Goal: Information Seeking & Learning: Learn about a topic

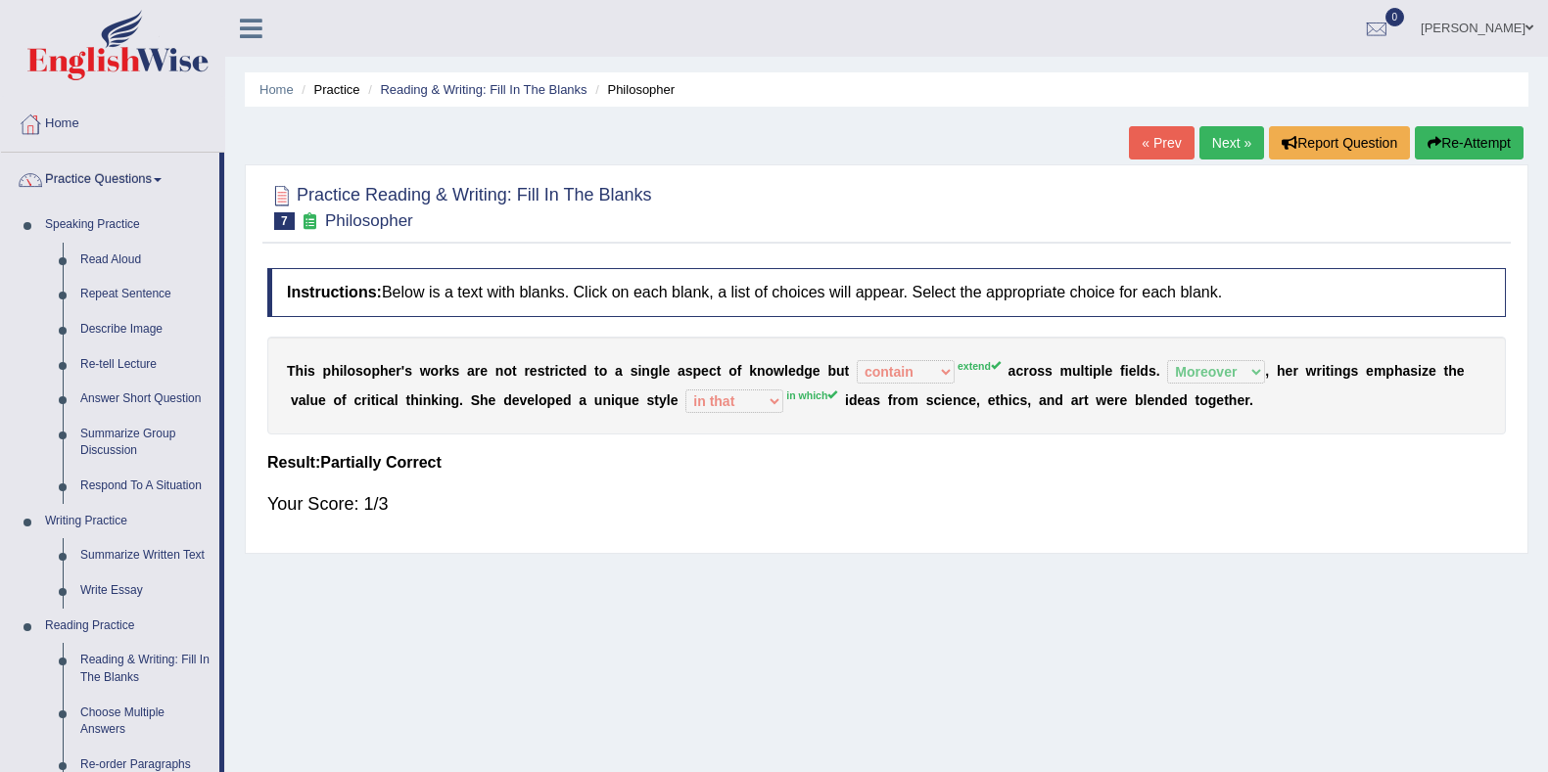
select select "contain"
select select "Moreover"
select select "in that"
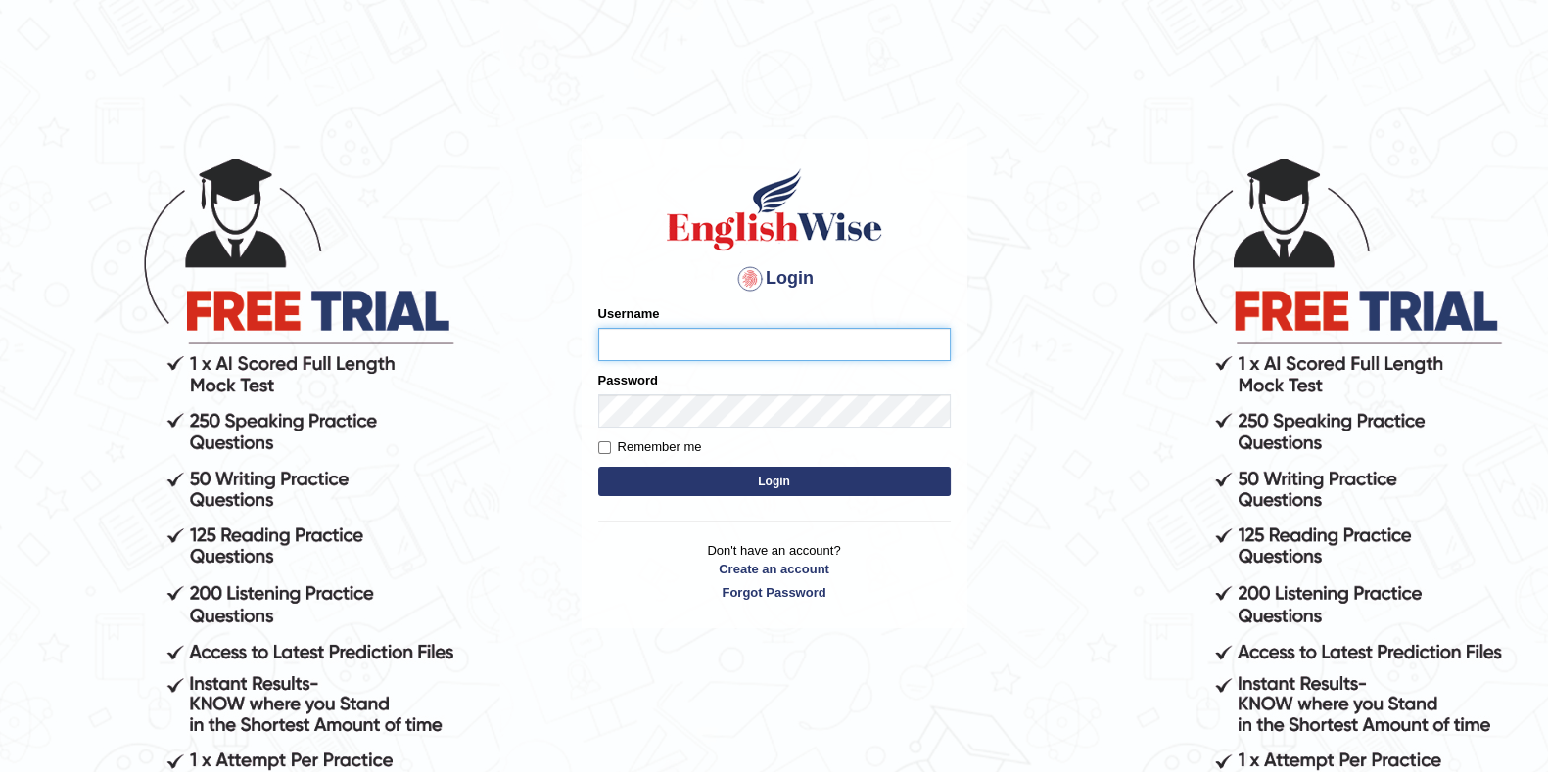
type input "eduardo_pte"
click at [871, 482] on button "Login" at bounding box center [774, 481] width 352 height 29
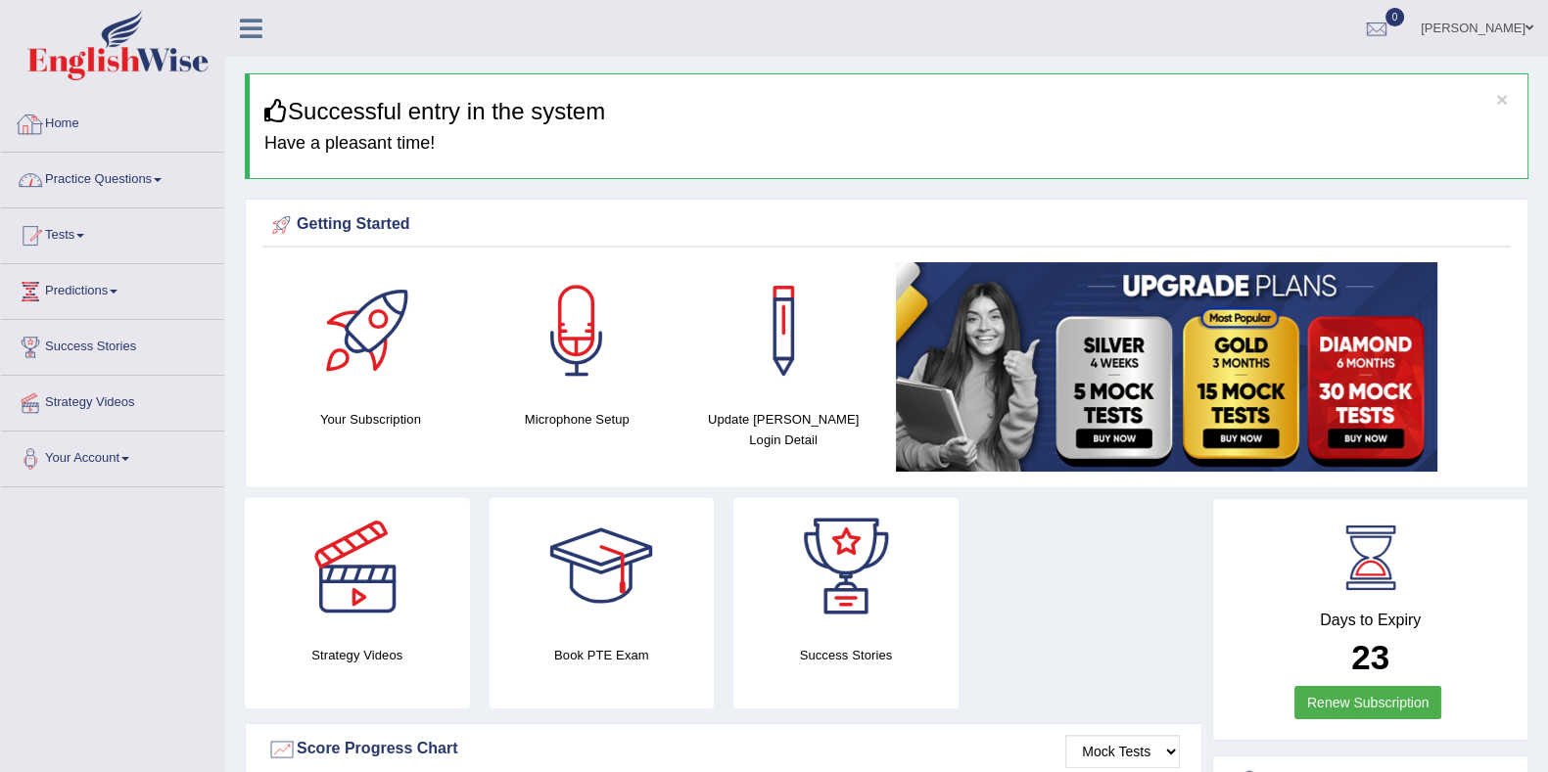
click at [131, 186] on link "Practice Questions" at bounding box center [112, 177] width 223 height 49
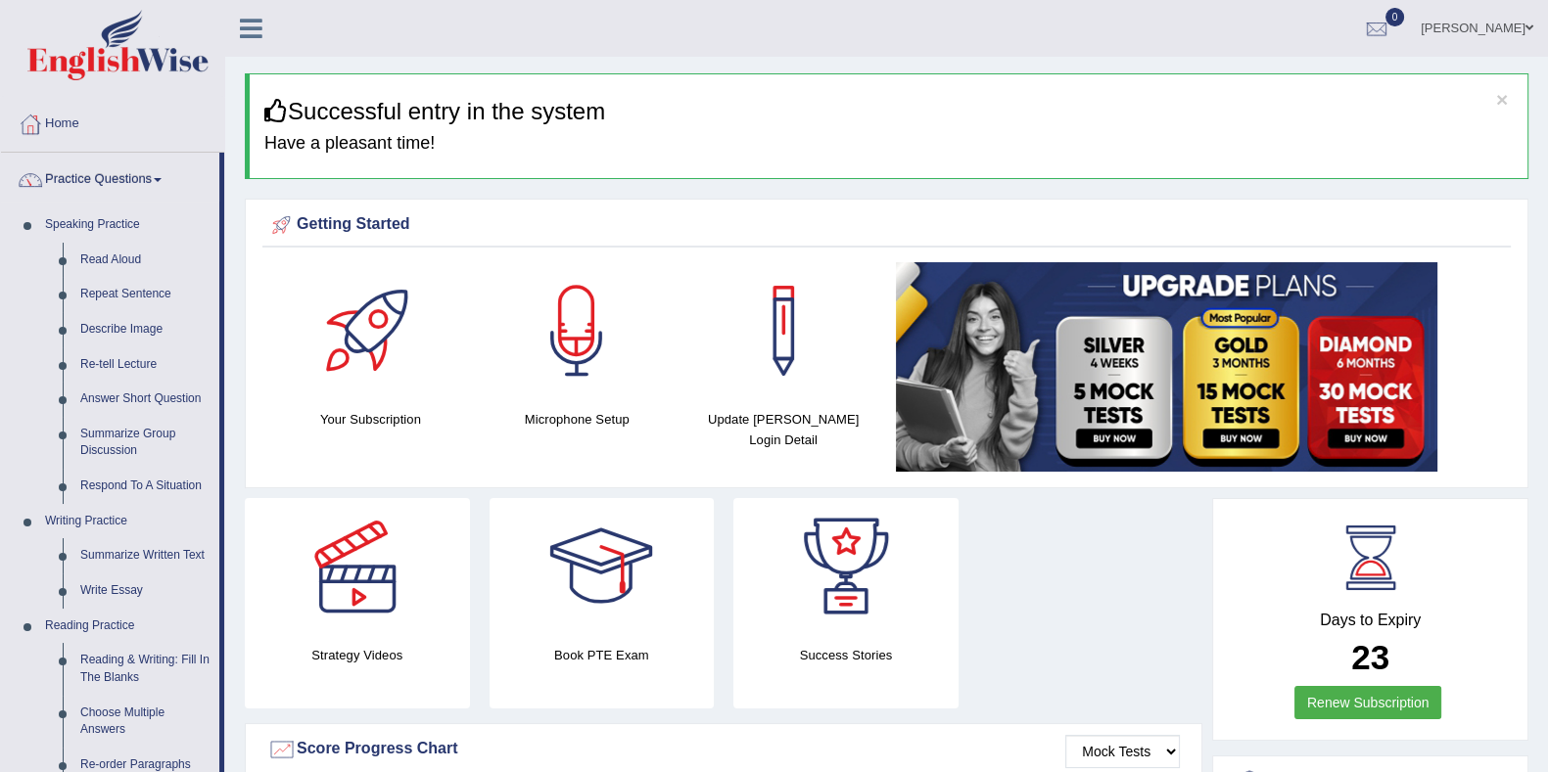
click at [180, 560] on link "Summarize Written Text" at bounding box center [145, 555] width 148 height 35
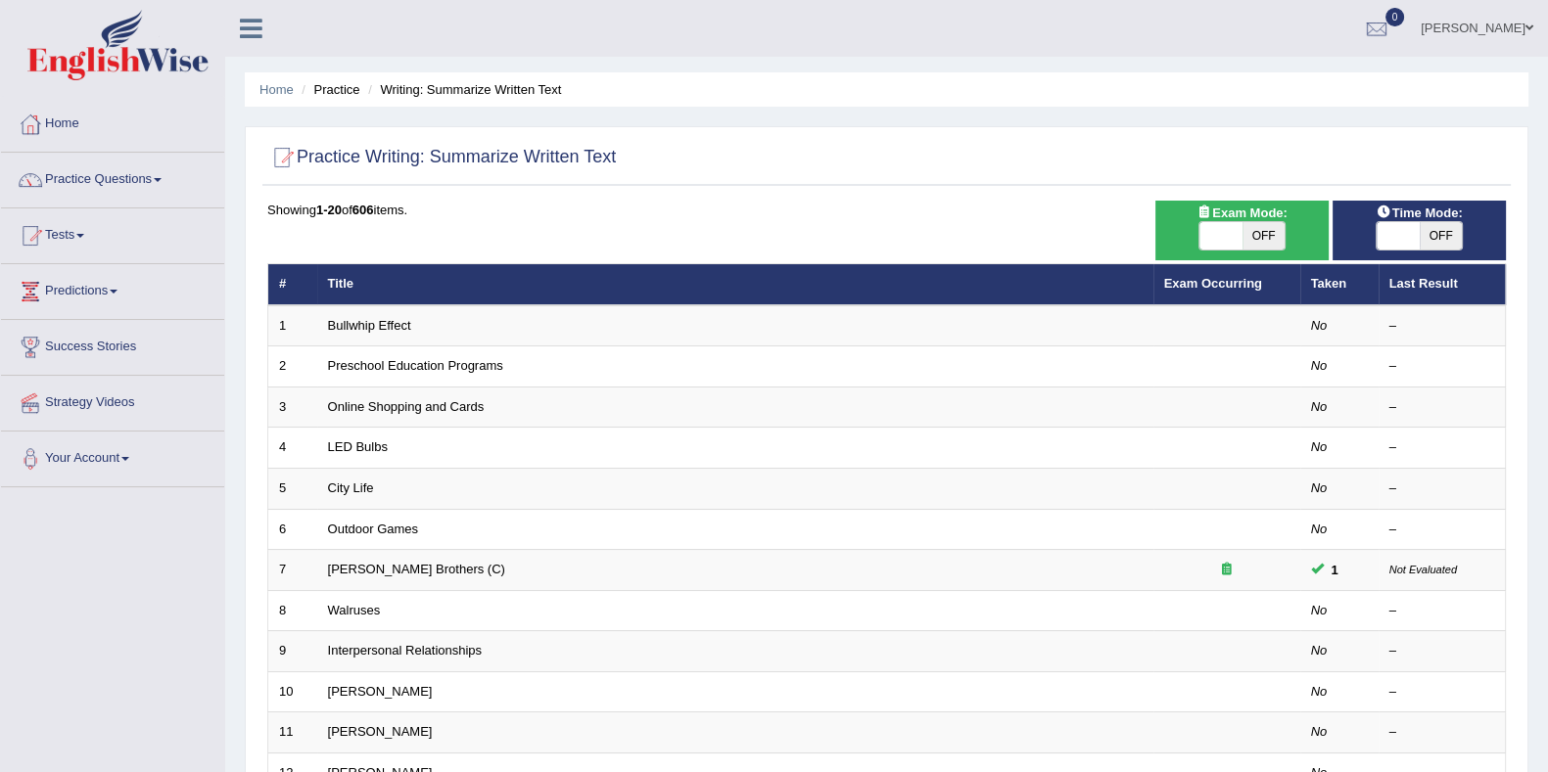
click at [1203, 284] on link "Exam Occurring" at bounding box center [1213, 283] width 98 height 15
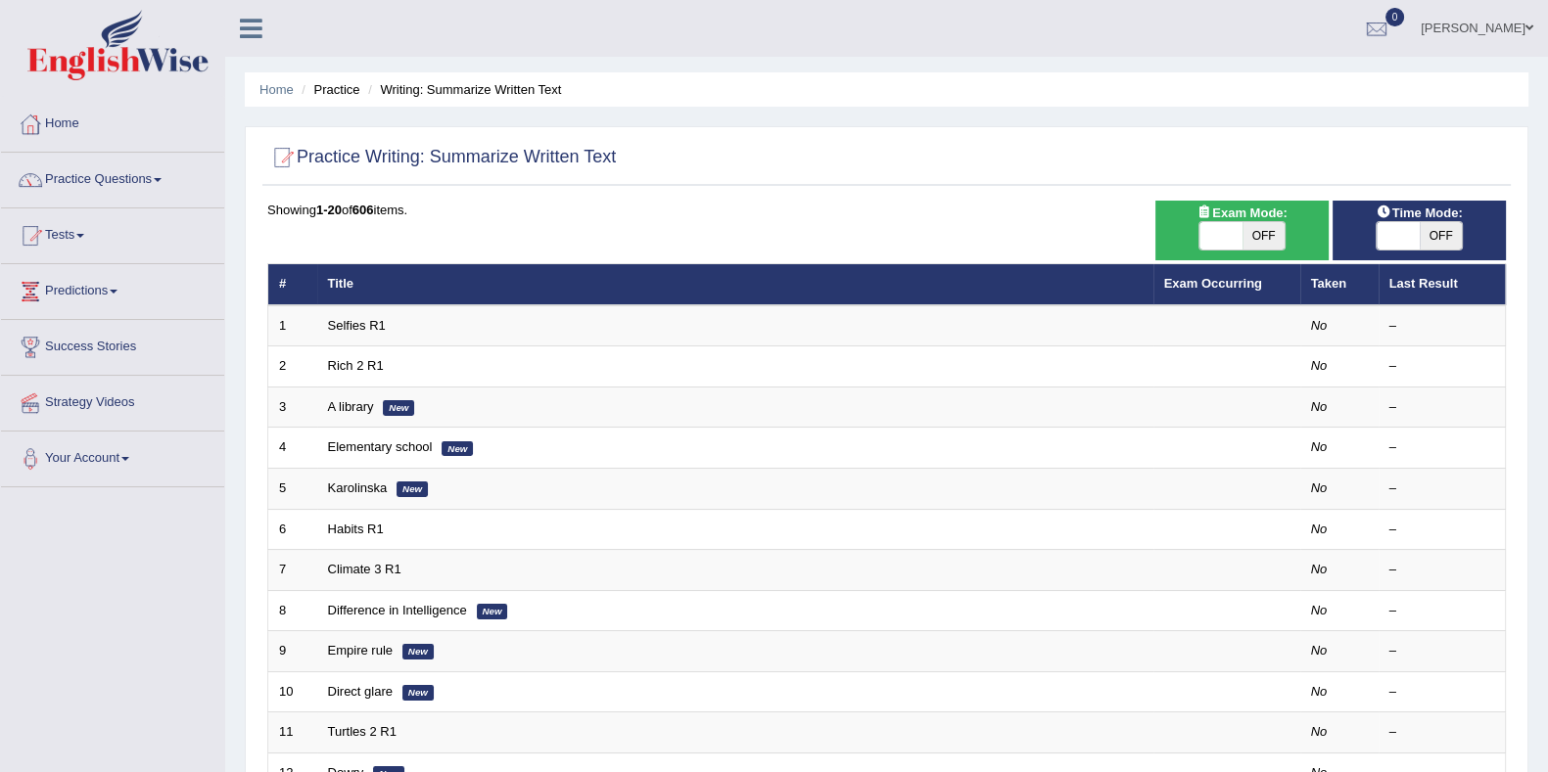
scroll to position [121, 0]
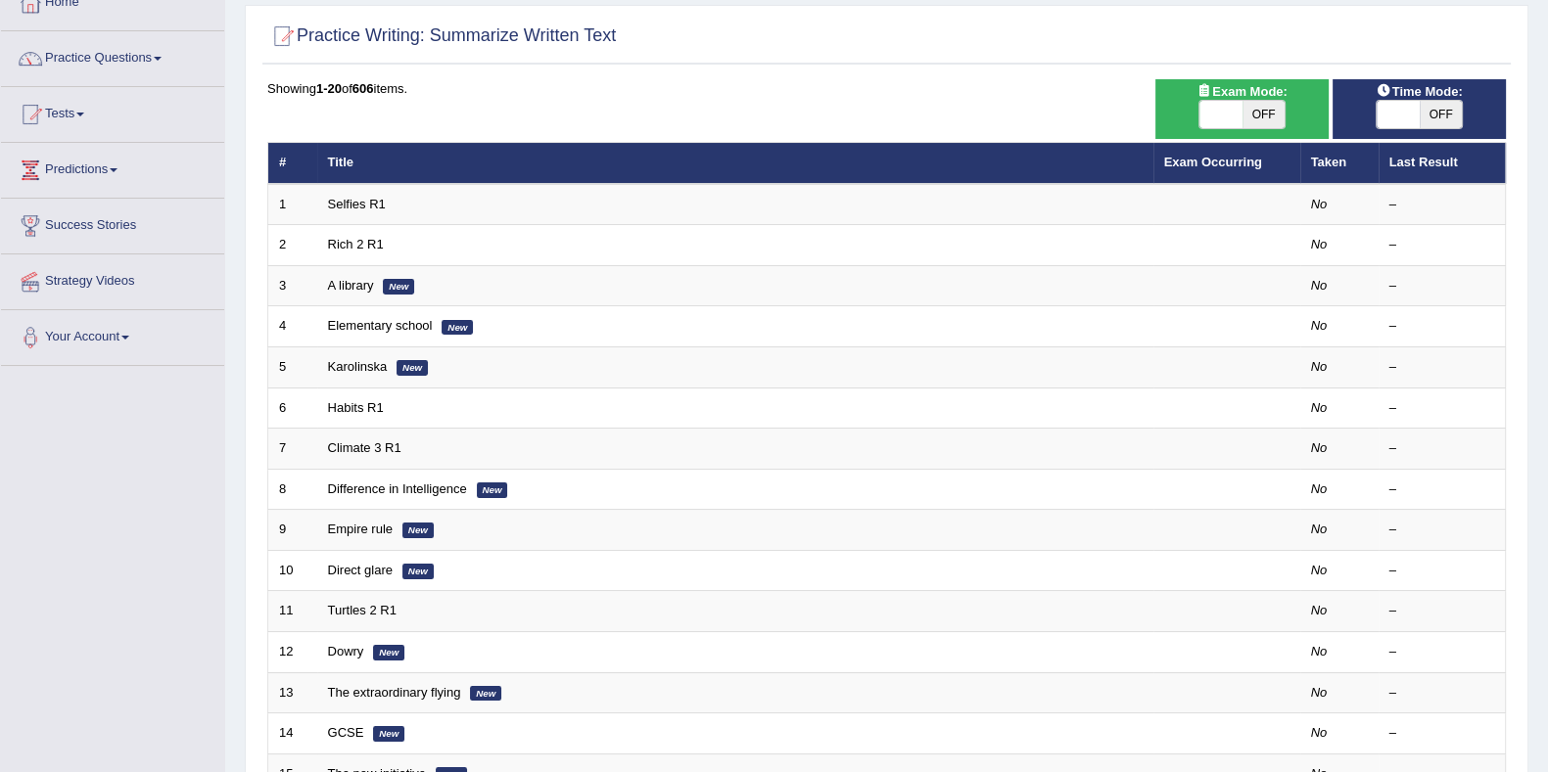
click at [372, 198] on link "Selfies R1" at bounding box center [357, 204] width 58 height 15
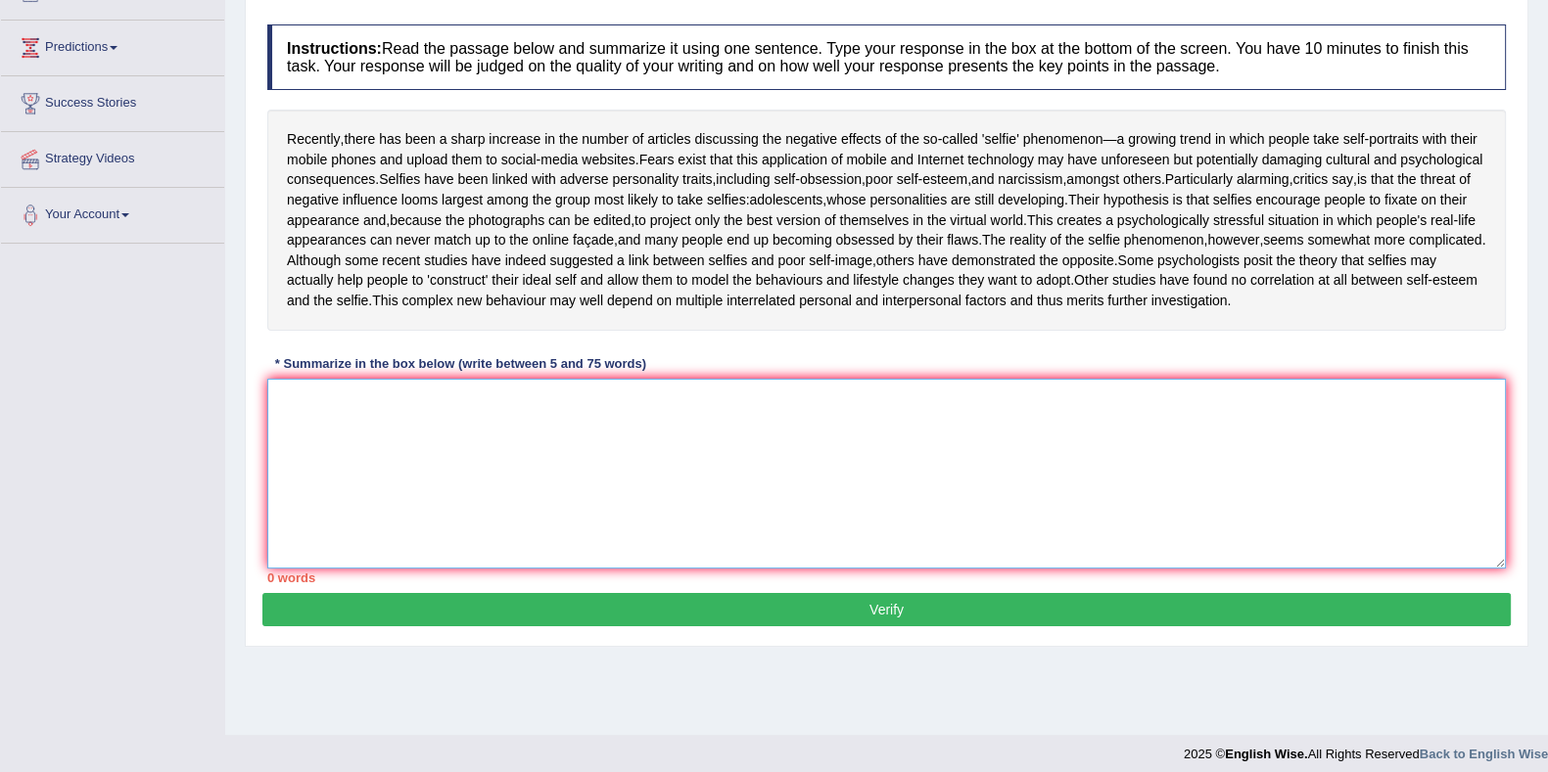
click at [476, 503] on textarea at bounding box center [886, 474] width 1238 height 190
click at [290, 147] on span "Recently" at bounding box center [313, 139] width 53 height 21
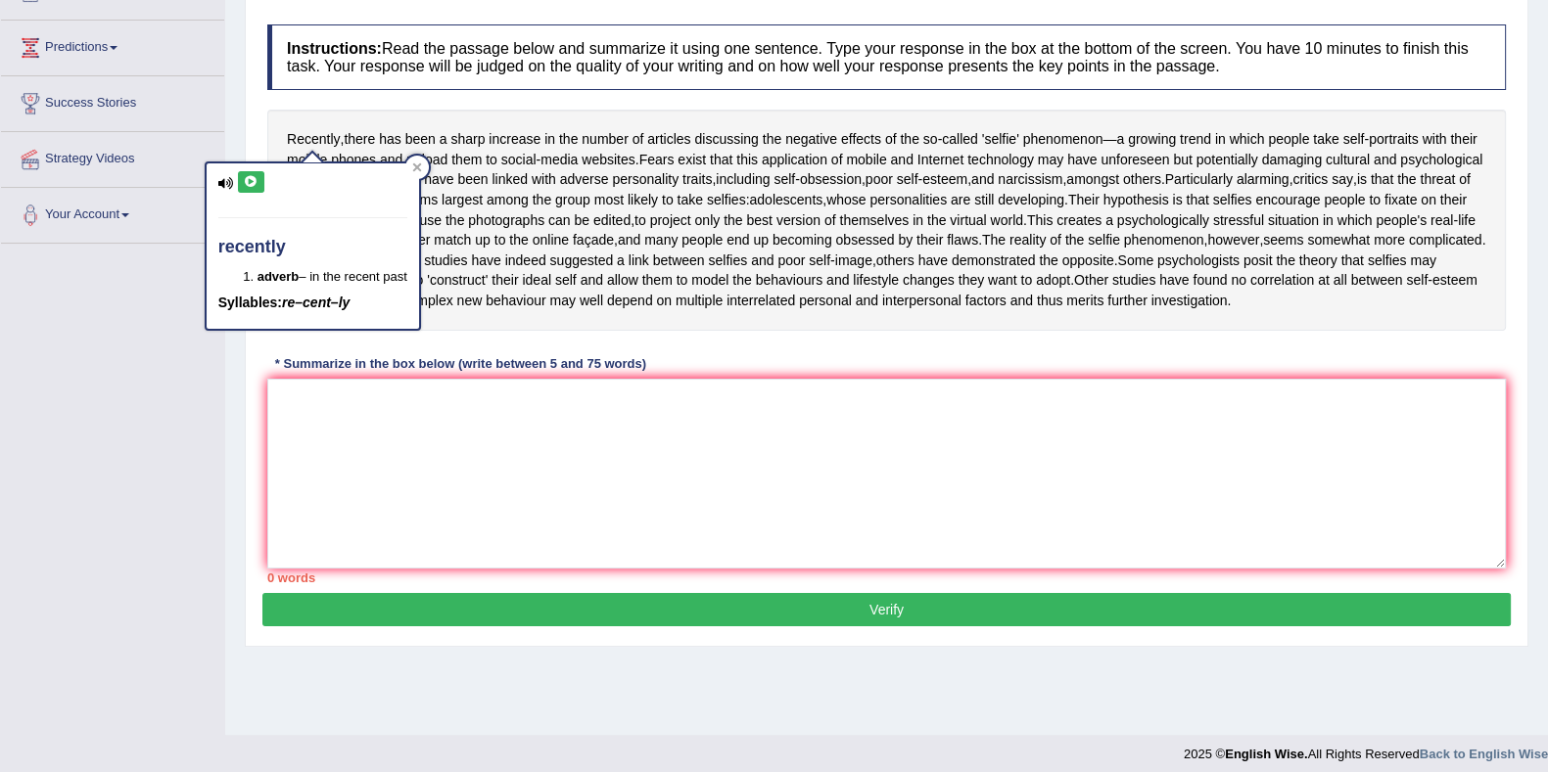
click at [278, 139] on div "Recently , there has been a sharp increase in the number of articles discussing…" at bounding box center [886, 220] width 1238 height 220
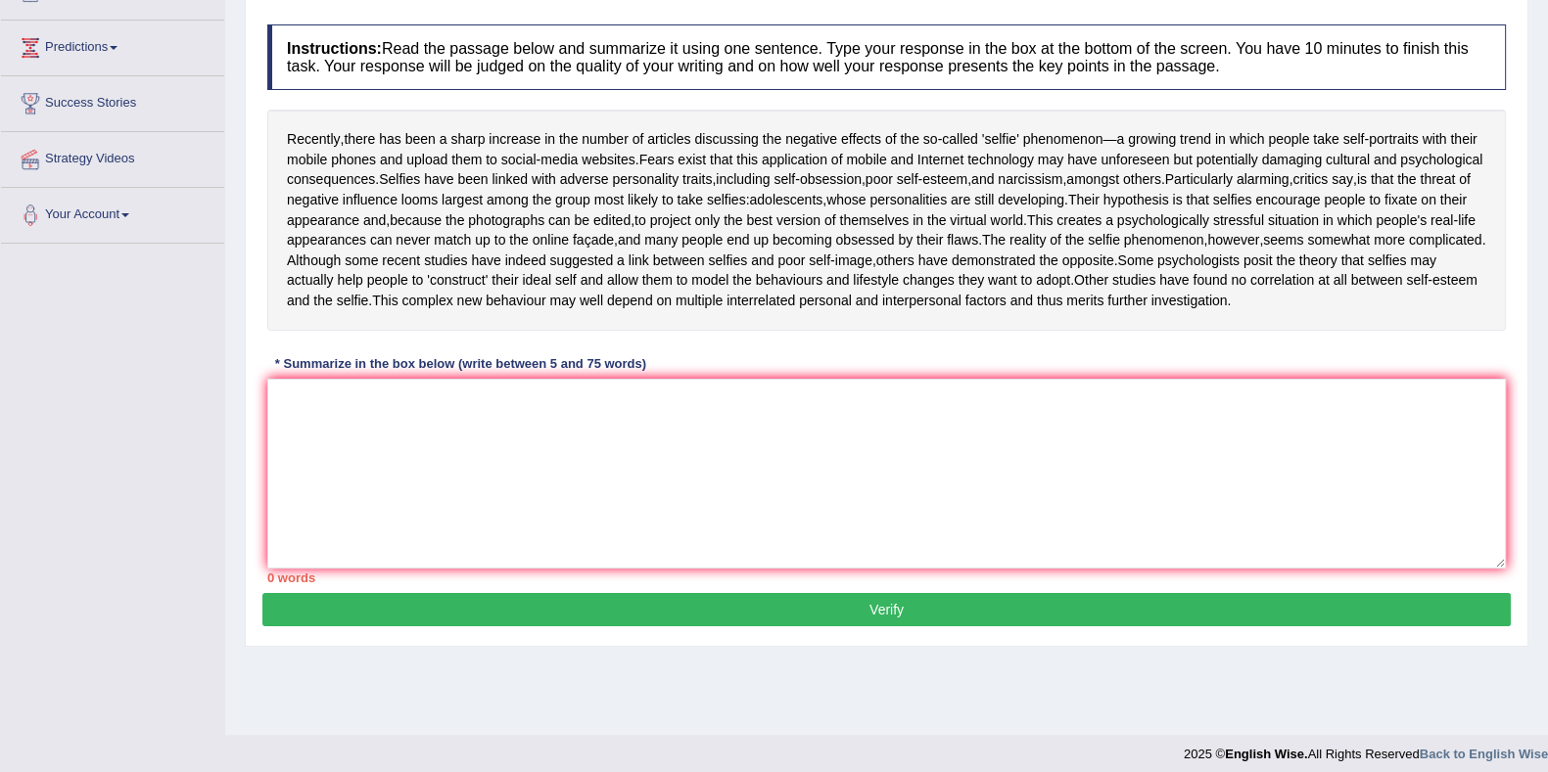
drag, startPoint x: 272, startPoint y: 136, endPoint x: 433, endPoint y: 143, distance: 160.7
click at [433, 143] on div "Recently , there has been a sharp increase in the number of articles discussing…" at bounding box center [886, 220] width 1238 height 220
drag, startPoint x: 279, startPoint y: 133, endPoint x: 314, endPoint y: 144, distance: 36.8
click at [314, 144] on div "Recently , there has been a sharp increase in the number of articles discussing…" at bounding box center [886, 220] width 1238 height 220
click at [540, 490] on textarea at bounding box center [886, 474] width 1238 height 190
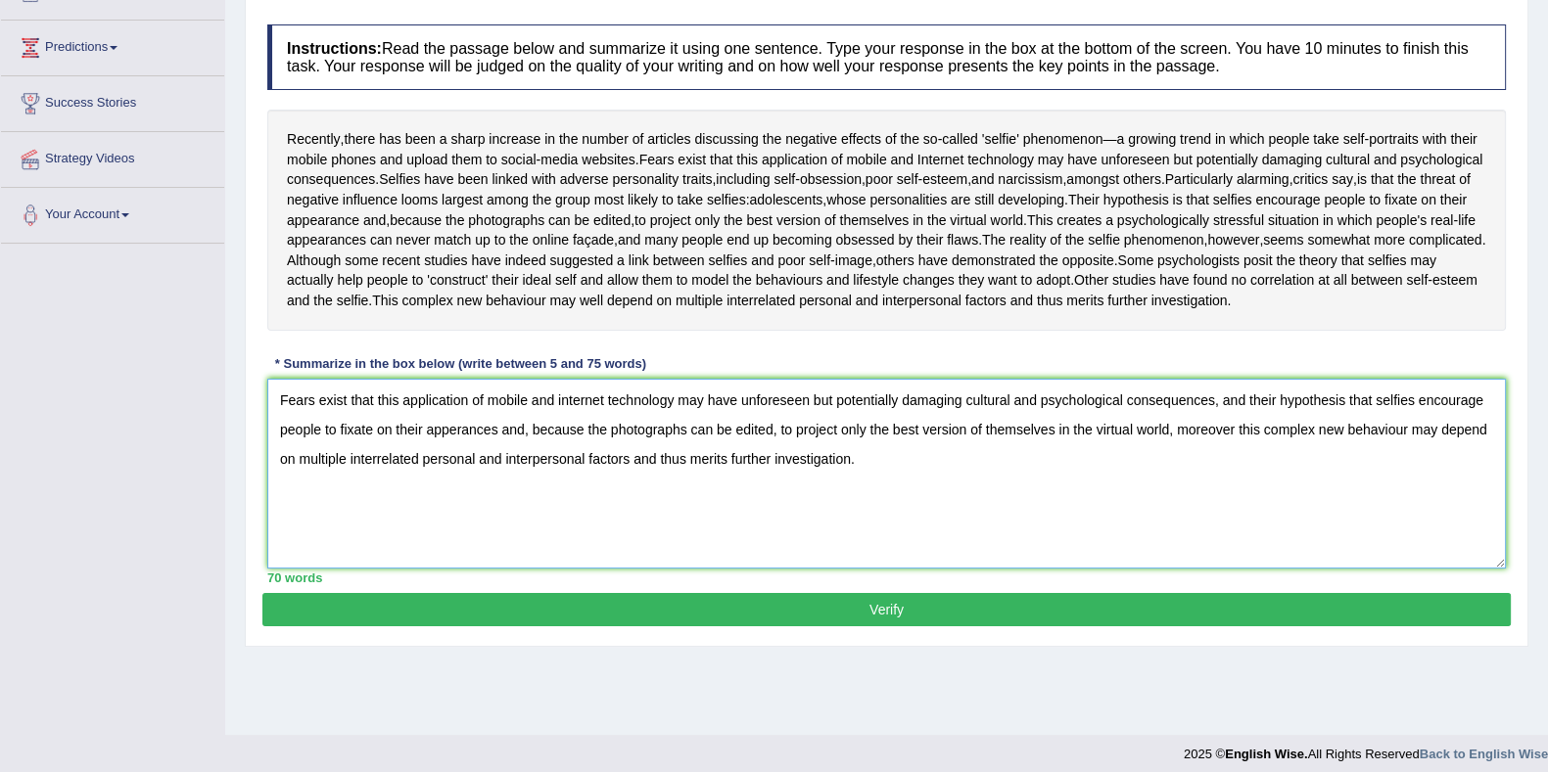
type textarea "Fears exist that this application of mobile and internet technology may have un…"
click at [812, 626] on button "Verify" at bounding box center [886, 609] width 1248 height 33
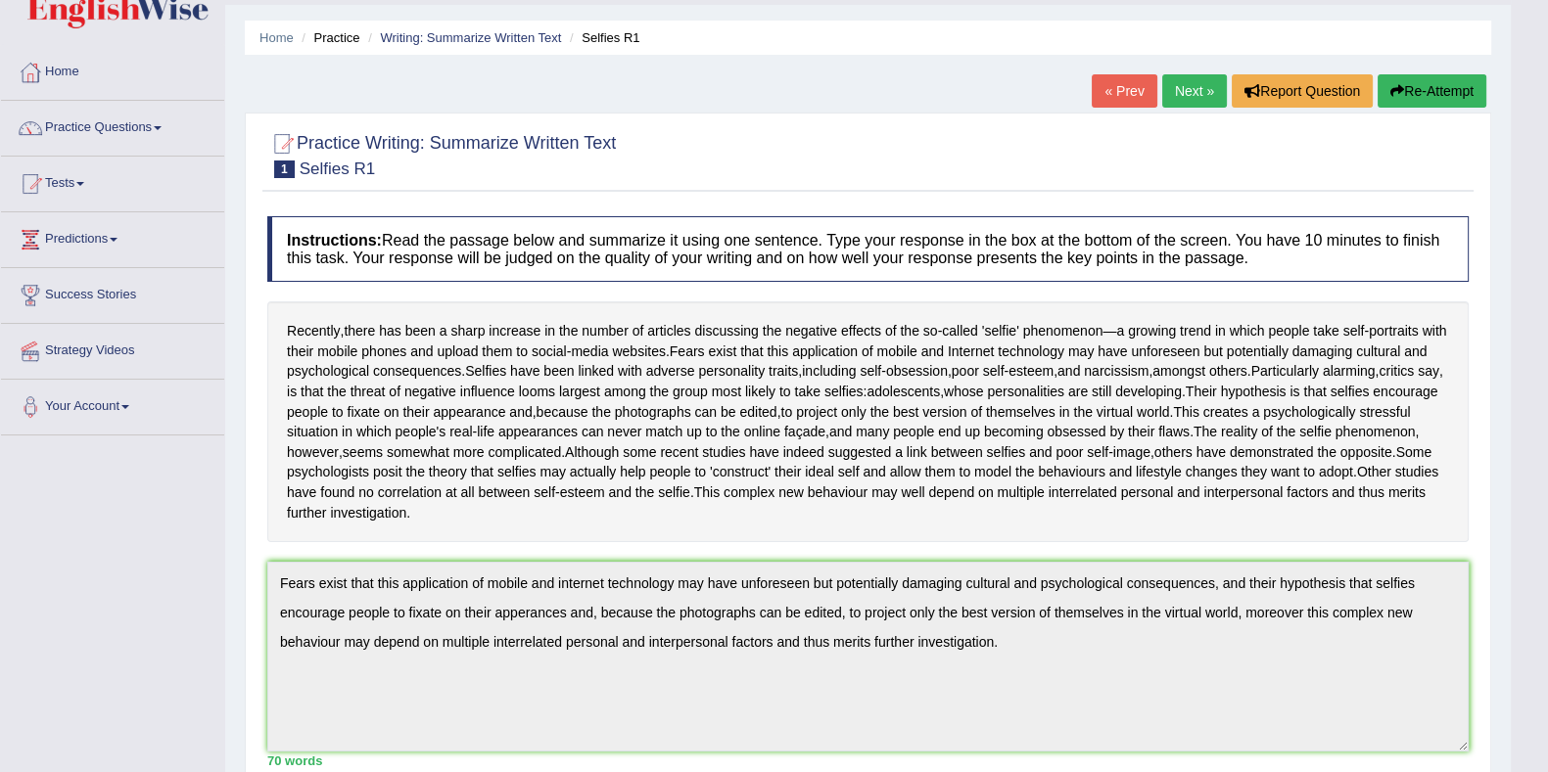
scroll to position [14, 0]
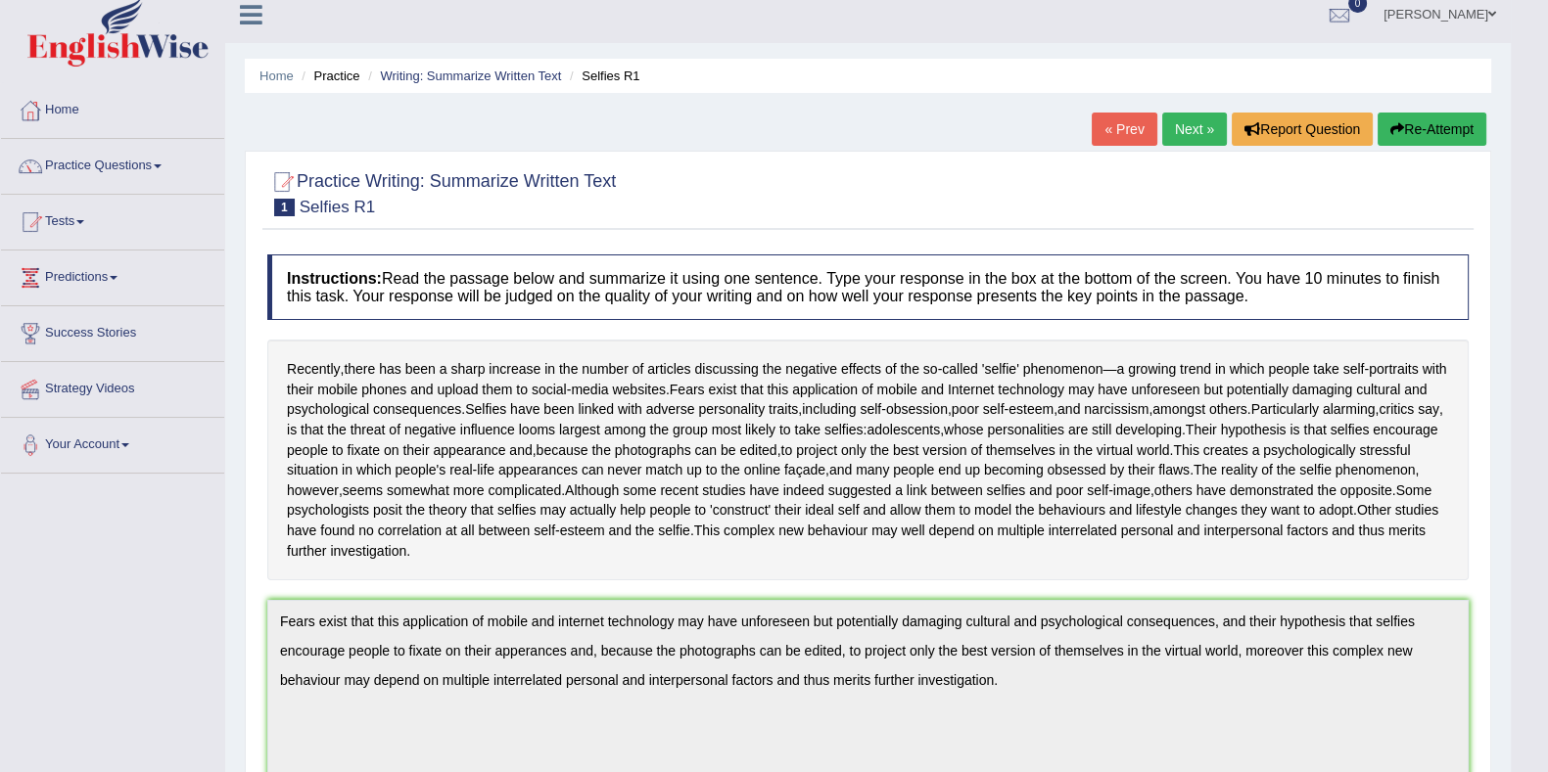
click at [1198, 136] on link "Next »" at bounding box center [1194, 129] width 65 height 33
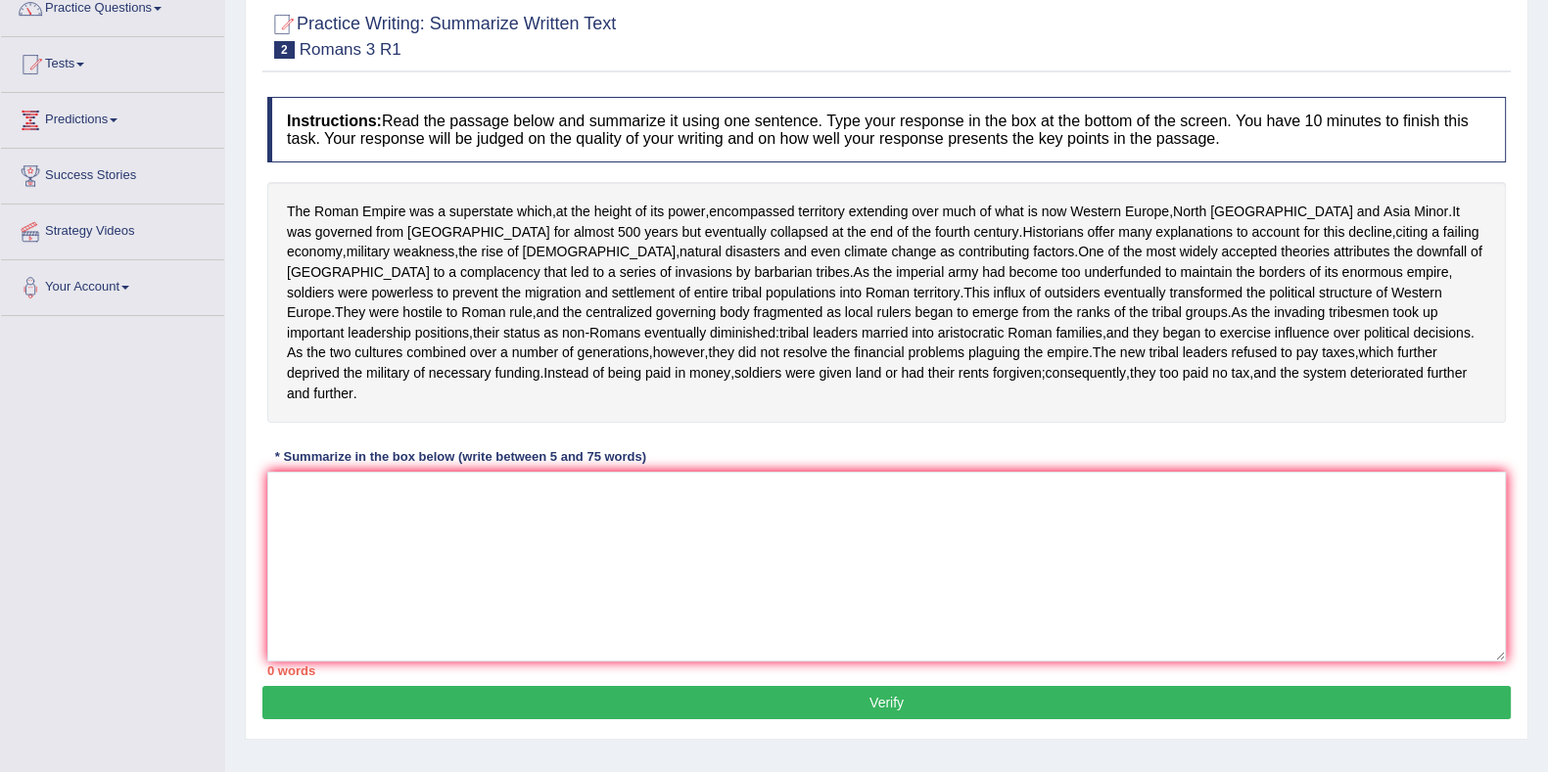
scroll to position [244, 0]
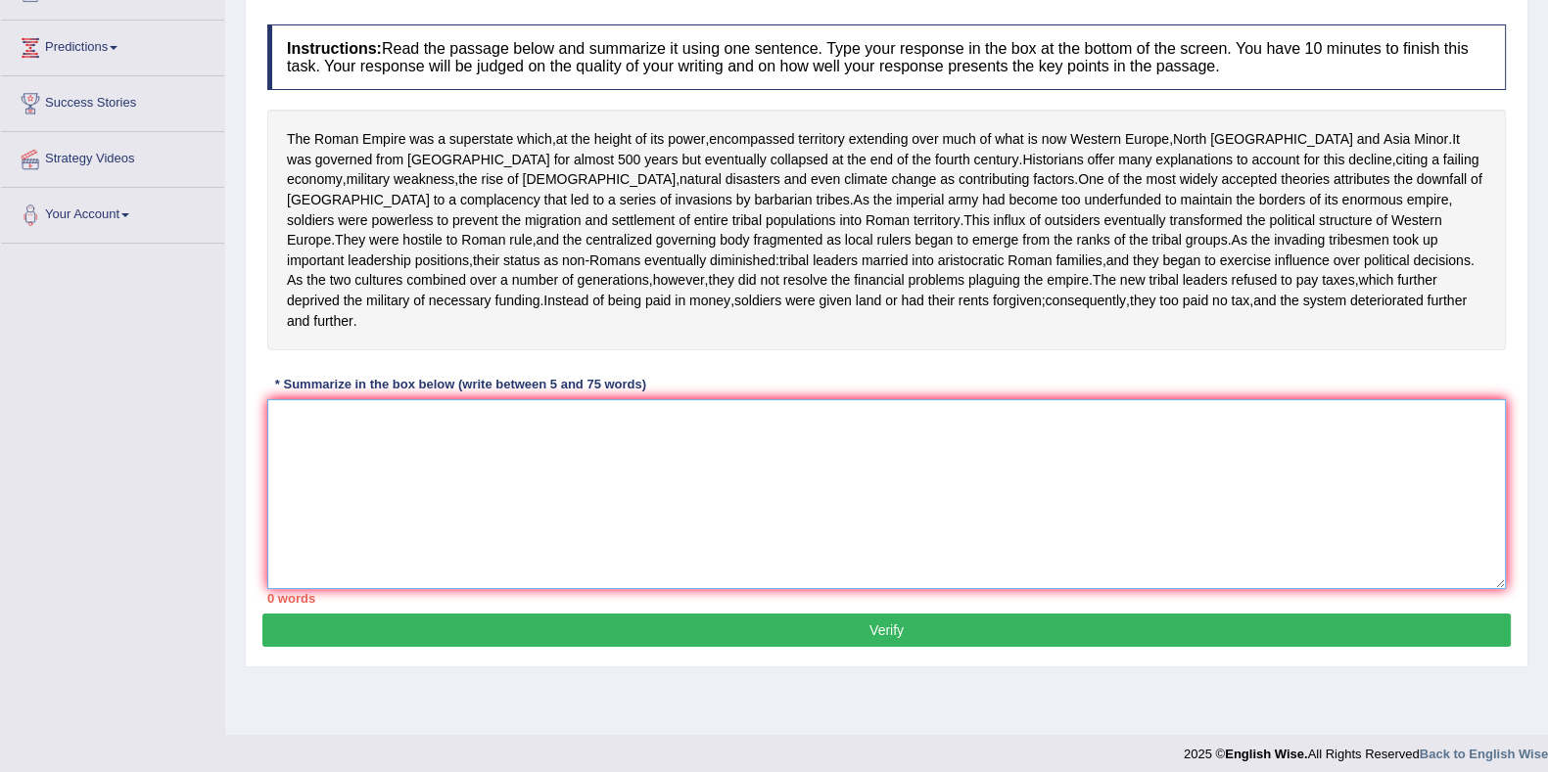
click at [521, 497] on textarea at bounding box center [886, 494] width 1238 height 190
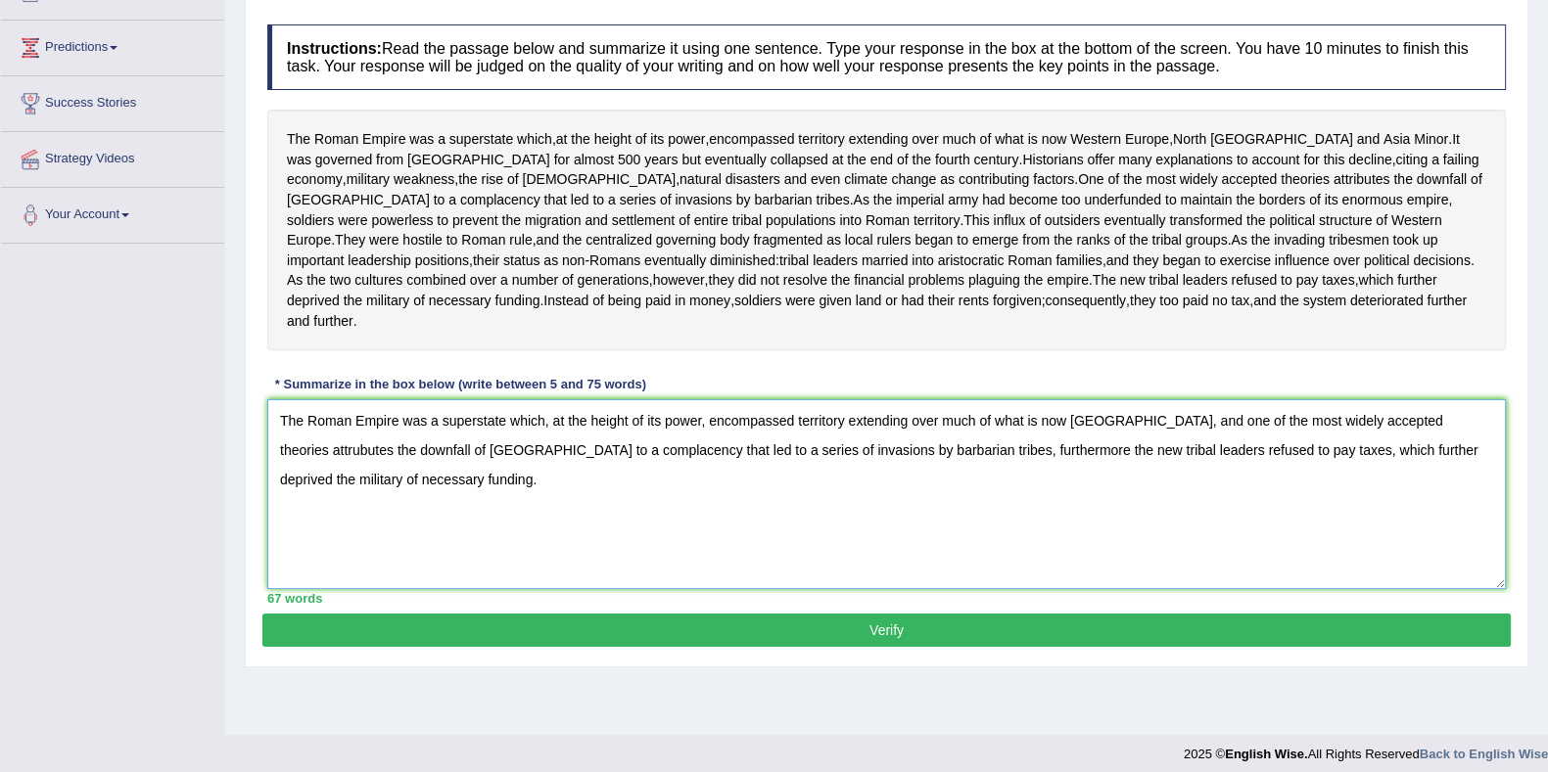
type textarea "The Roman Empire was a superstate which, at the height of its power, encompasse…"
click at [837, 614] on div "Instructions: Read the passage below and summarize it using one sentence. Type …" at bounding box center [886, 314] width 1248 height 599
click at [847, 647] on button "Verify" at bounding box center [886, 630] width 1248 height 33
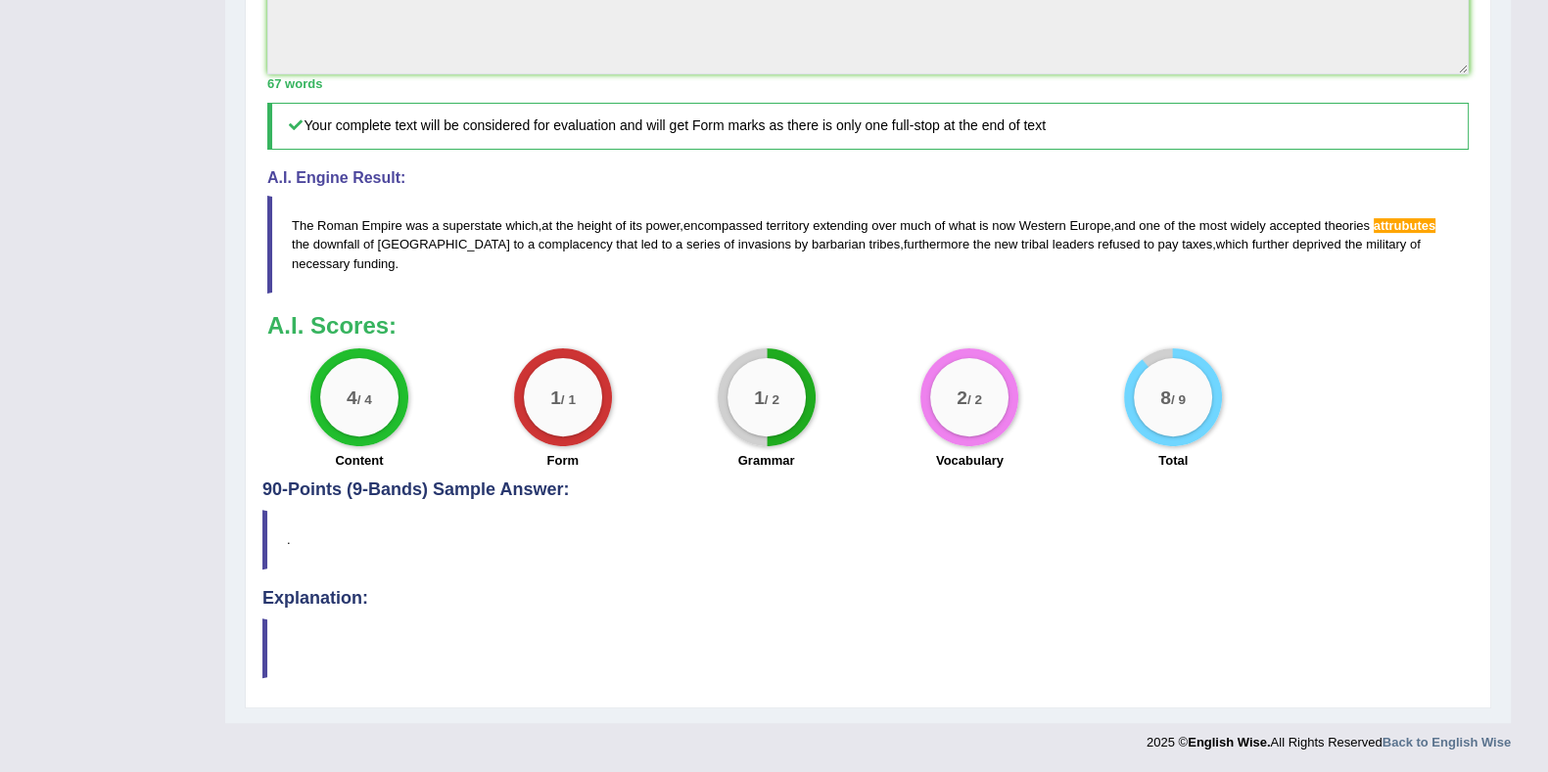
scroll to position [769, 0]
click at [1391, 742] on strong "Back to English Wise" at bounding box center [1446, 742] width 128 height 15
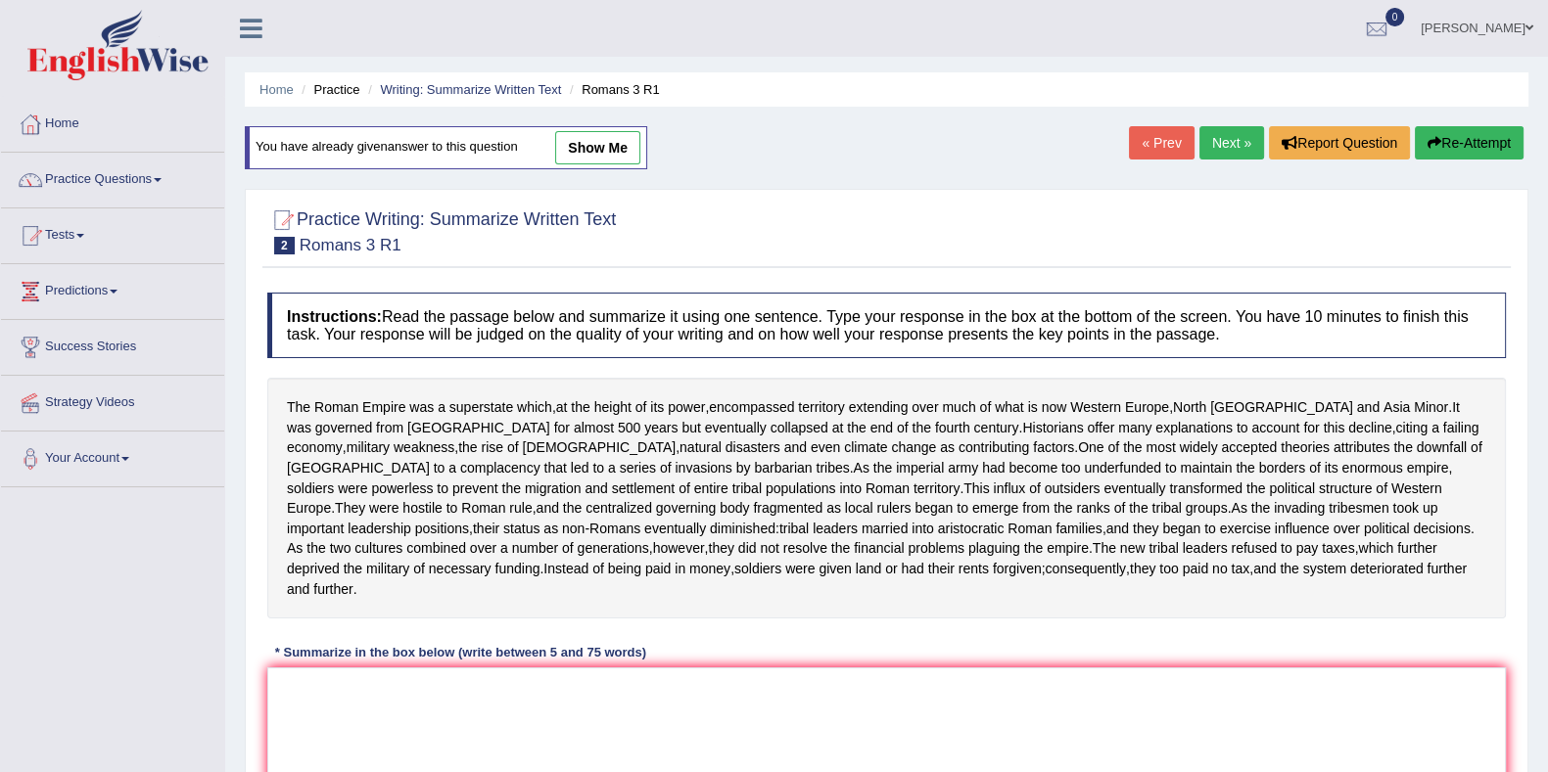
click at [1221, 136] on link "Next »" at bounding box center [1231, 142] width 65 height 33
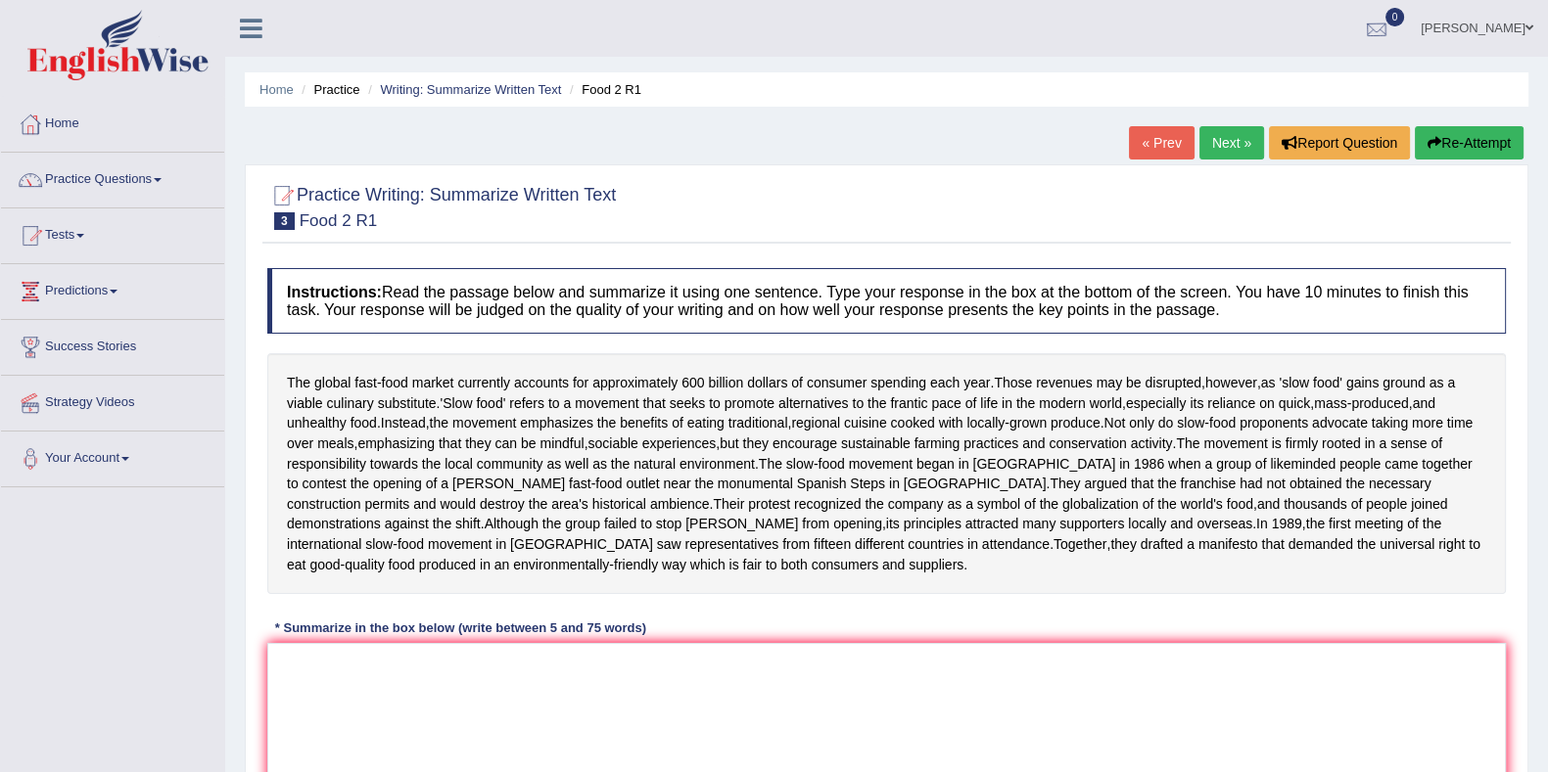
click at [1391, 27] on div at bounding box center [1376, 29] width 29 height 29
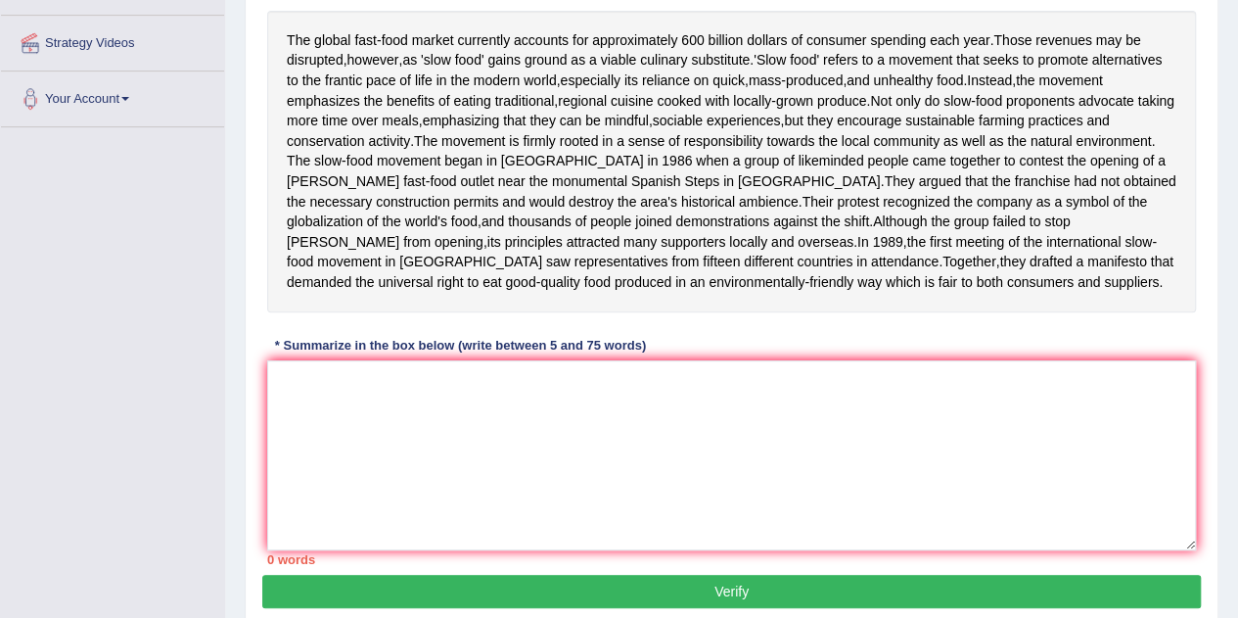
scroll to position [376, 0]
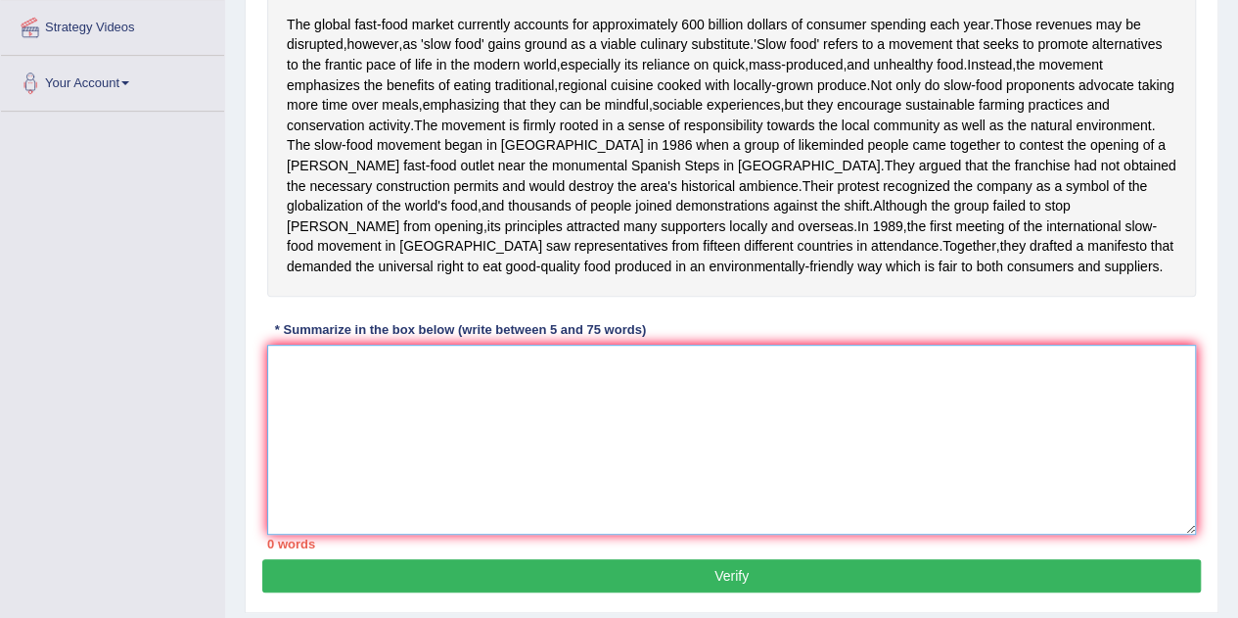
click at [770, 482] on textarea at bounding box center [731, 440] width 929 height 190
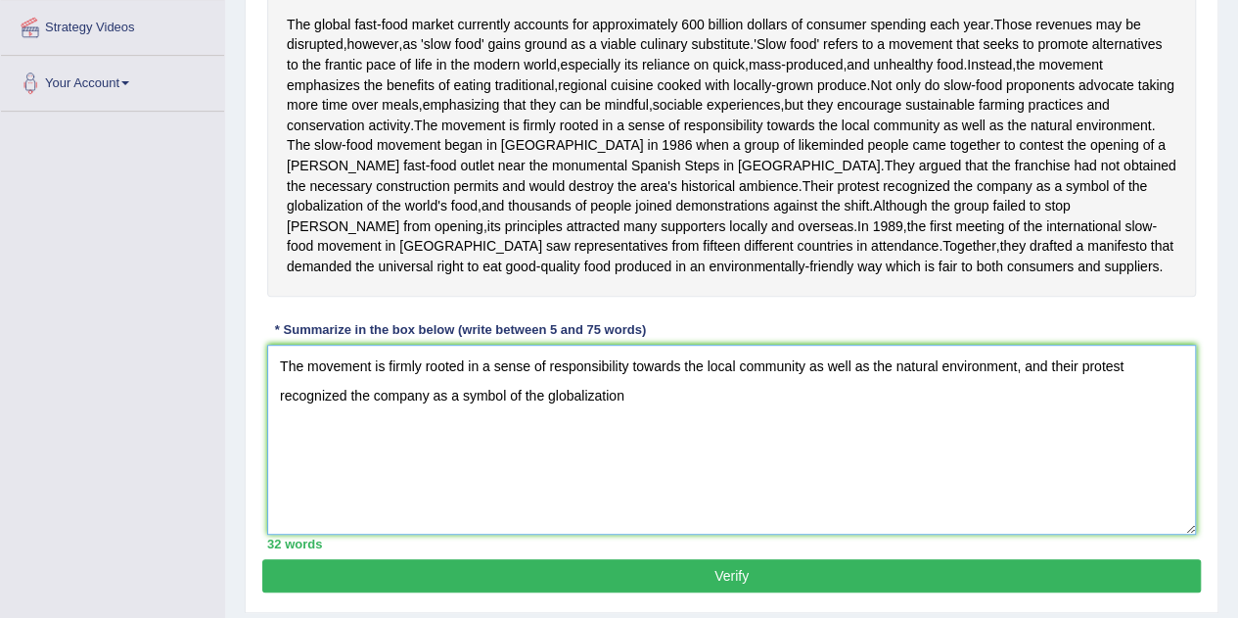
click at [1047, 383] on textarea "The movement is firmly rooted in a sense of responsibility towards the local co…" at bounding box center [731, 440] width 929 height 190
click at [773, 421] on textarea "The movement is firmly rooted in a sense of responsibility towards the local co…" at bounding box center [731, 440] width 929 height 190
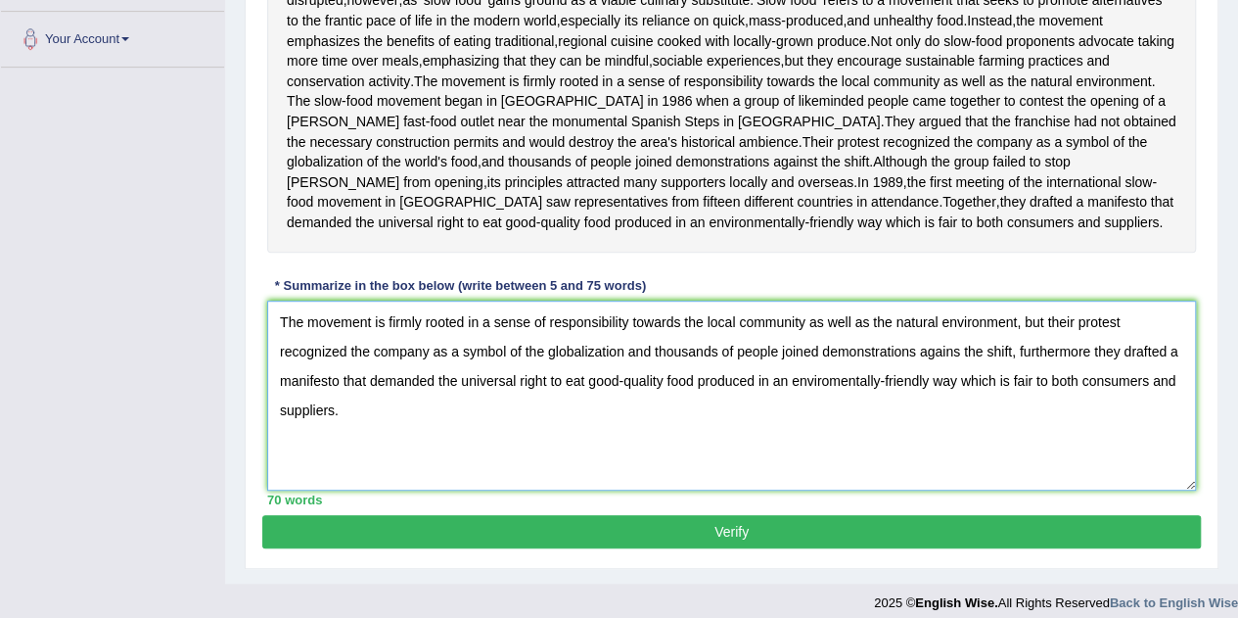
scroll to position [450, 0]
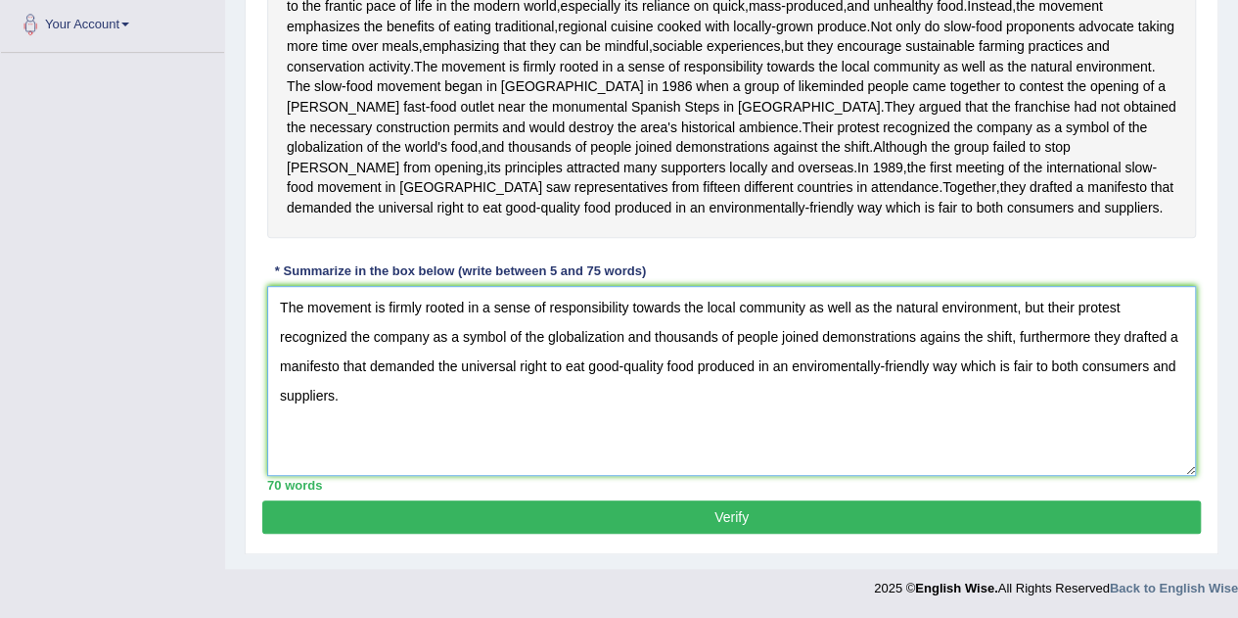
type textarea "The movement is firmly rooted in a sense of responsibility towards the local co…"
click at [721, 510] on button "Verify" at bounding box center [731, 516] width 939 height 33
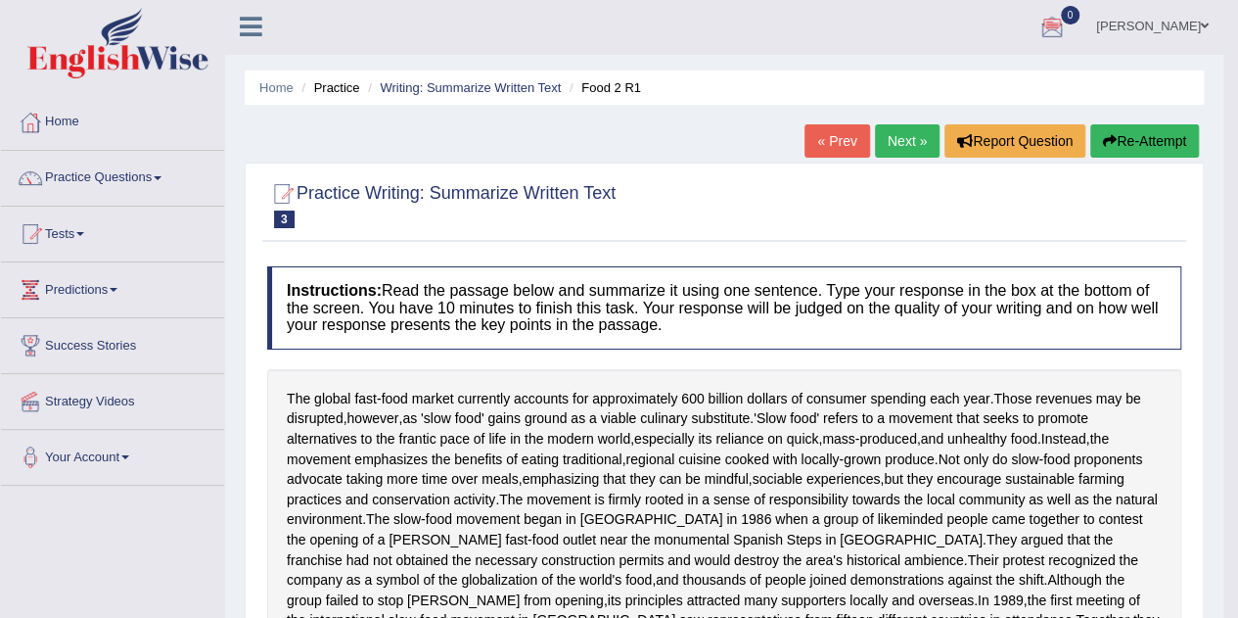
scroll to position [0, 0]
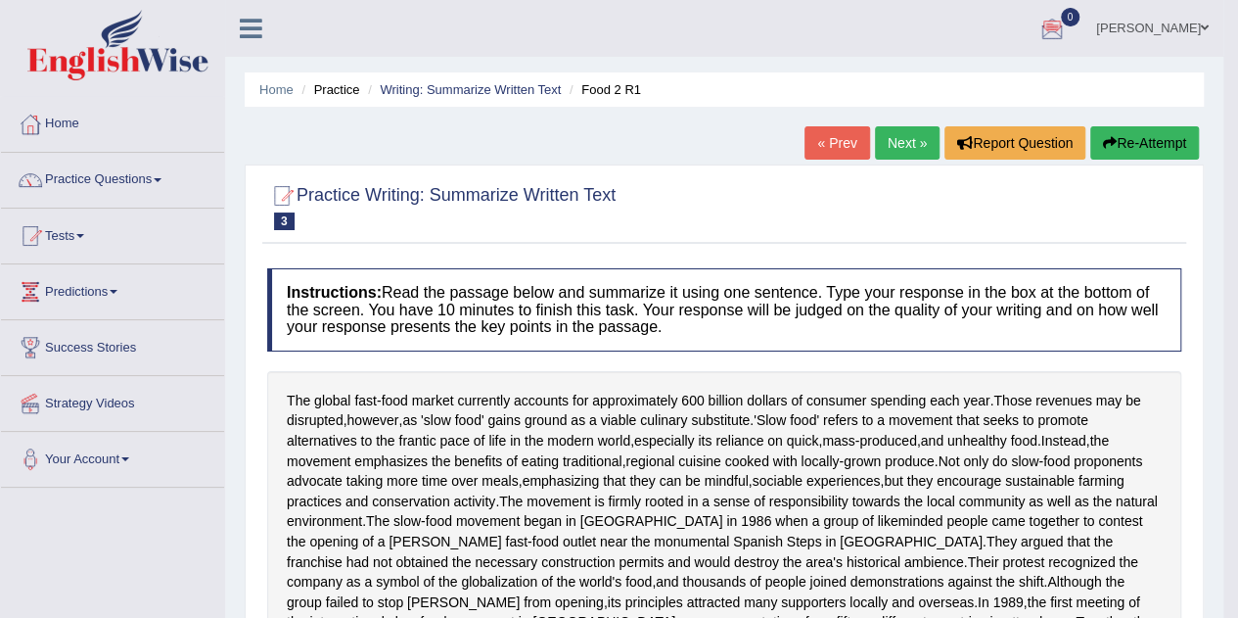
click at [903, 149] on link "Next »" at bounding box center [907, 142] width 65 height 33
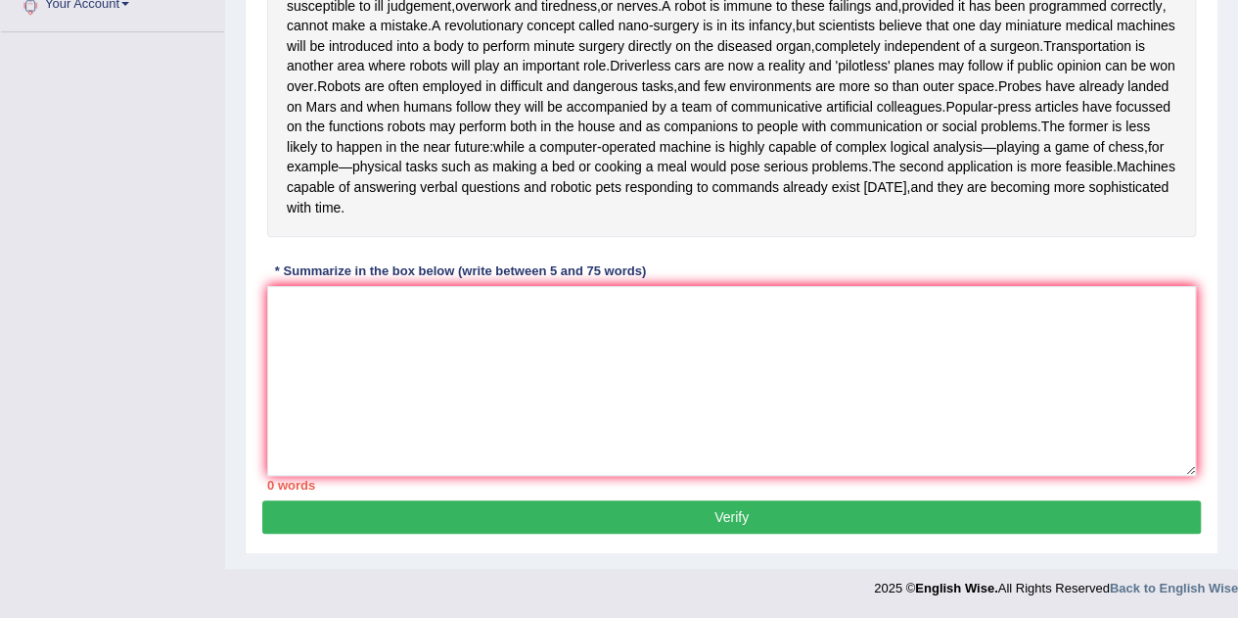
scroll to position [532, 0]
click at [737, 337] on textarea at bounding box center [731, 381] width 929 height 190
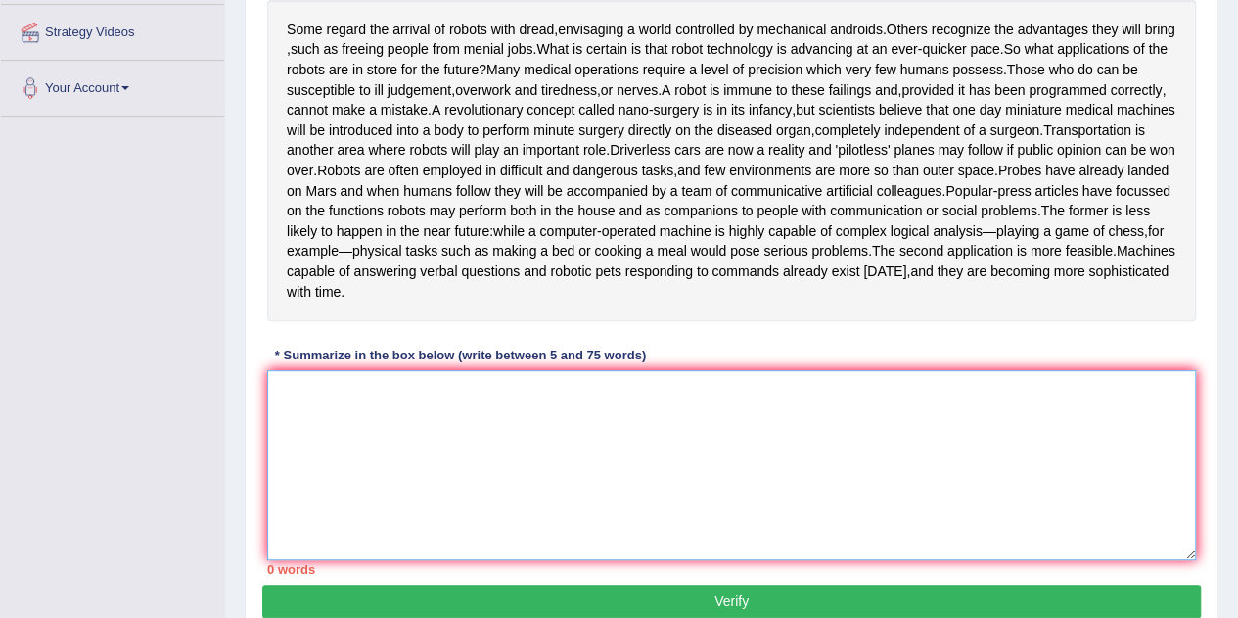
scroll to position [380, 0]
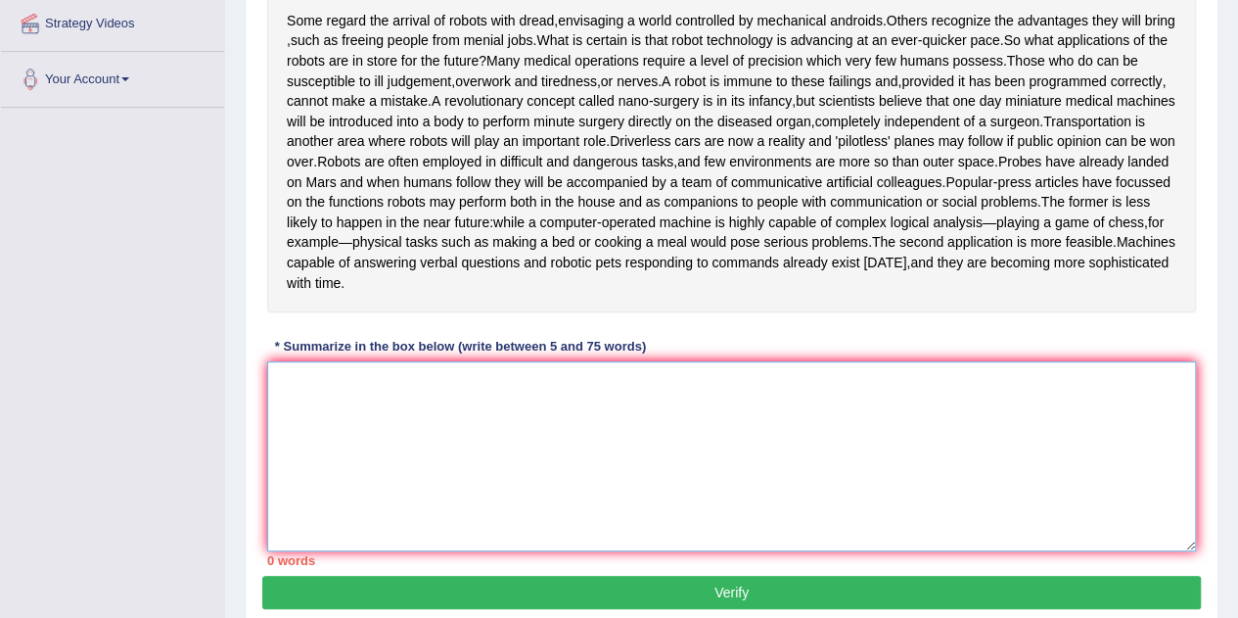
click at [840, 496] on textarea at bounding box center [731, 456] width 929 height 190
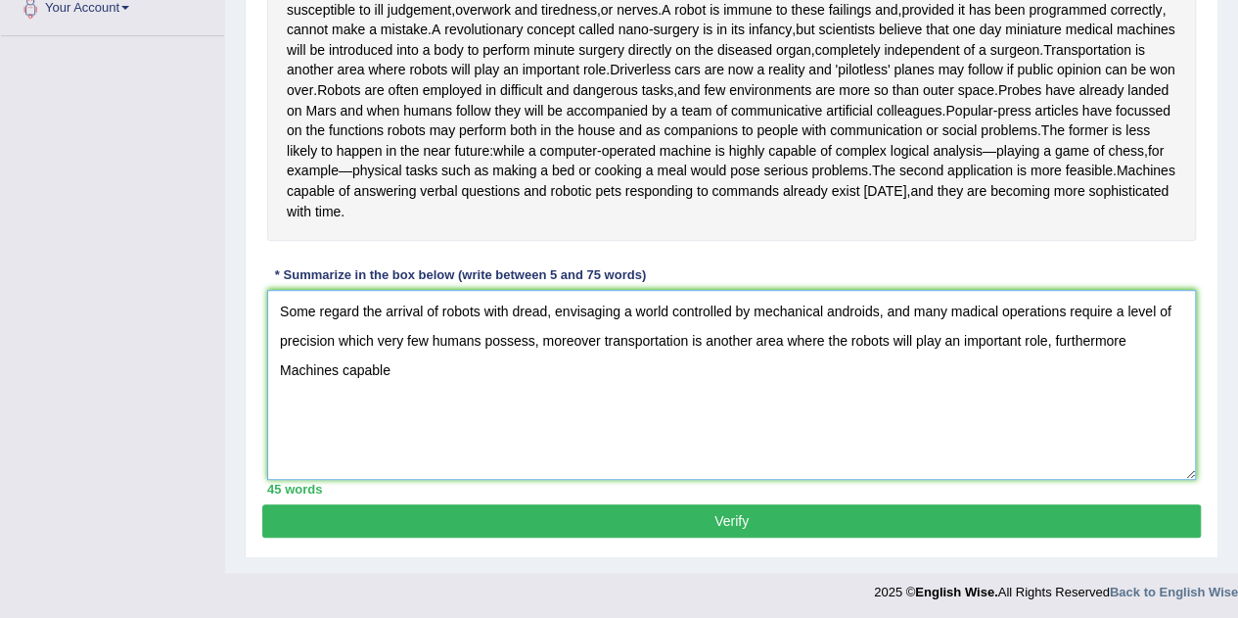
scroll to position [532, 0]
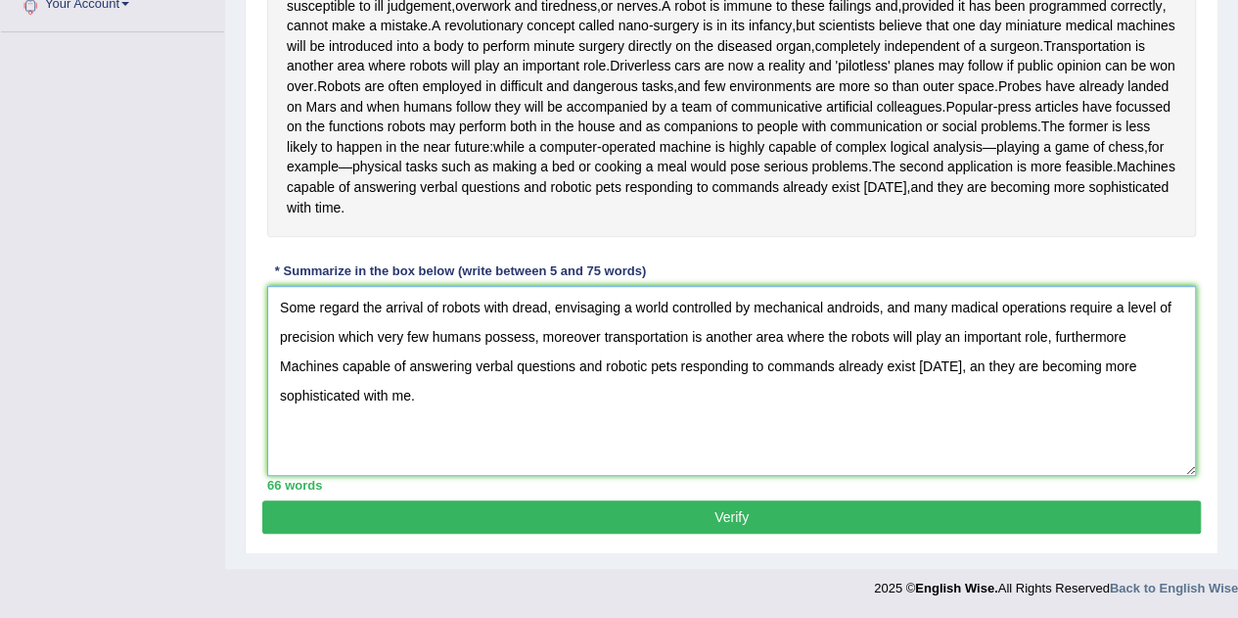
type textarea "Some regard the arrival of robots with dread, envisaging a world controlled by …"
click at [597, 523] on button "Verify" at bounding box center [731, 516] width 939 height 33
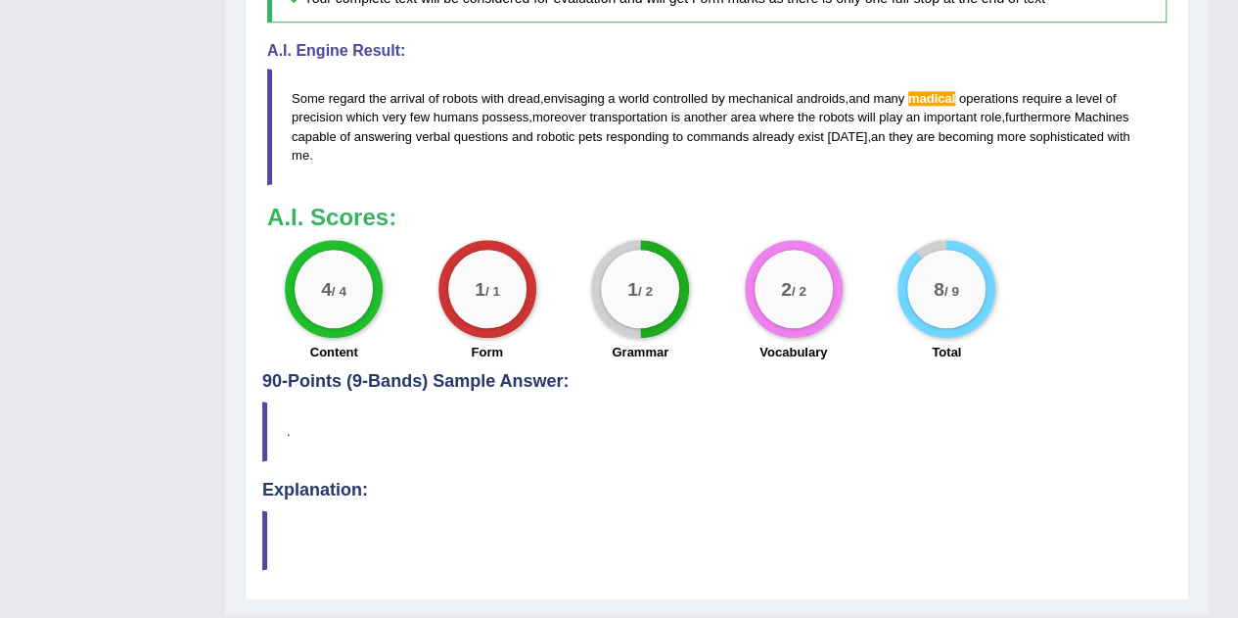
scroll to position [955, 0]
drag, startPoint x: 352, startPoint y: 263, endPoint x: 319, endPoint y: 229, distance: 47.8
click at [319, 183] on blockquote "Some regard the arrival of robots with dread , envisaging a world controlled by…" at bounding box center [717, 126] width 900 height 116
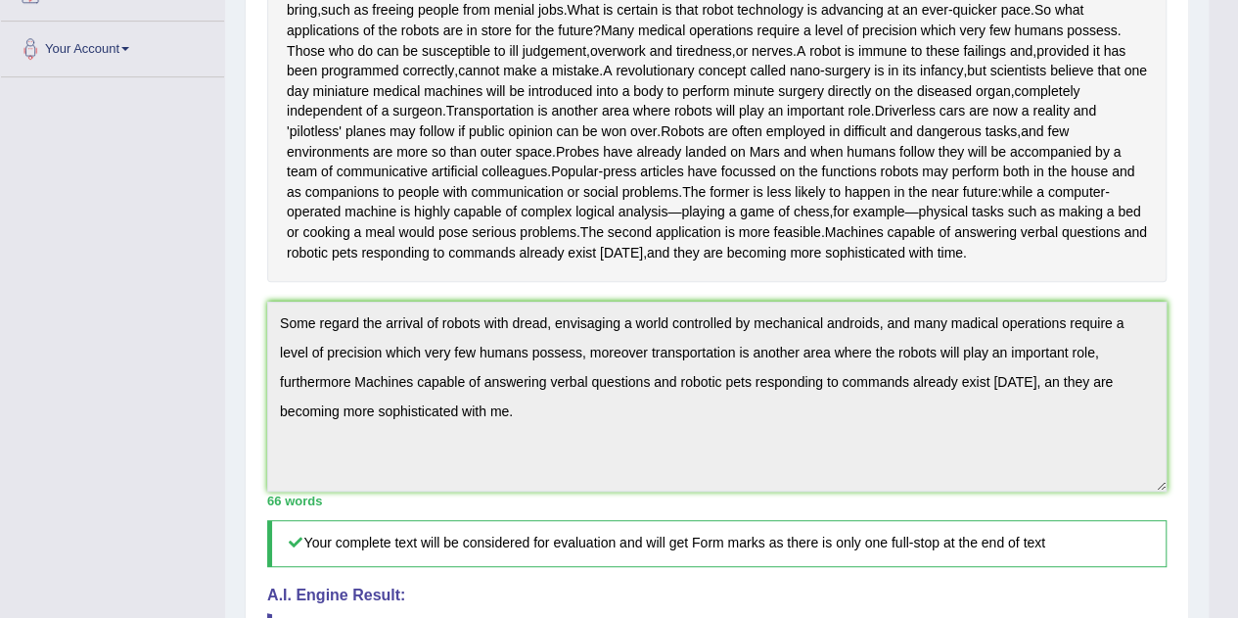
scroll to position [0, 0]
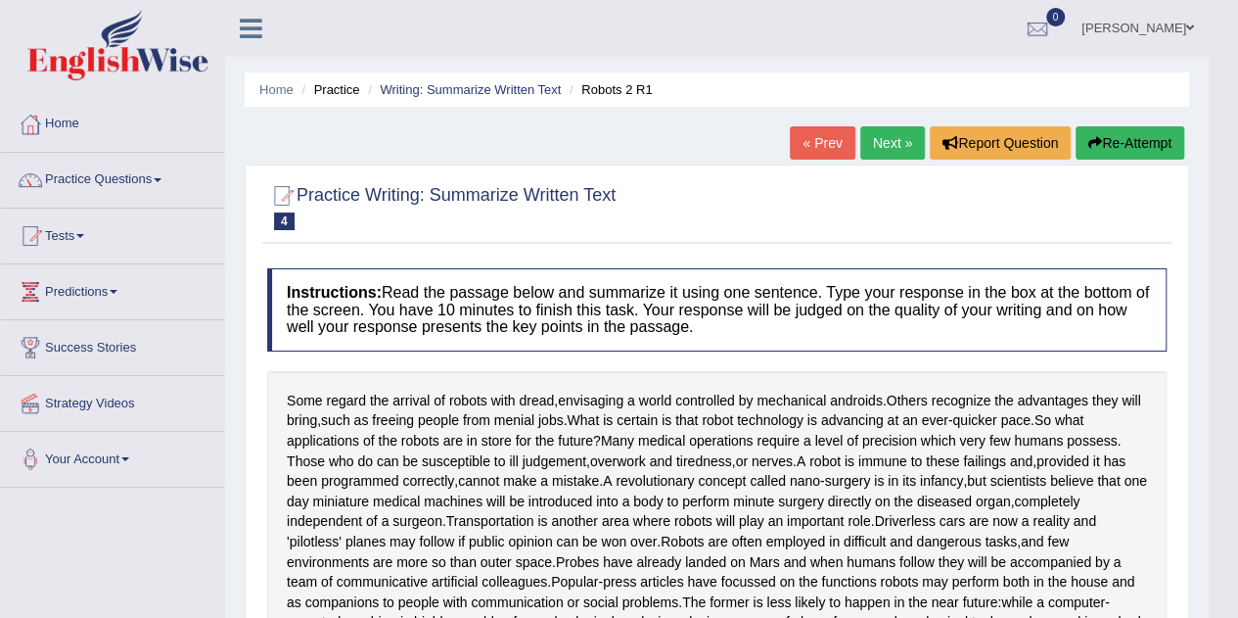
click at [874, 144] on link "Next »" at bounding box center [892, 142] width 65 height 33
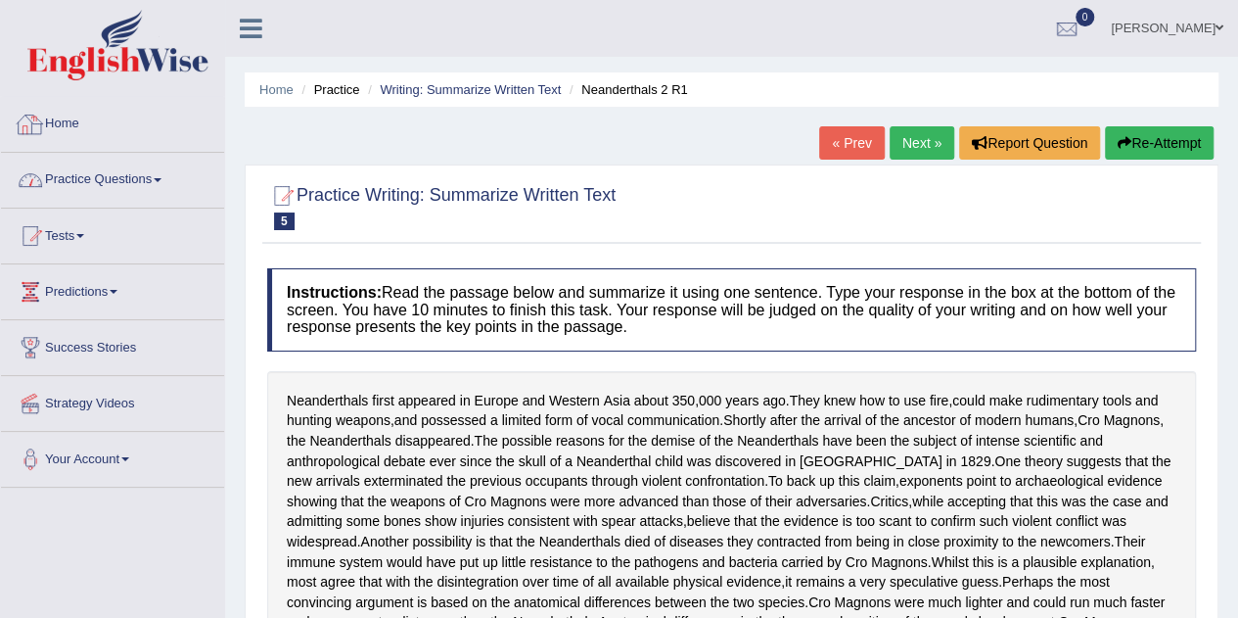
click at [90, 175] on link "Practice Questions" at bounding box center [112, 177] width 223 height 49
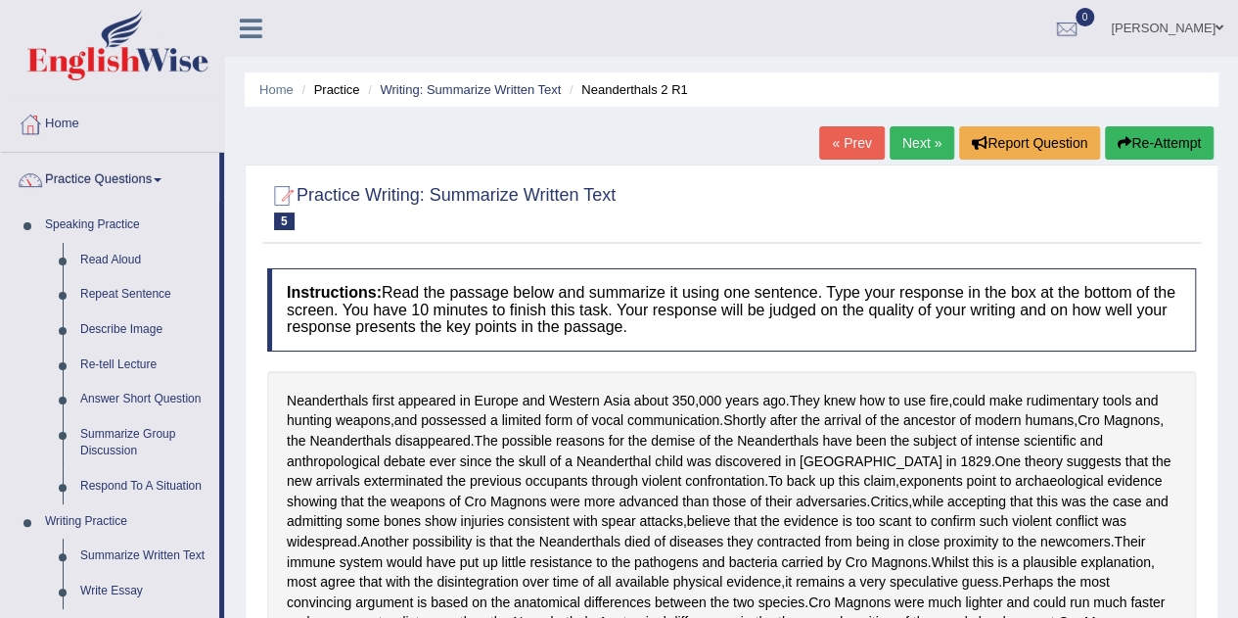
scroll to position [98, 0]
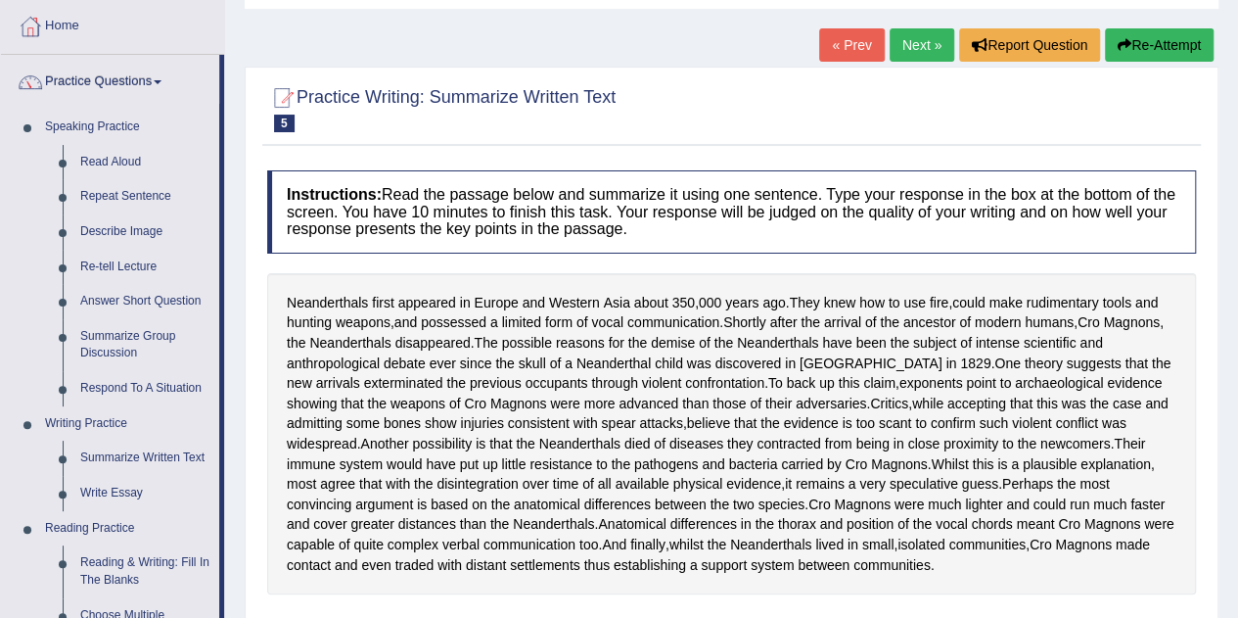
click at [112, 455] on link "Summarize Written Text" at bounding box center [145, 457] width 148 height 35
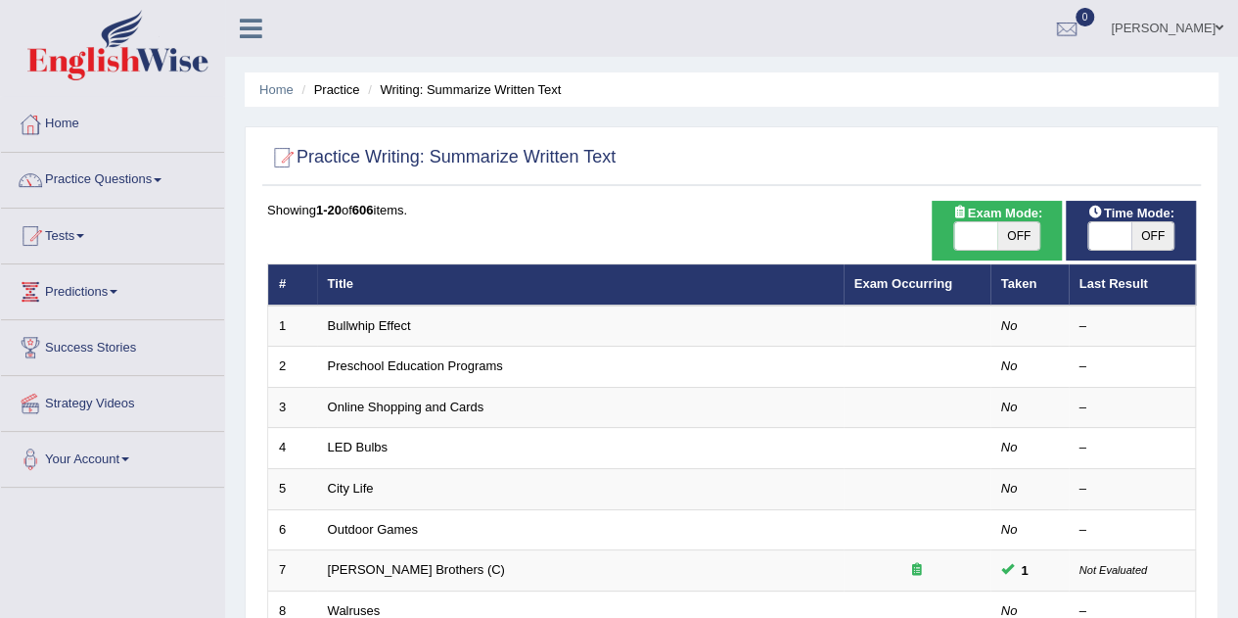
click at [1133, 231] on span "OFF" at bounding box center [1153, 235] width 43 height 27
checkbox input "true"
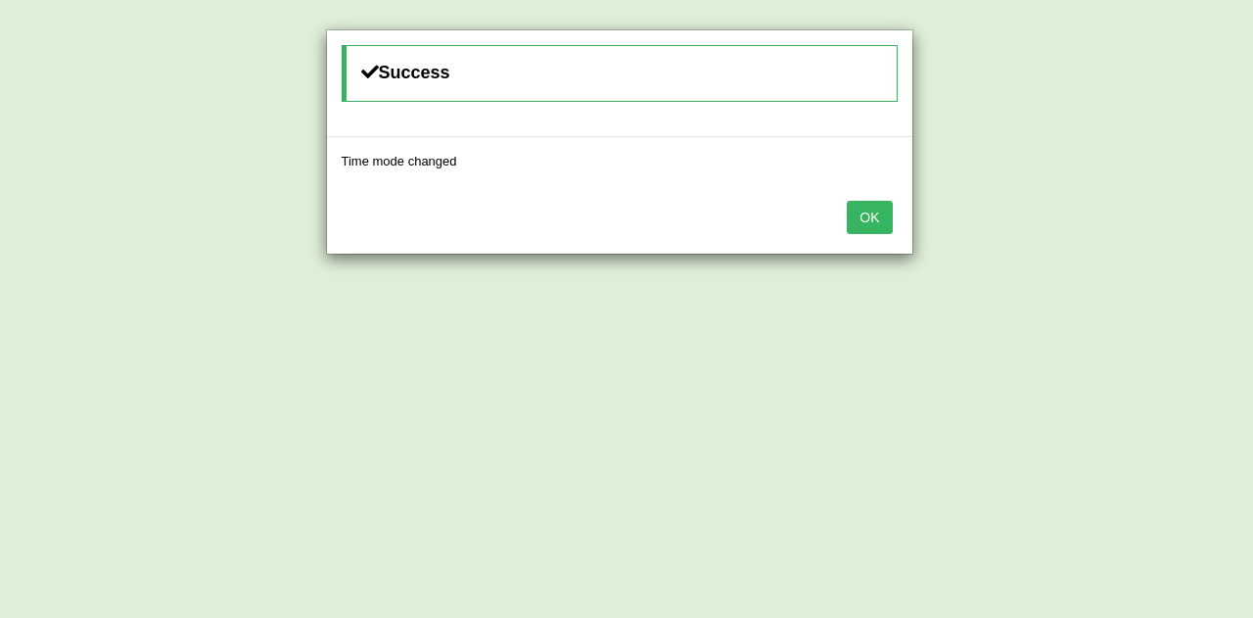
click at [875, 218] on button "OK" at bounding box center [869, 217] width 45 height 33
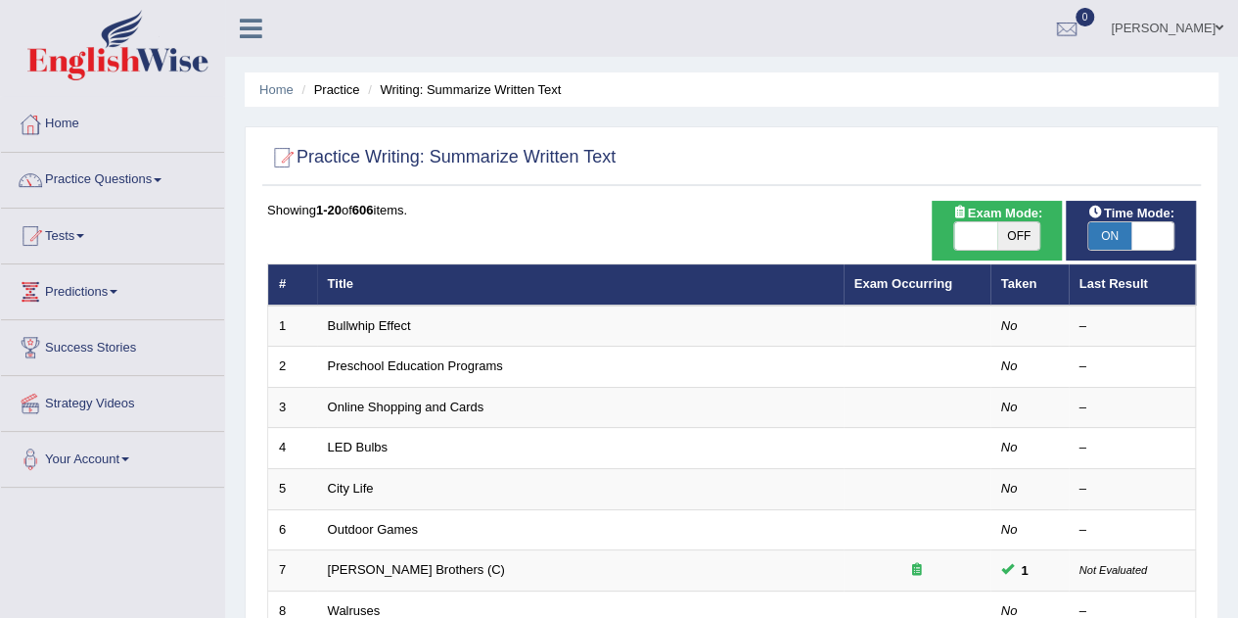
click at [979, 222] on span at bounding box center [975, 235] width 43 height 27
checkbox input "true"
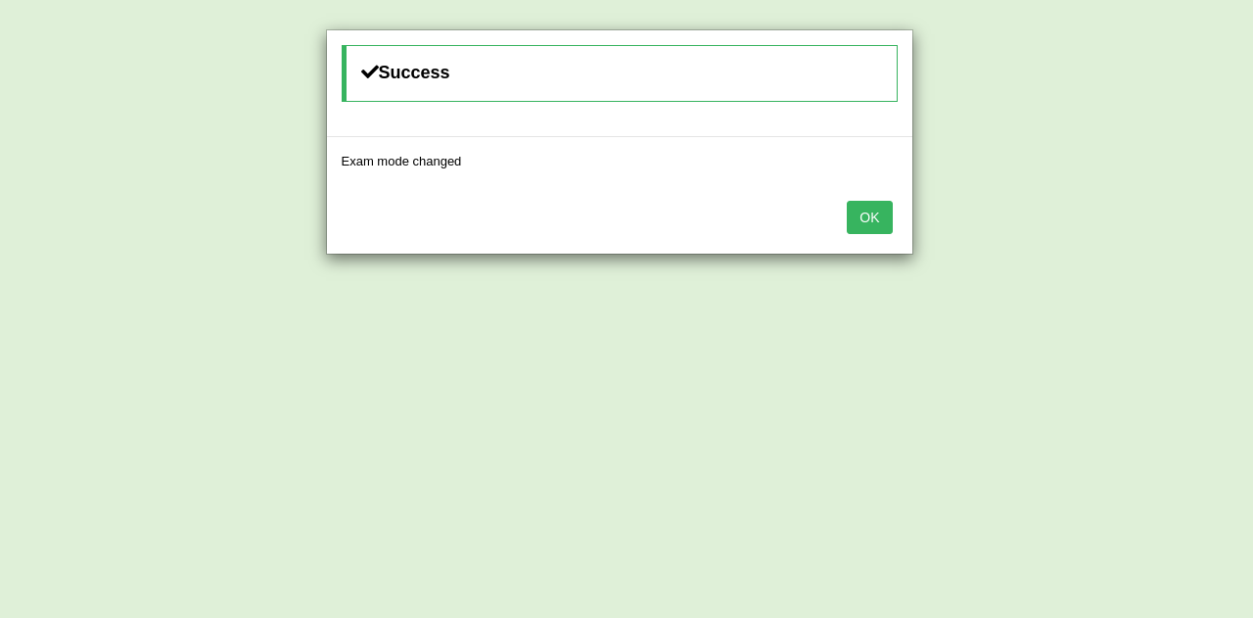
click at [866, 211] on button "OK" at bounding box center [869, 217] width 45 height 33
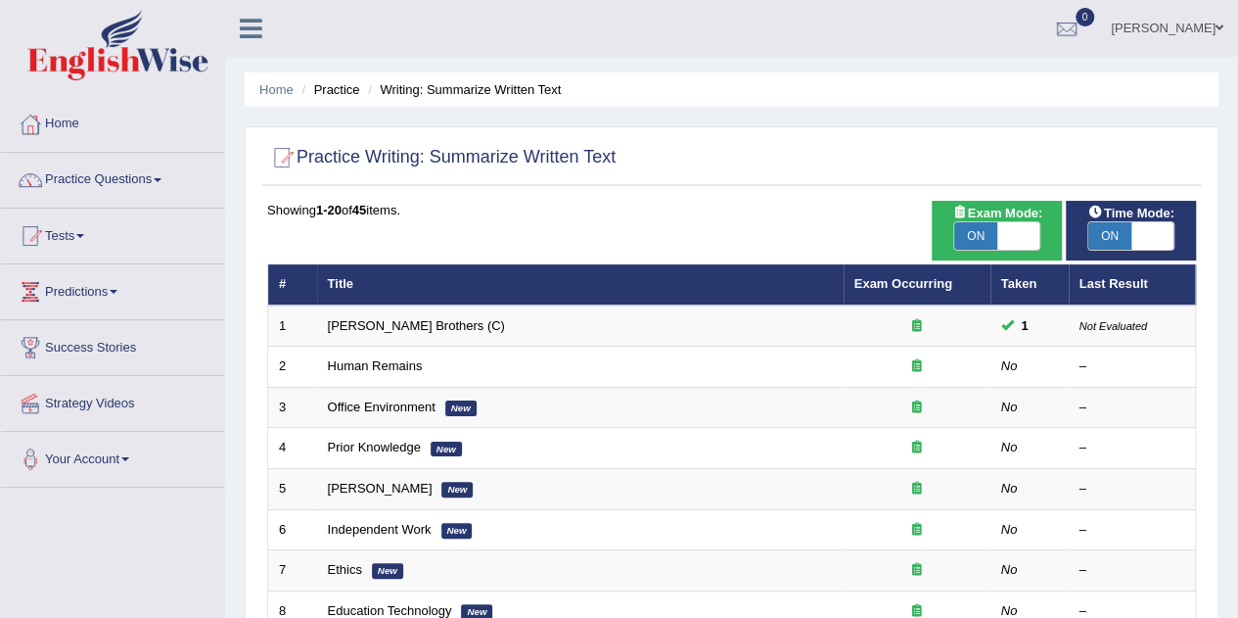
click at [922, 282] on link "Exam Occurring" at bounding box center [904, 283] width 98 height 15
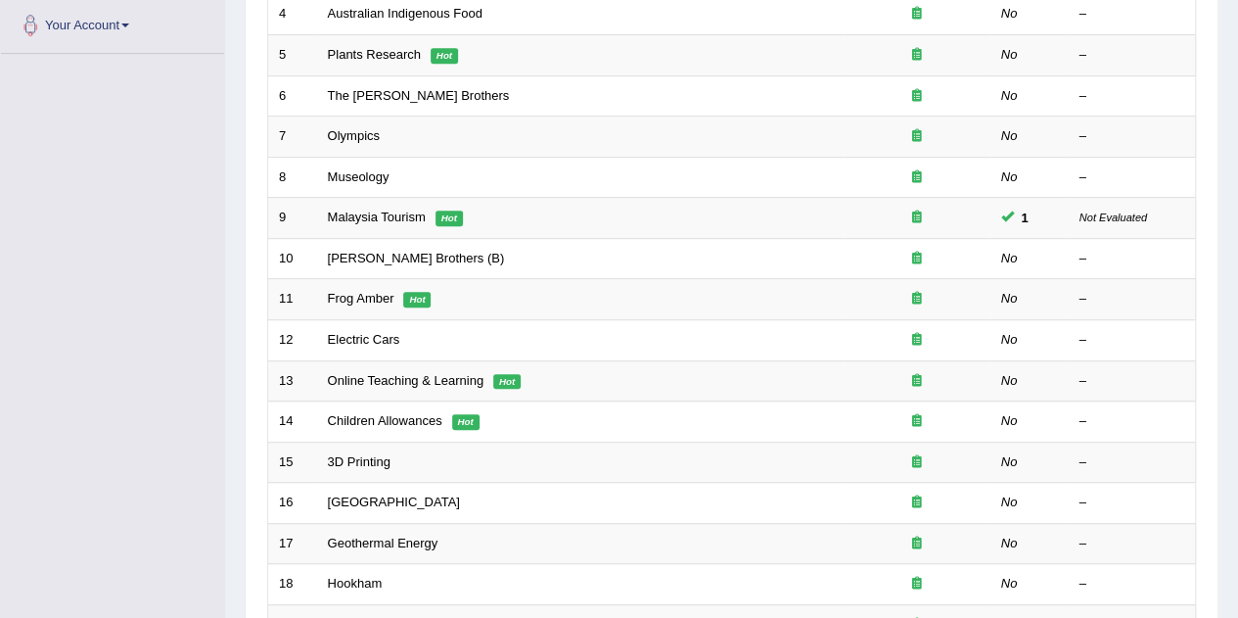
scroll to position [81, 0]
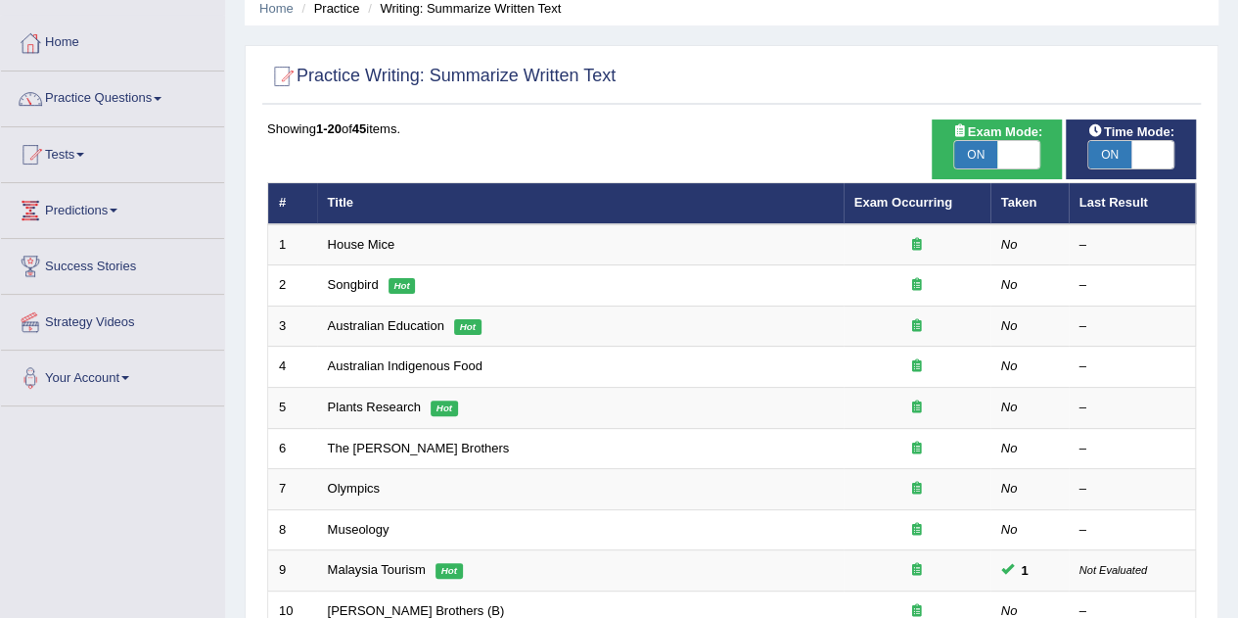
click at [914, 205] on link "Exam Occurring" at bounding box center [904, 202] width 98 height 15
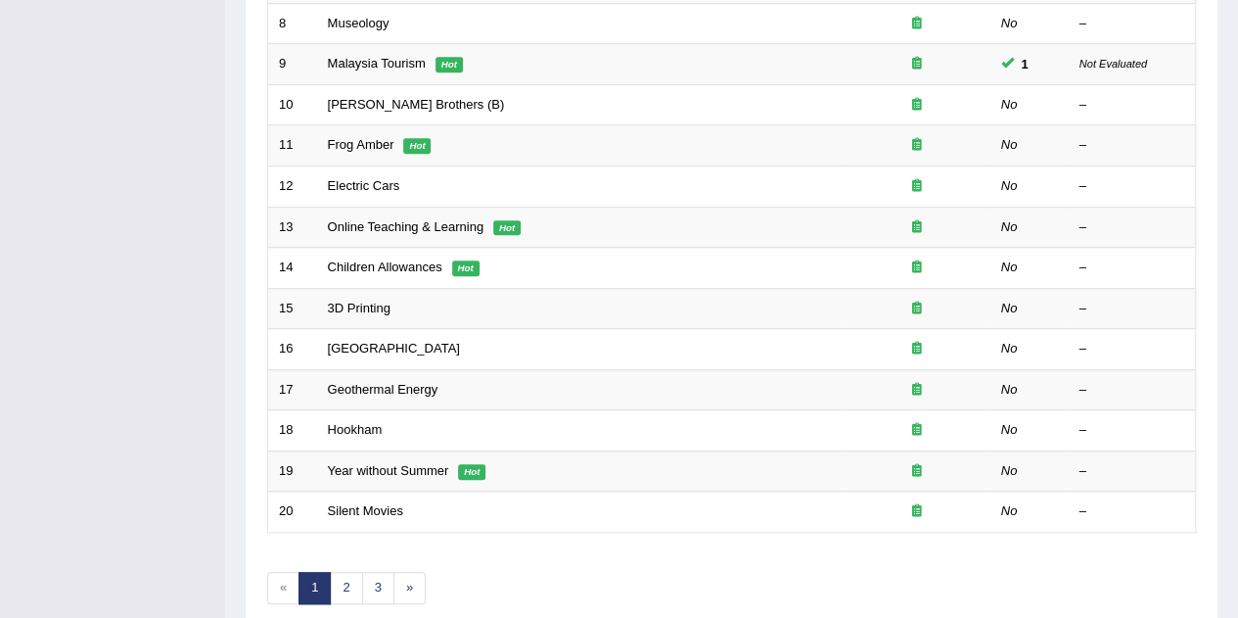
scroll to position [669, 0]
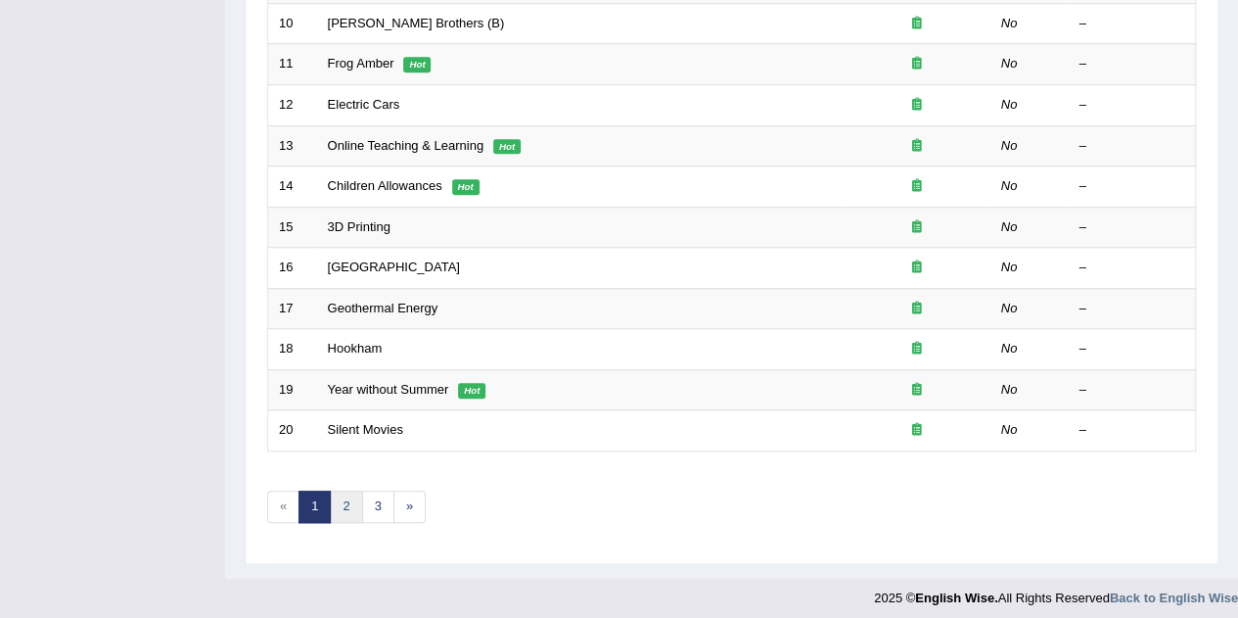
click at [347, 502] on link "2" at bounding box center [346, 506] width 32 height 32
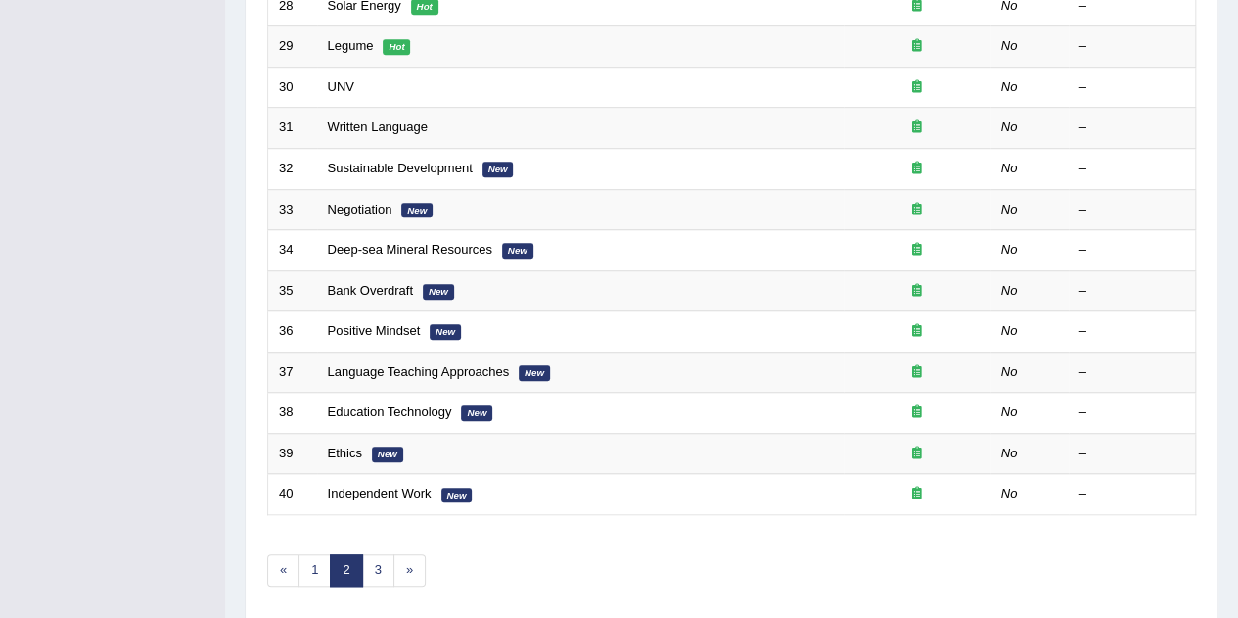
scroll to position [669, 0]
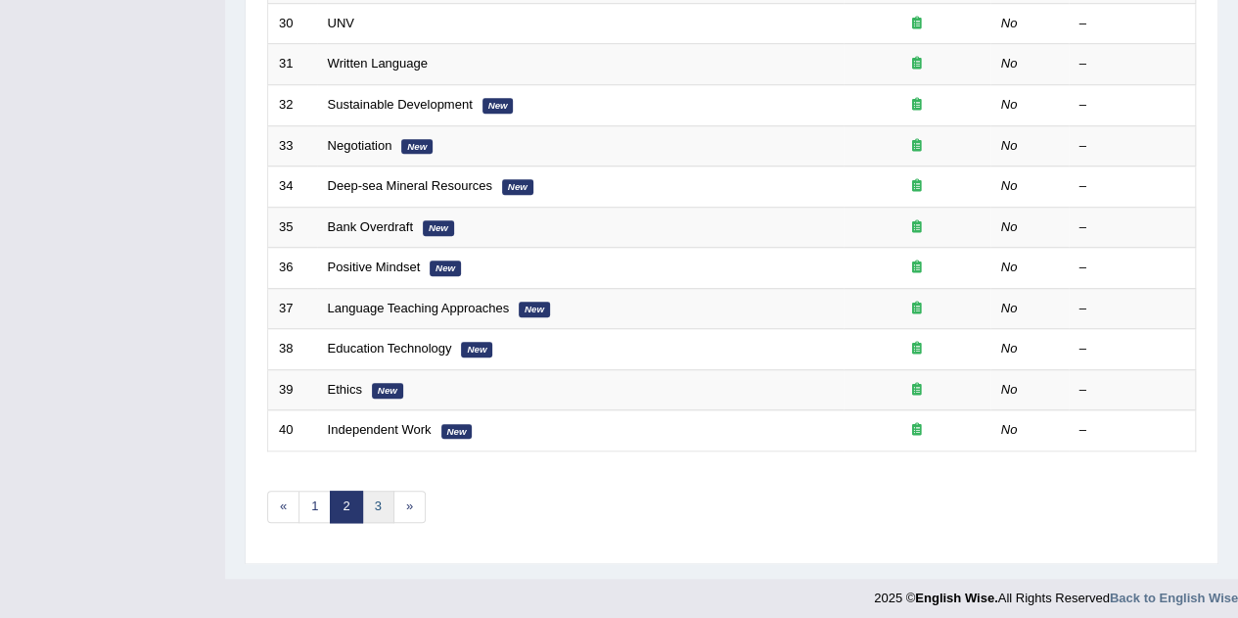
click at [368, 490] on link "3" at bounding box center [378, 506] width 32 height 32
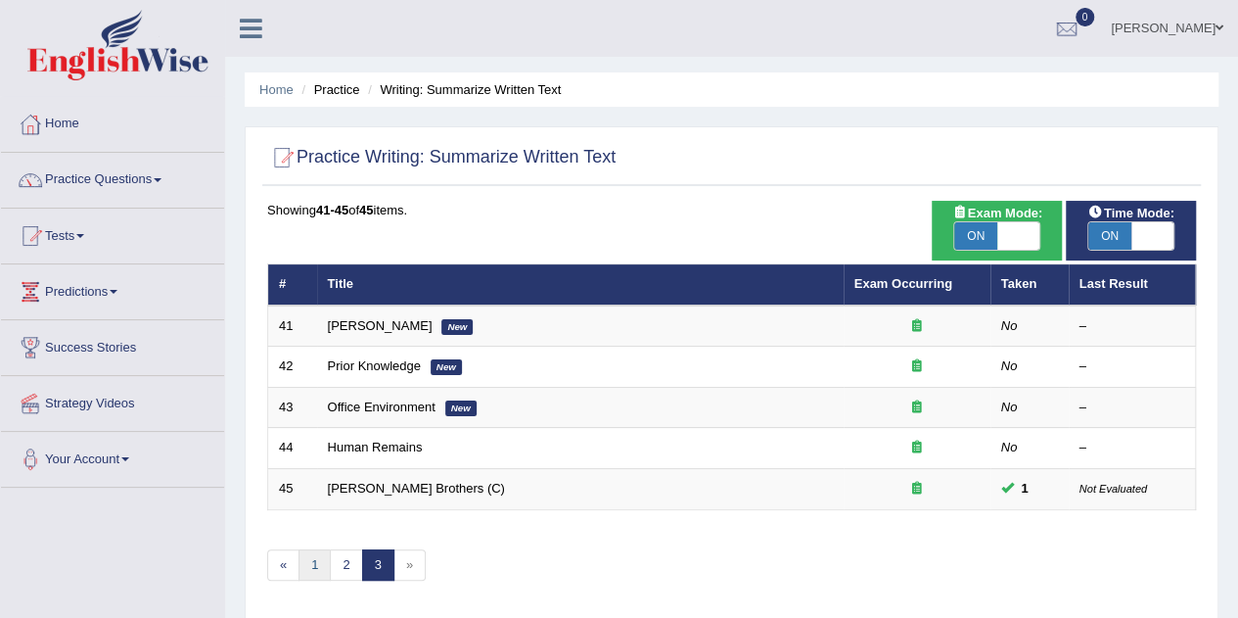
click at [323, 557] on link "1" at bounding box center [315, 565] width 32 height 32
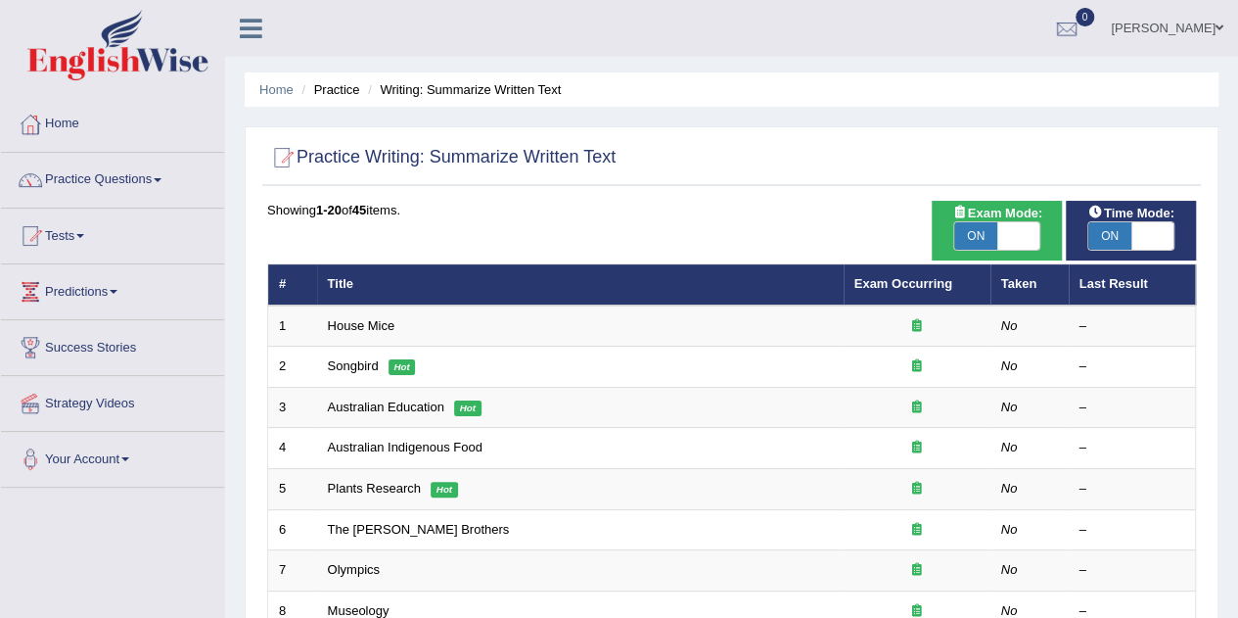
click at [366, 331] on link "House Mice" at bounding box center [362, 325] width 68 height 15
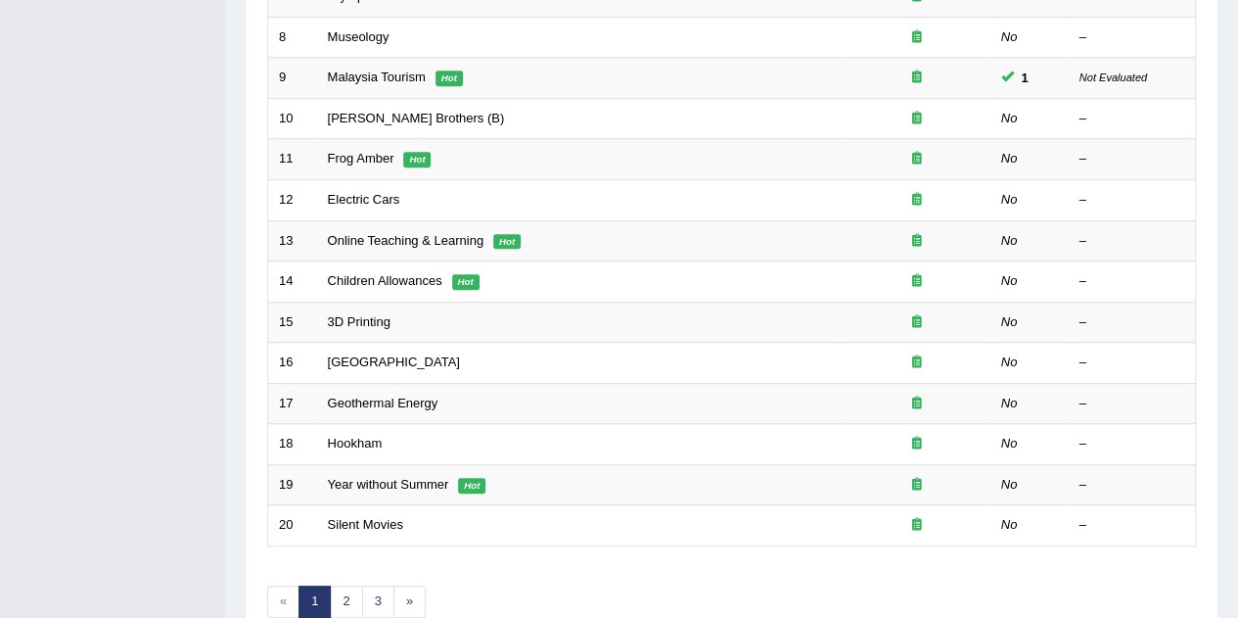
scroll to position [669, 0]
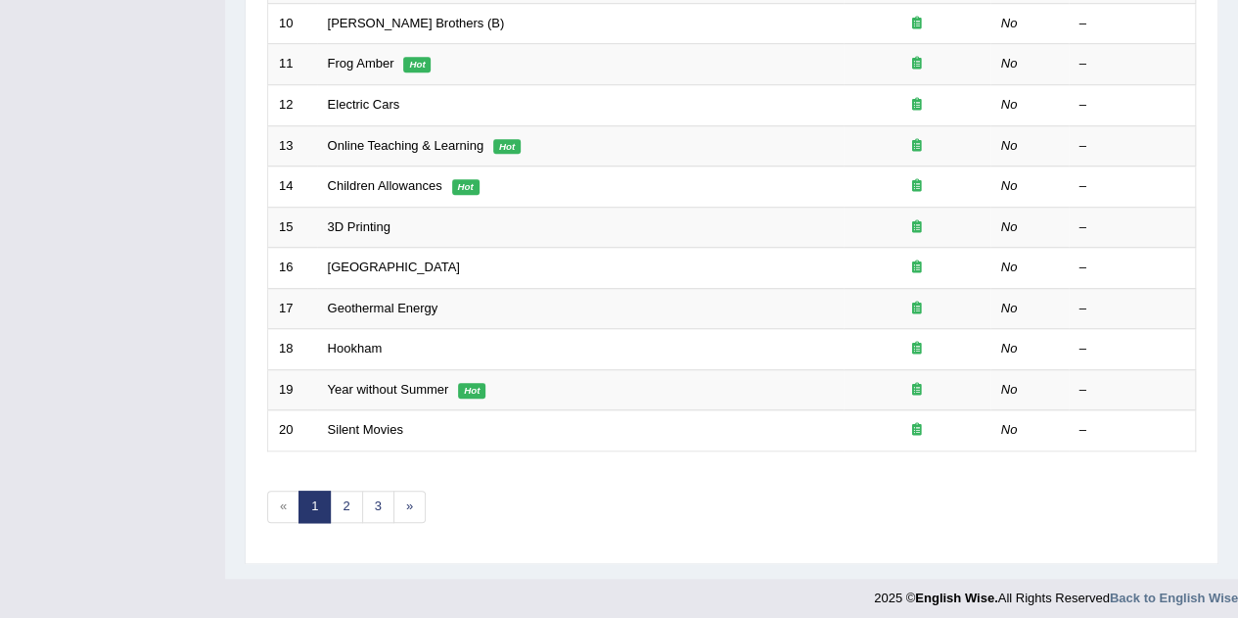
click at [380, 382] on link "Year without Summer" at bounding box center [388, 389] width 121 height 15
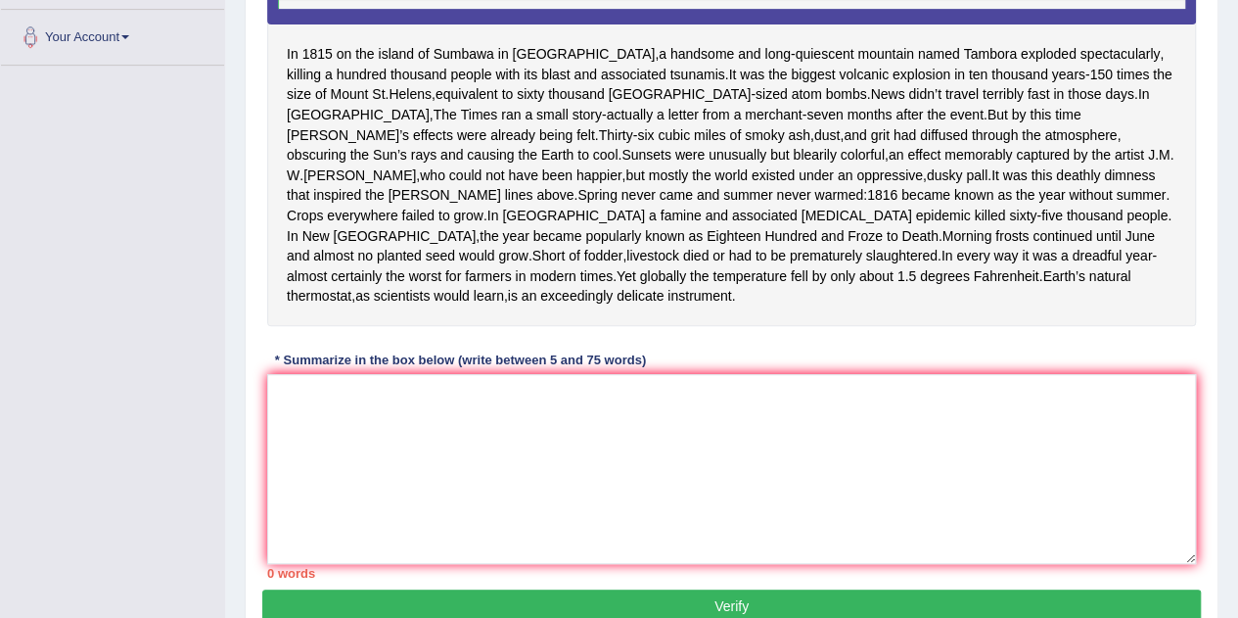
scroll to position [392, 0]
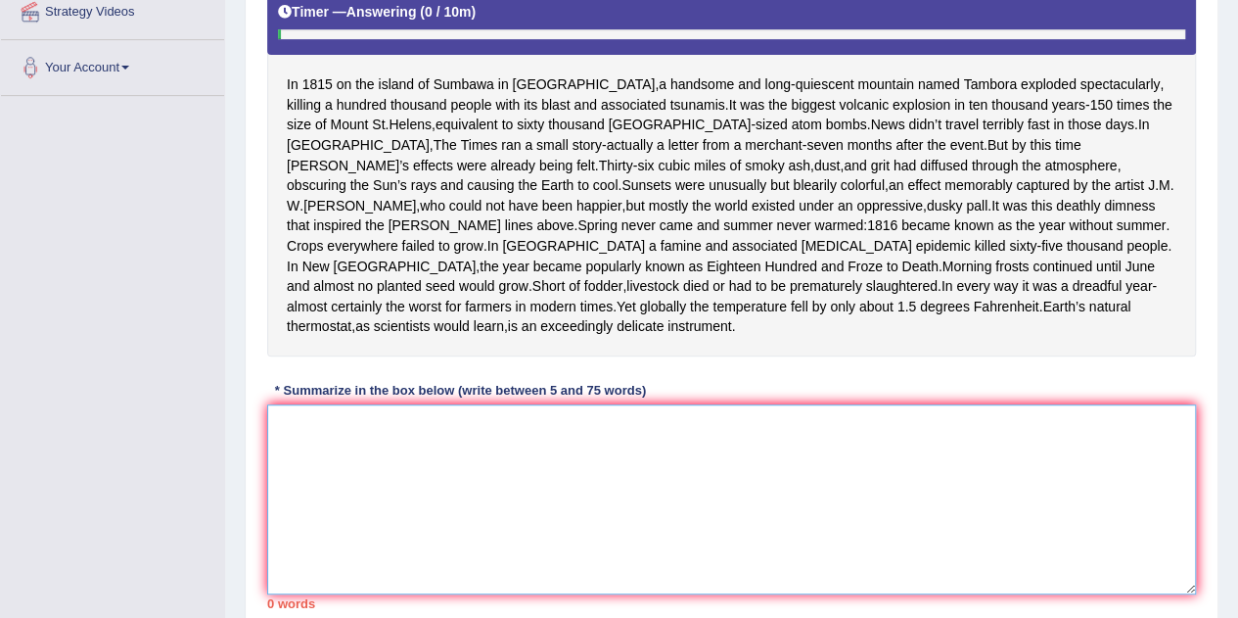
click at [424, 477] on textarea at bounding box center [731, 499] width 929 height 190
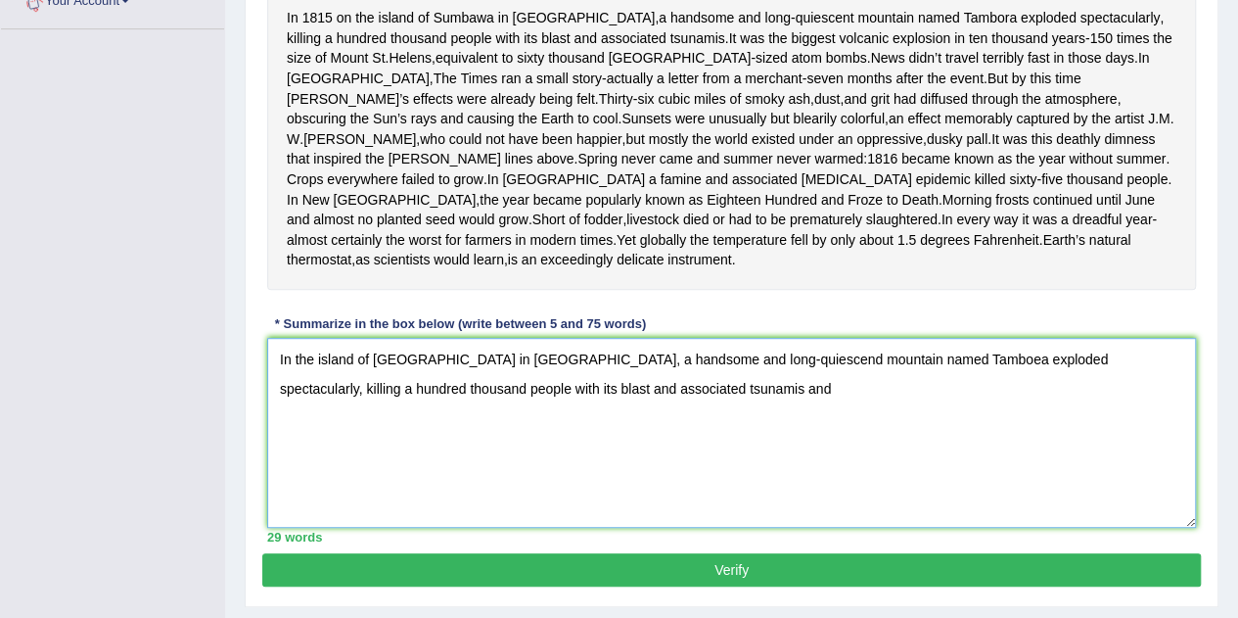
scroll to position [489, 0]
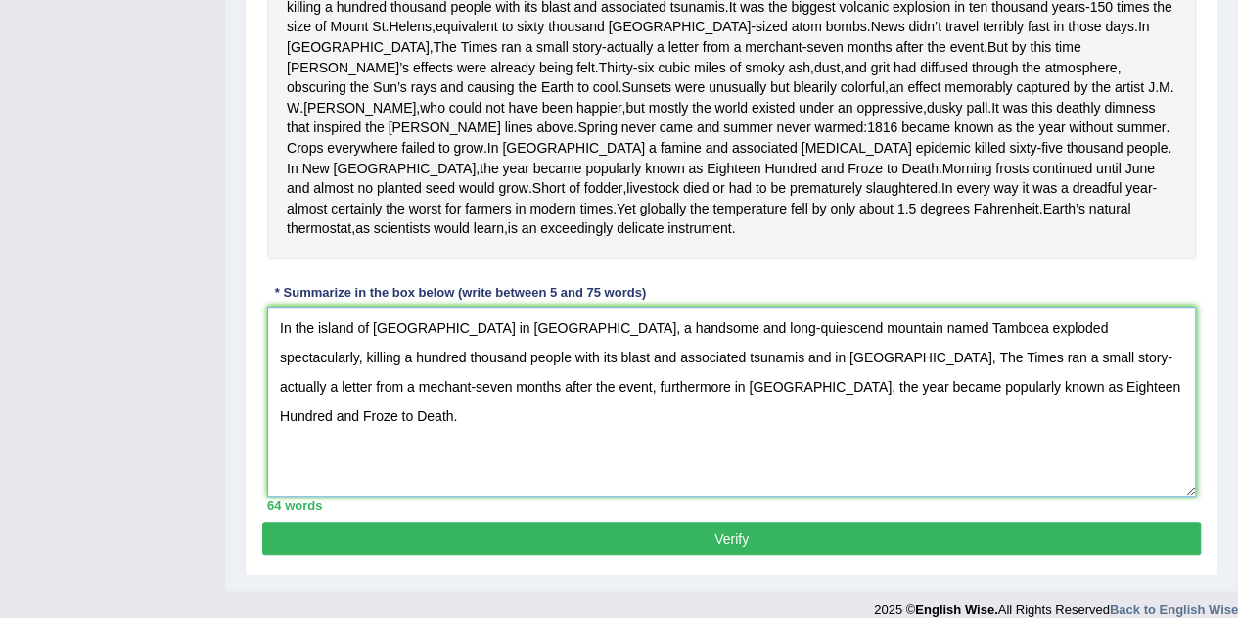
type textarea "In the island of [GEOGRAPHIC_DATA] in [GEOGRAPHIC_DATA], a handsome and long-qu…"
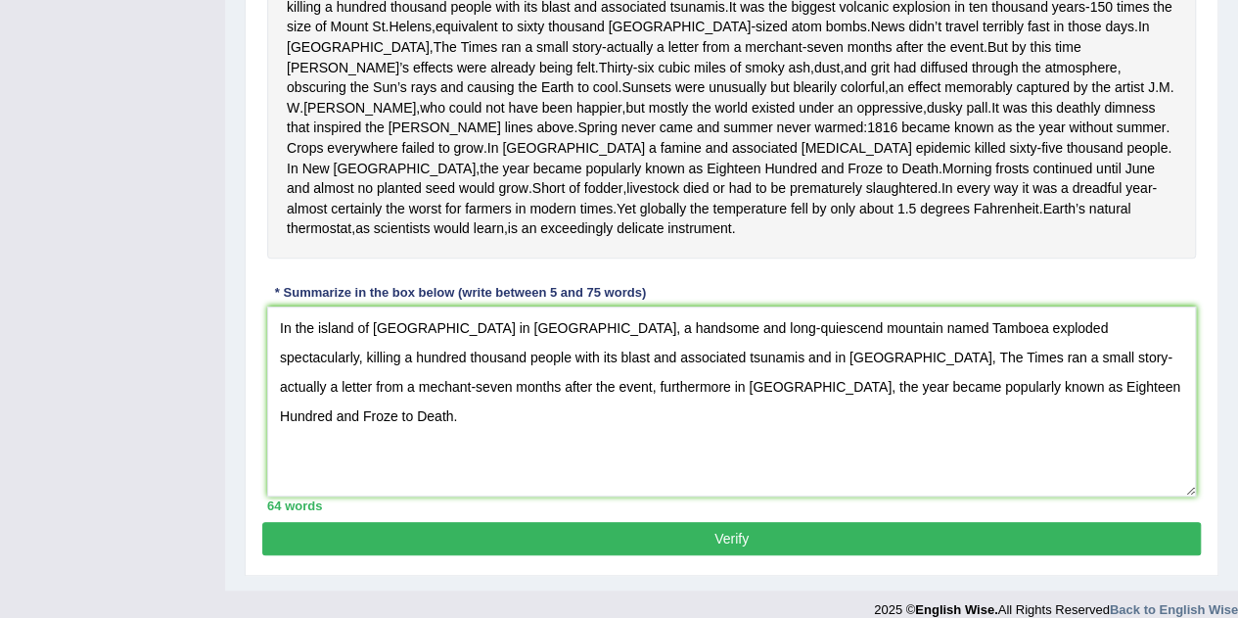
click at [606, 521] on div "Instructions: Read the passage below and summarize it using one sentence. Type …" at bounding box center [731, 145] width 939 height 752
click at [577, 555] on button "Verify" at bounding box center [731, 538] width 939 height 33
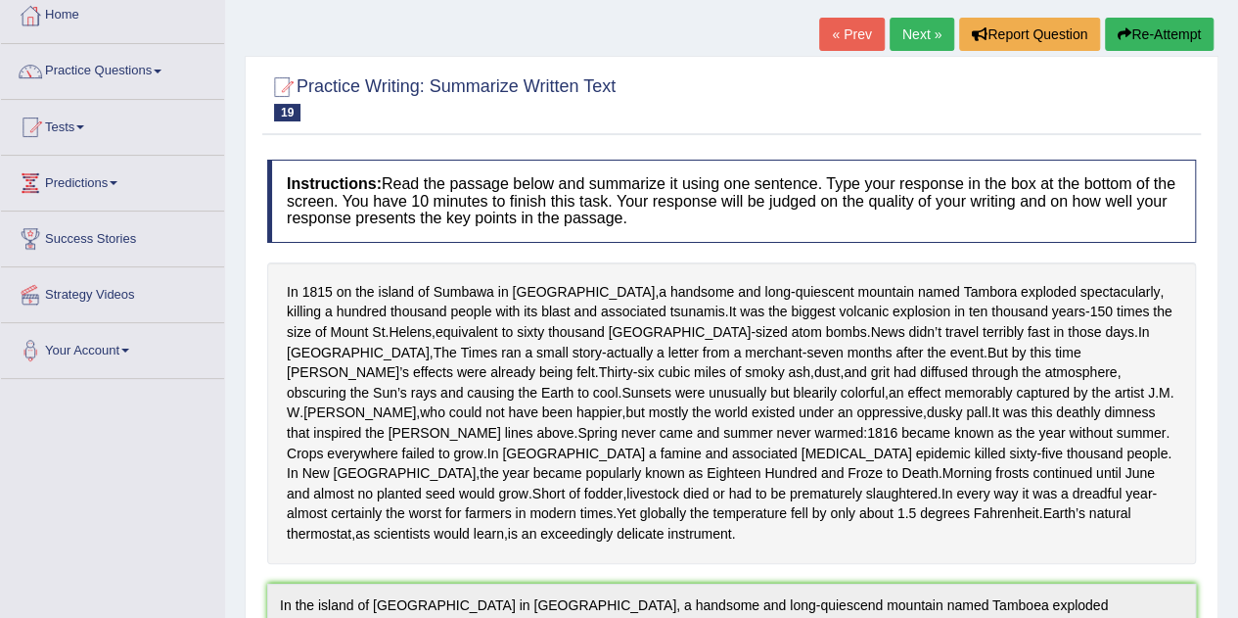
scroll to position [0, 0]
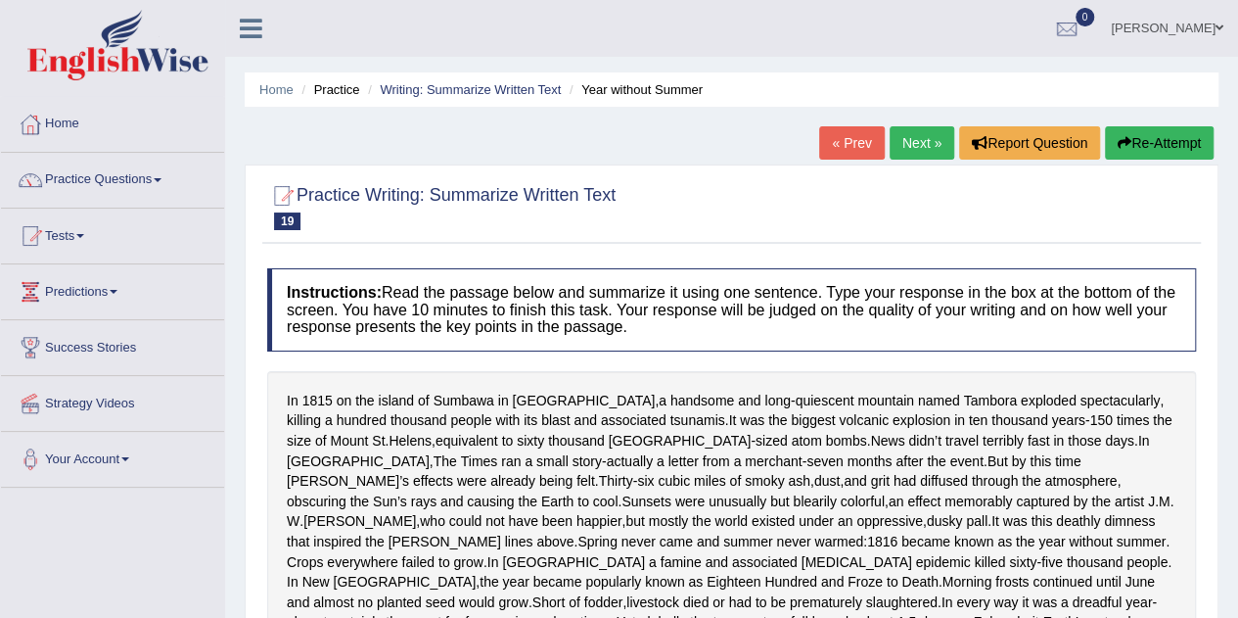
click at [1165, 142] on button "Re-Attempt" at bounding box center [1159, 142] width 109 height 33
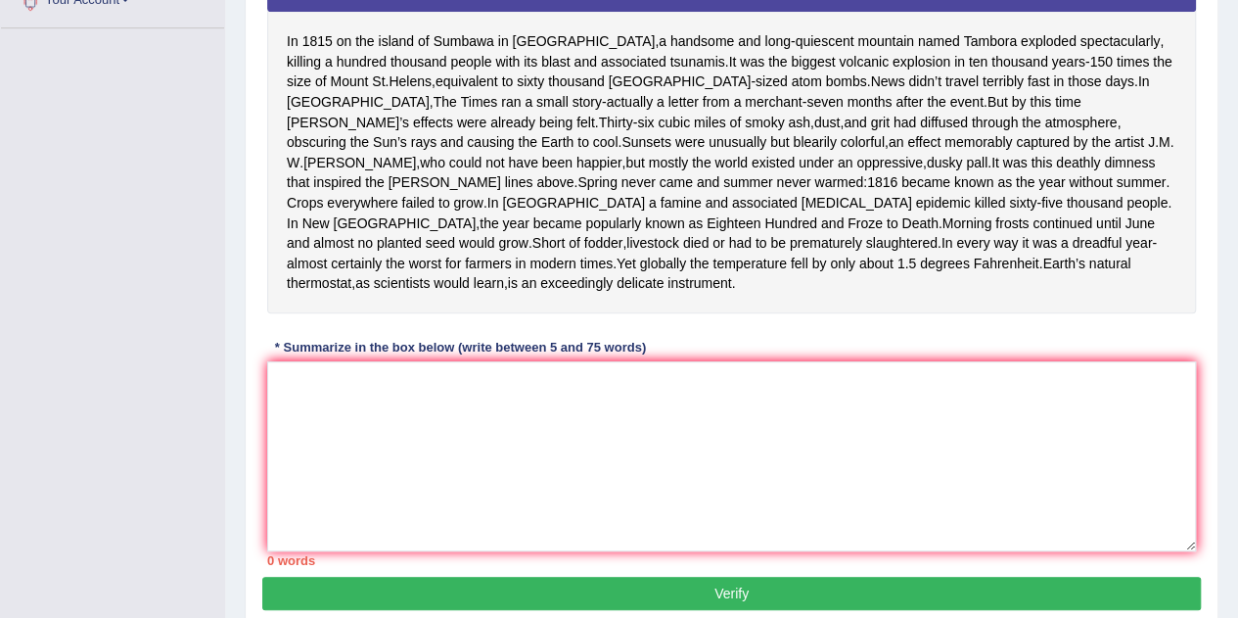
scroll to position [489, 0]
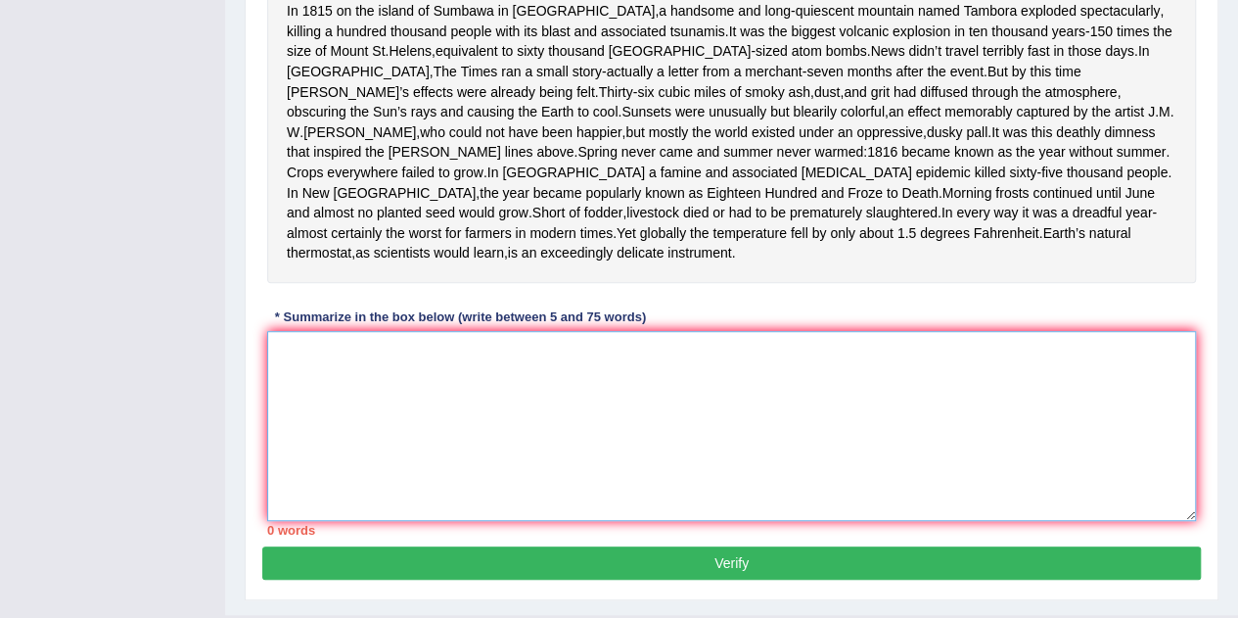
click at [493, 439] on textarea at bounding box center [731, 426] width 929 height 190
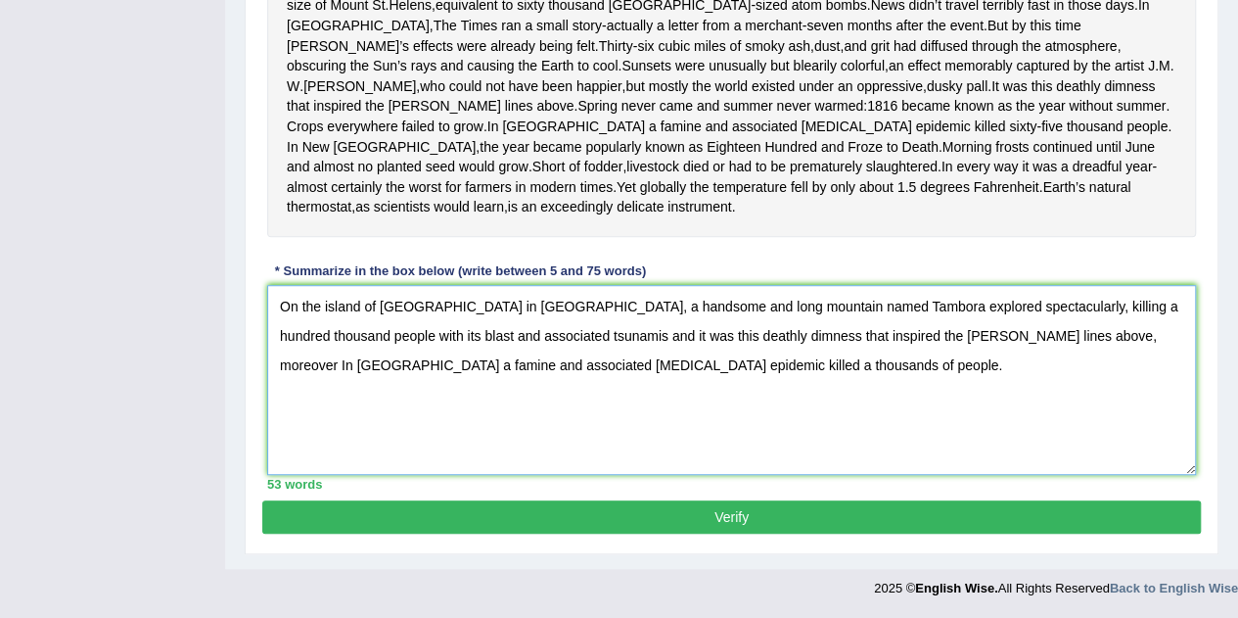
scroll to position [570, 0]
type textarea "On the island of Sumbawa in Indonesia, a handsome and long mountain named Tambo…"
click at [574, 502] on button "Verify" at bounding box center [731, 516] width 939 height 33
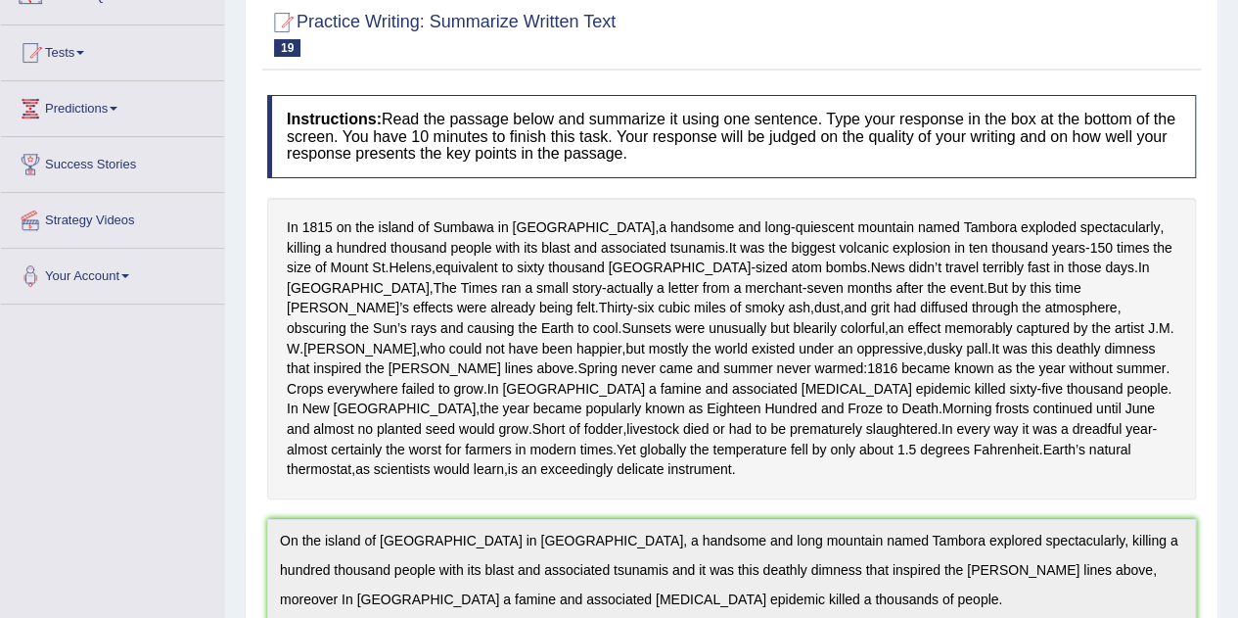
scroll to position [0, 0]
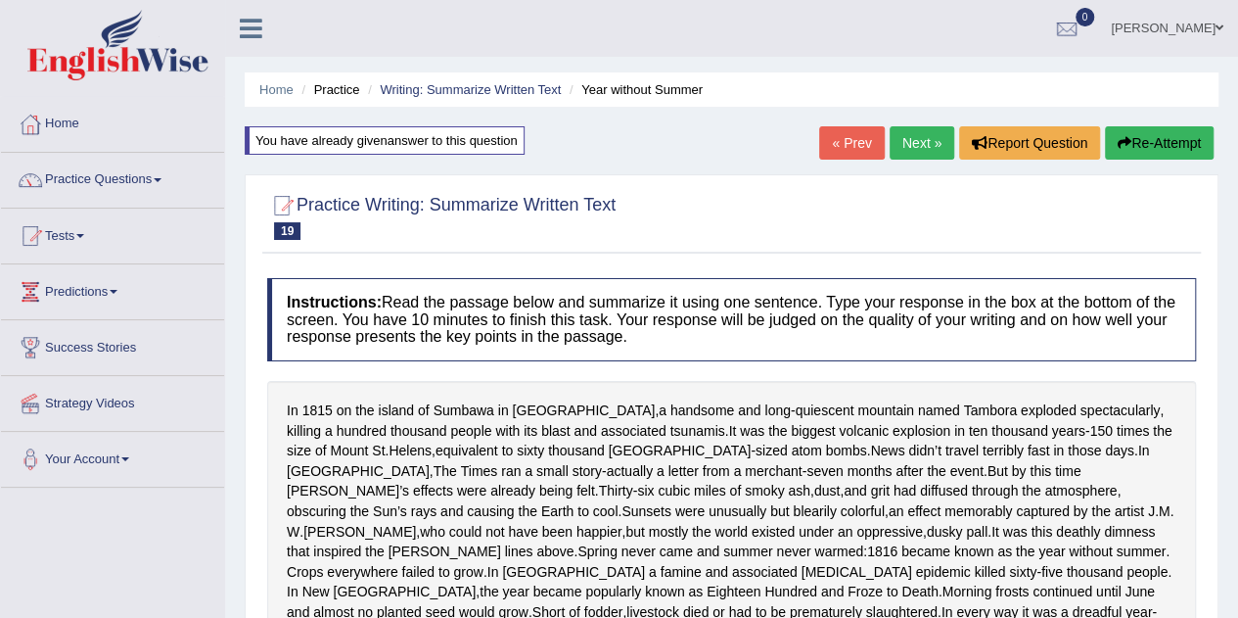
click at [1138, 146] on button "Re-Attempt" at bounding box center [1159, 142] width 109 height 33
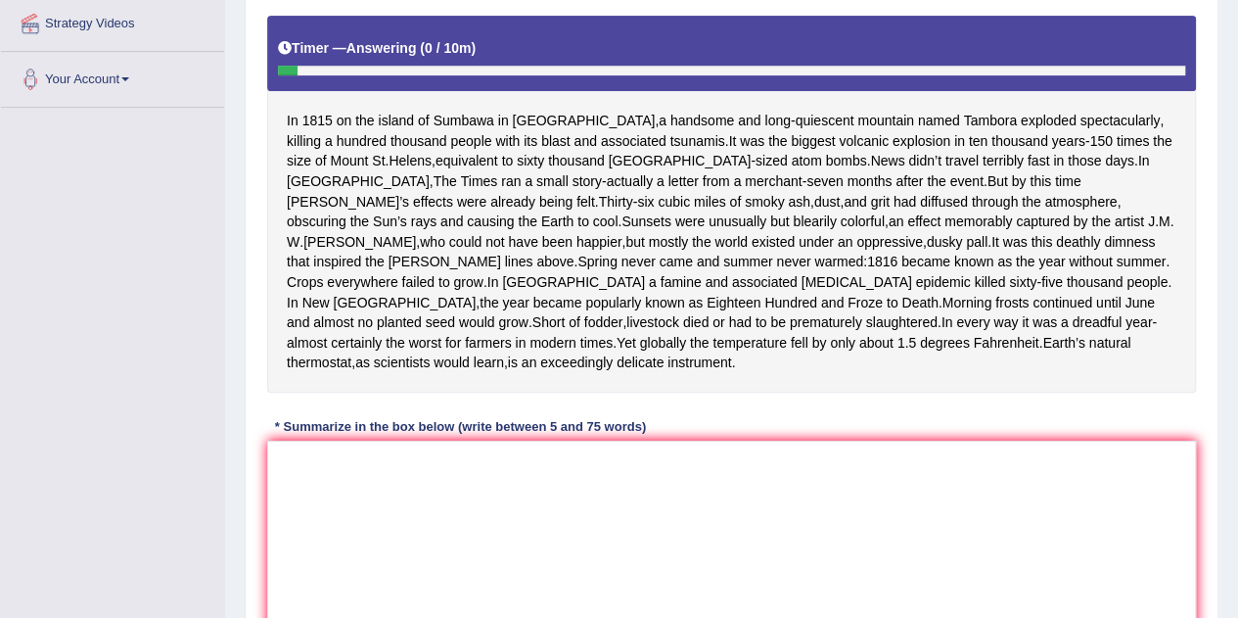
scroll to position [374, 0]
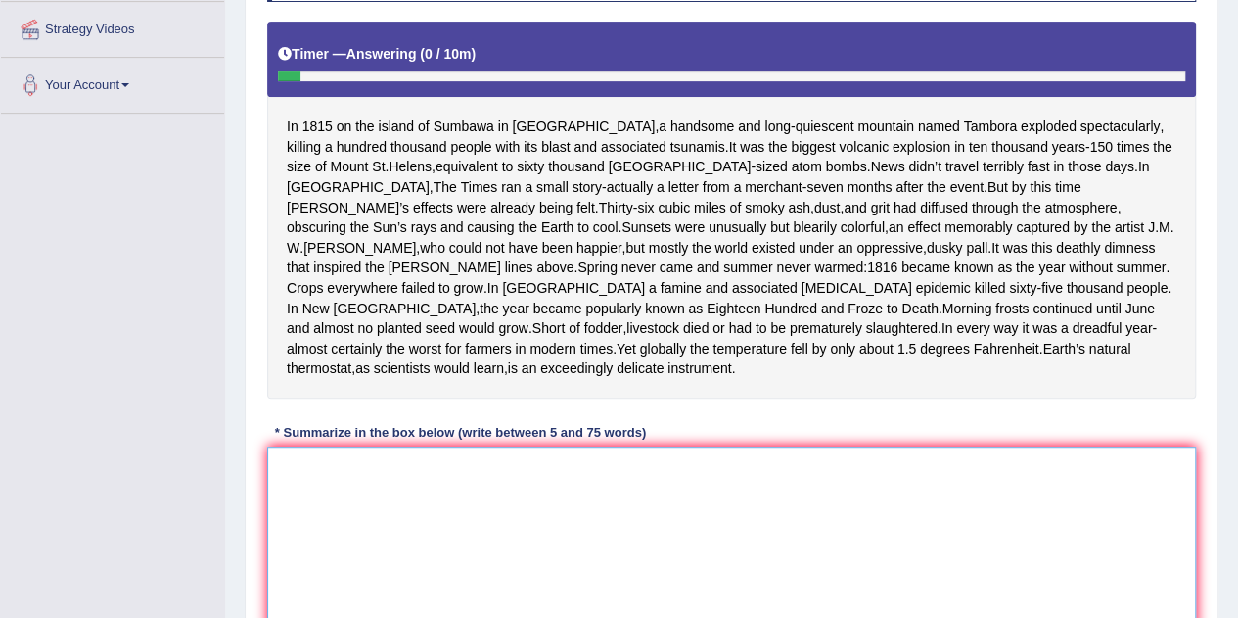
click at [553, 521] on textarea at bounding box center [731, 541] width 929 height 190
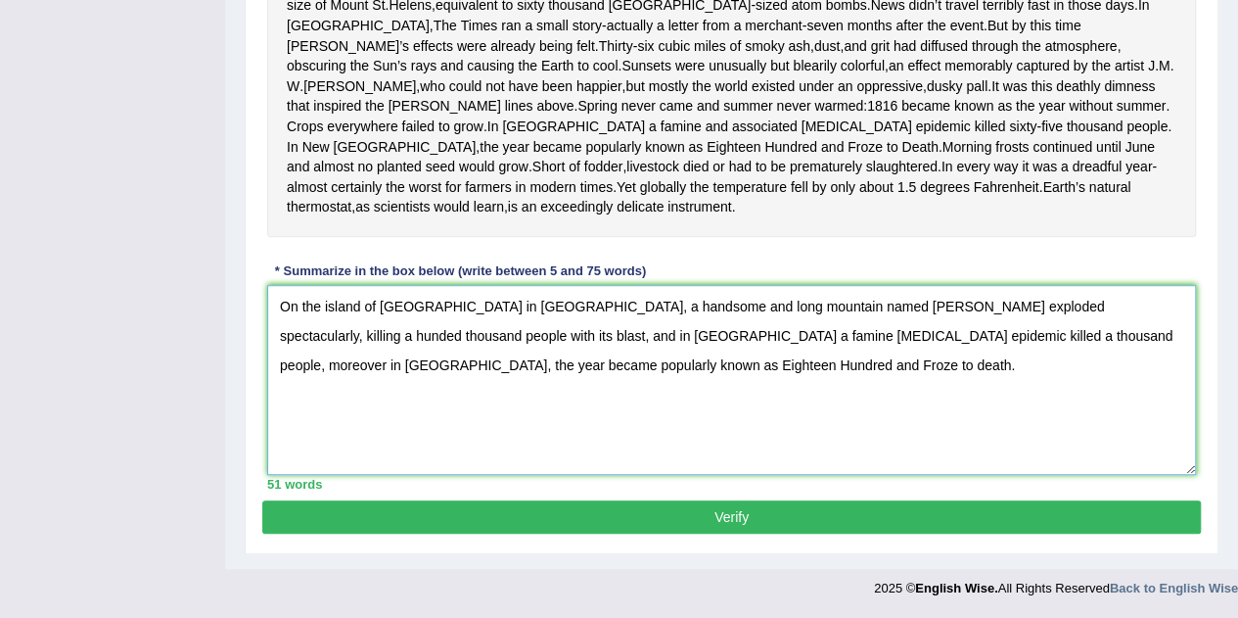
scroll to position [570, 0]
type textarea "On the island of [GEOGRAPHIC_DATA] in [GEOGRAPHIC_DATA], a handsome and long mo…"
click at [615, 524] on button "Verify" at bounding box center [731, 516] width 939 height 33
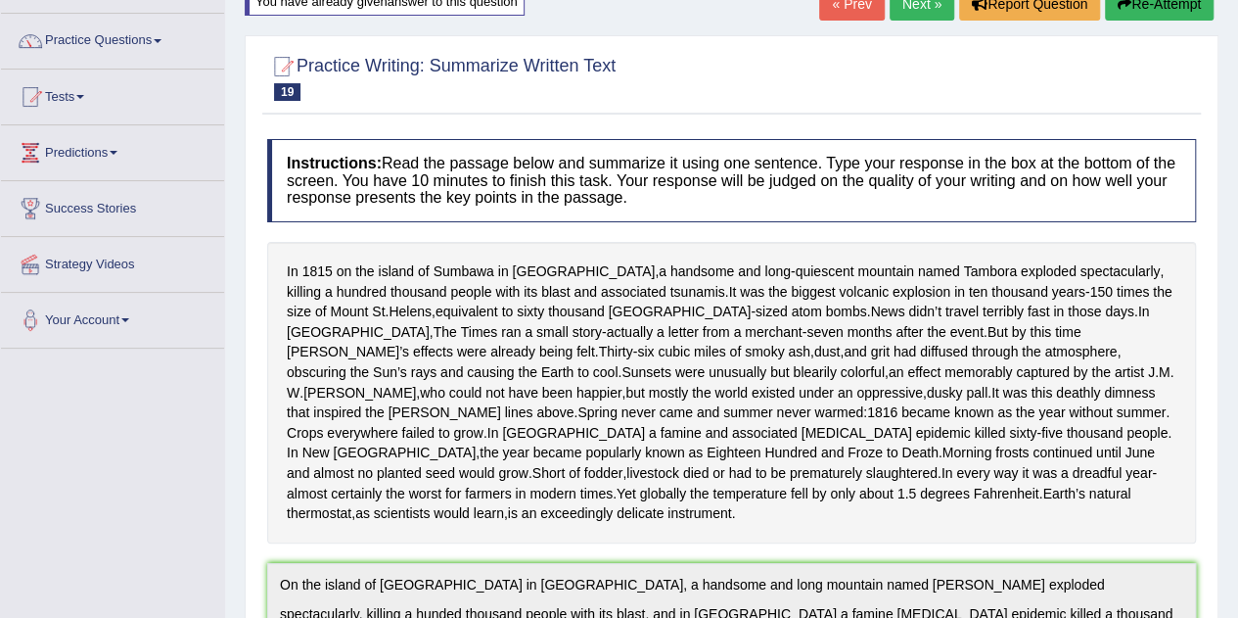
scroll to position [108, 0]
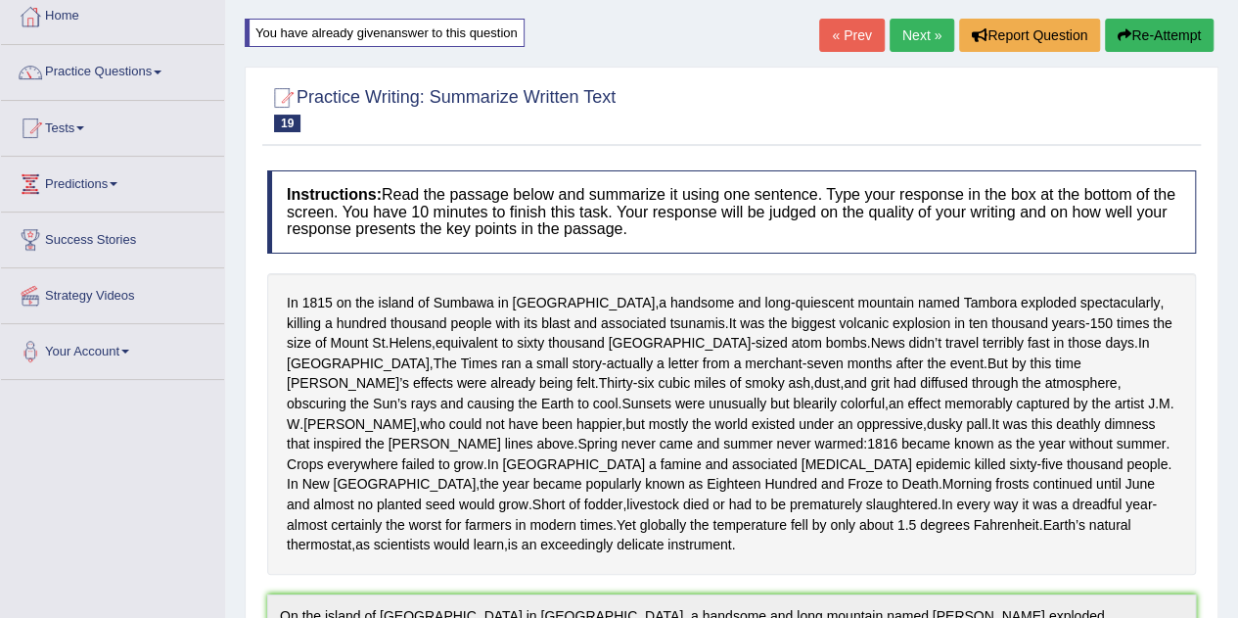
click at [1157, 44] on button "Re-Attempt" at bounding box center [1159, 35] width 109 height 33
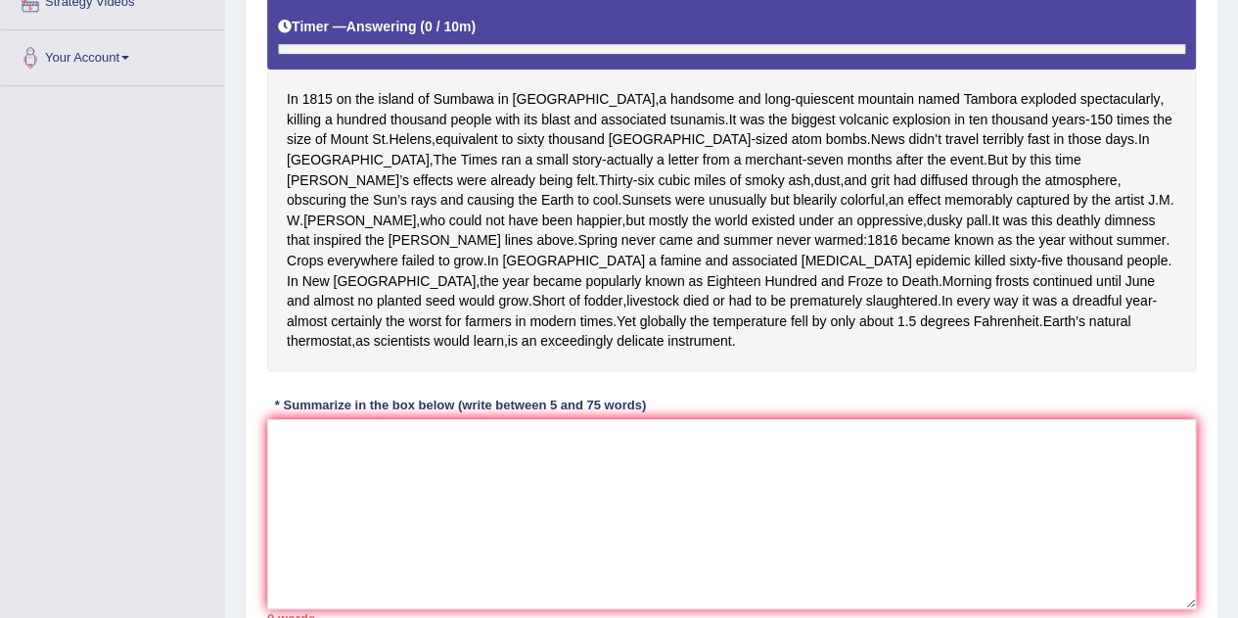
scroll to position [401, 0]
click at [394, 510] on textarea at bounding box center [731, 514] width 929 height 190
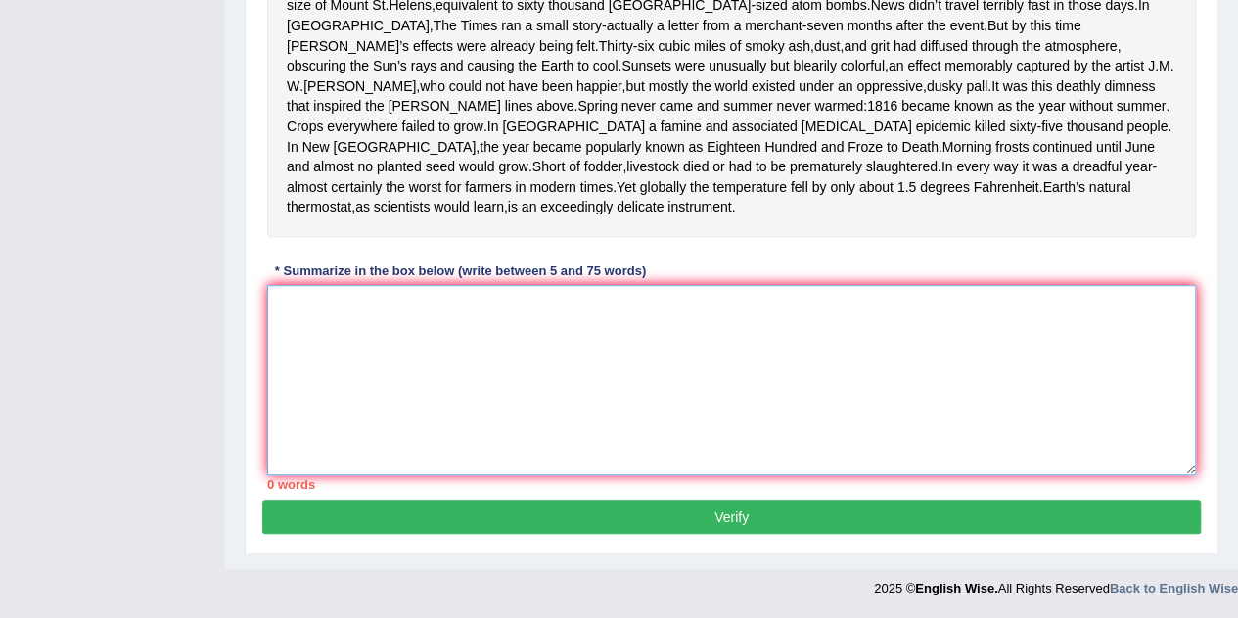
scroll to position [570, 0]
click at [410, 393] on textarea at bounding box center [731, 380] width 929 height 190
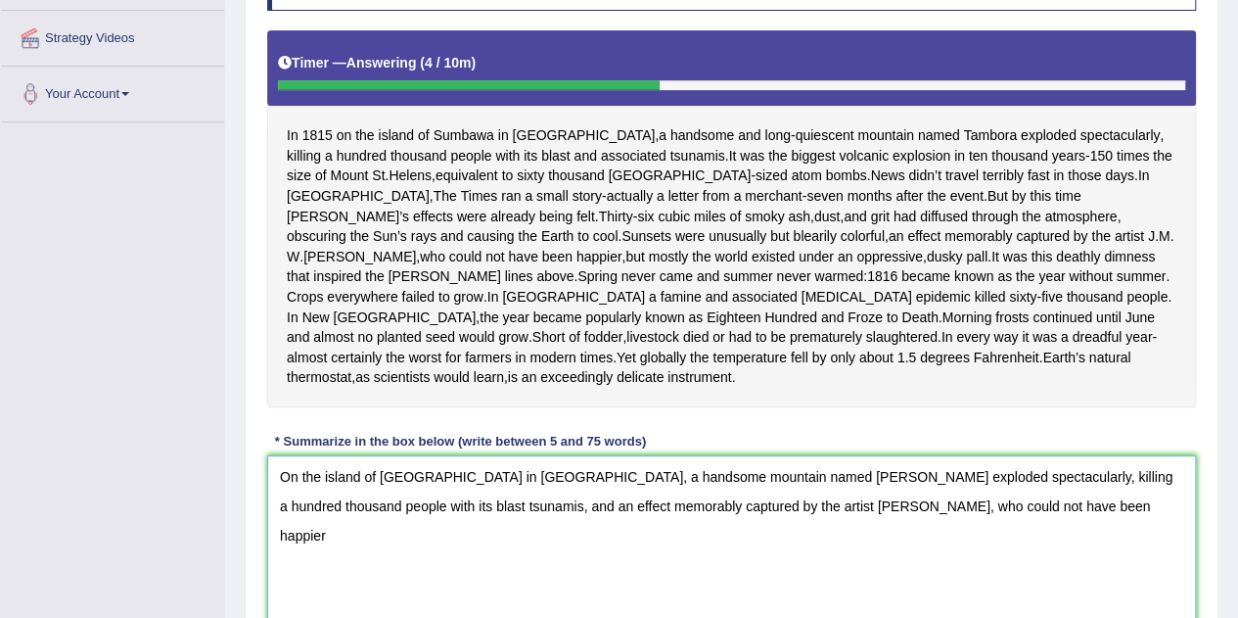
scroll to position [472, 0]
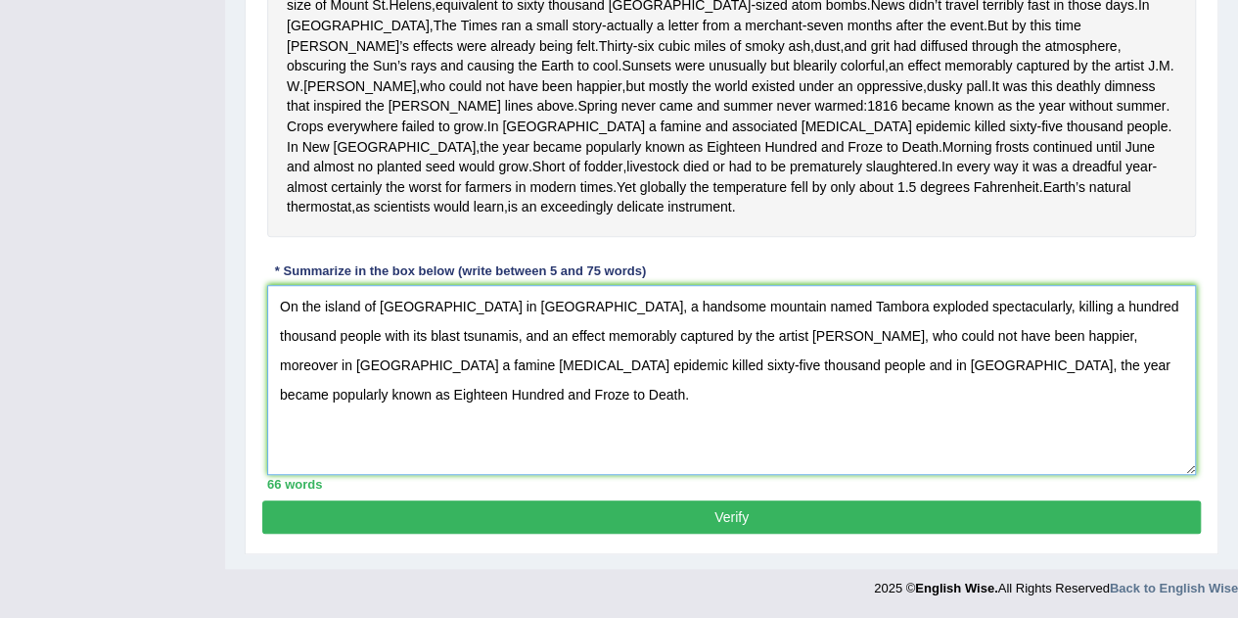
type textarea "On the island of Sumbawa in Indonesia, a handsome mountain named Tambora explod…"
click at [889, 518] on button "Verify" at bounding box center [731, 516] width 939 height 33
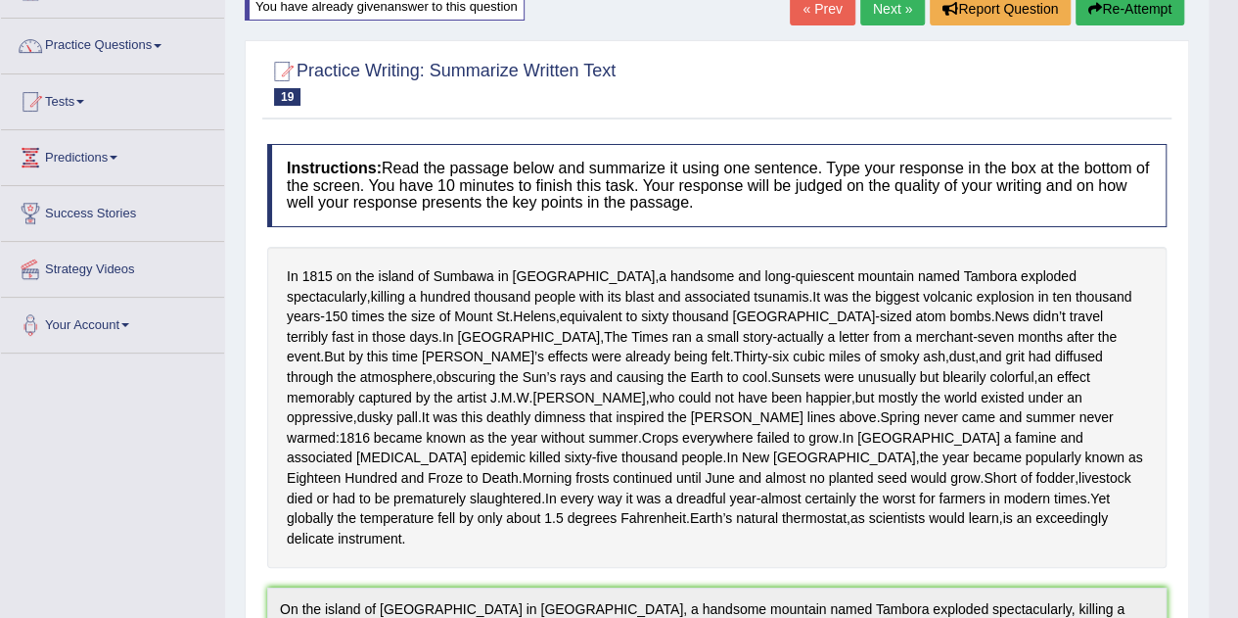
scroll to position [0, 0]
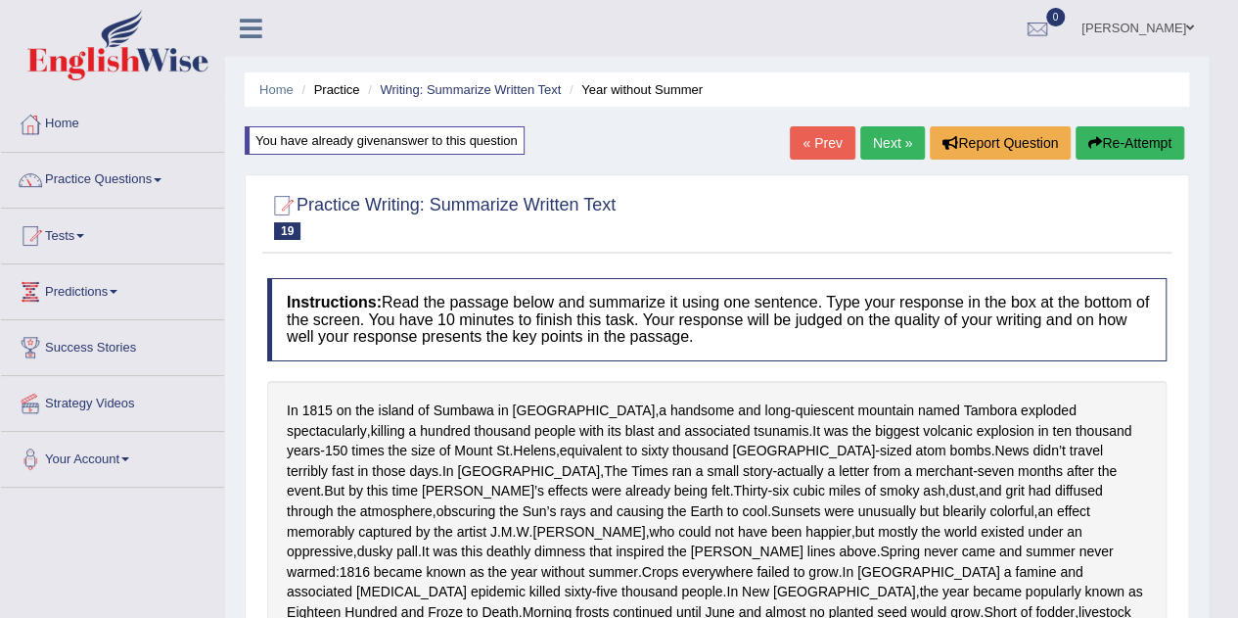
click at [864, 138] on link "Next »" at bounding box center [892, 142] width 65 height 33
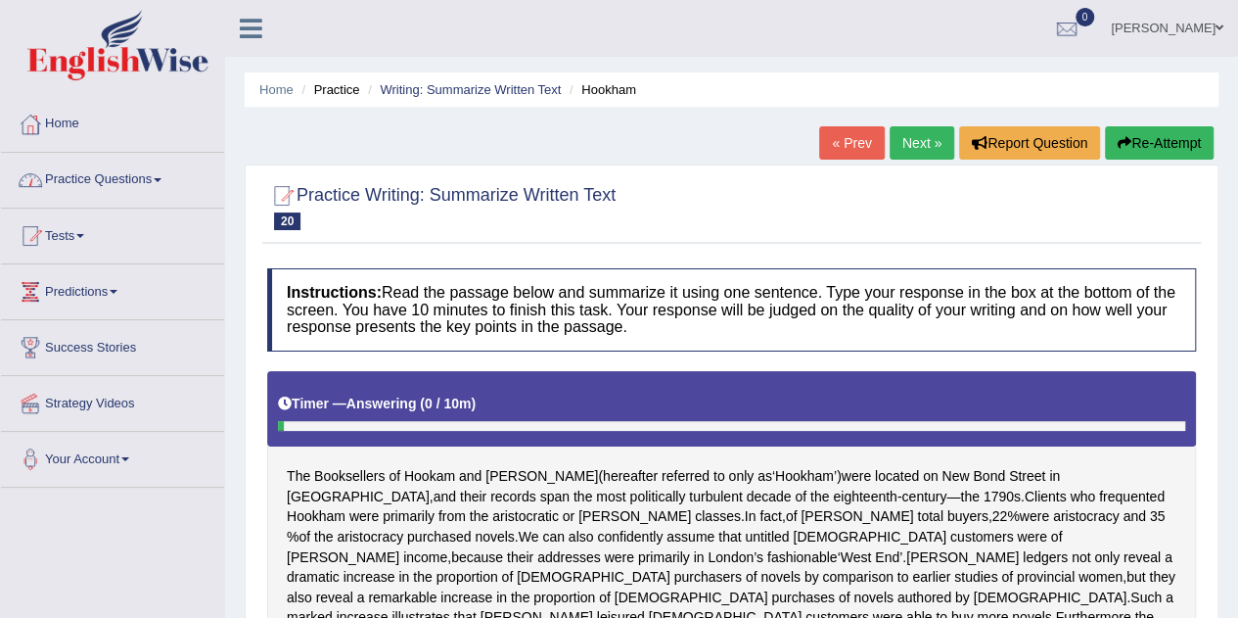
click at [130, 167] on link "Practice Questions" at bounding box center [112, 177] width 223 height 49
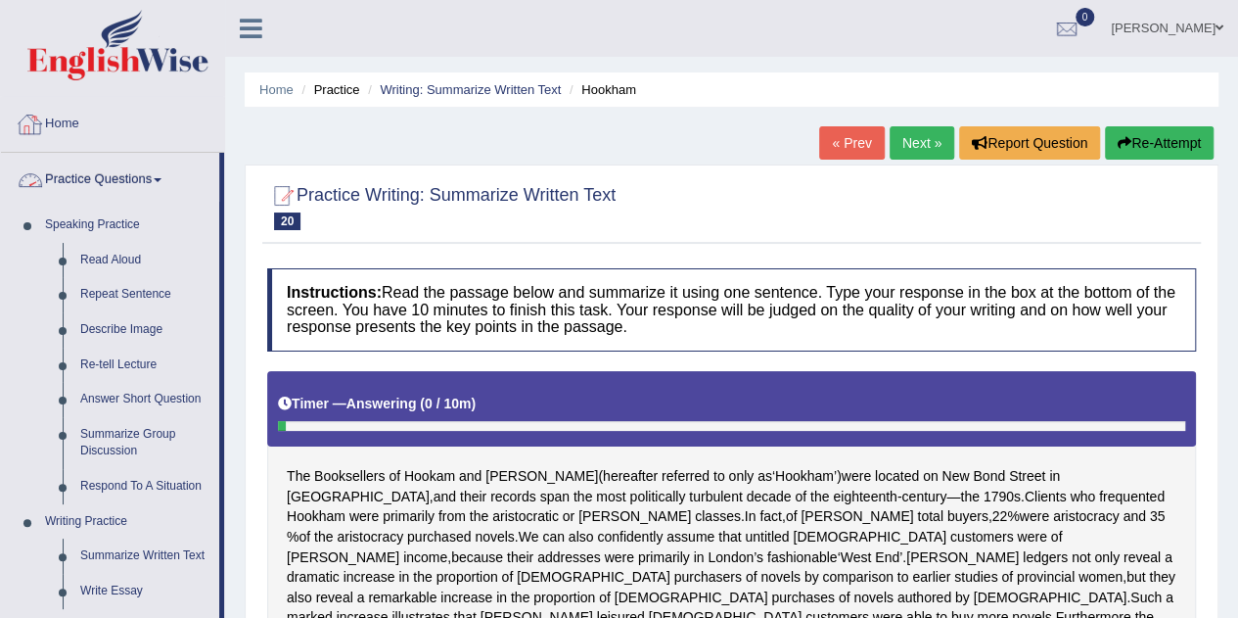
click at [70, 127] on link "Home" at bounding box center [112, 121] width 223 height 49
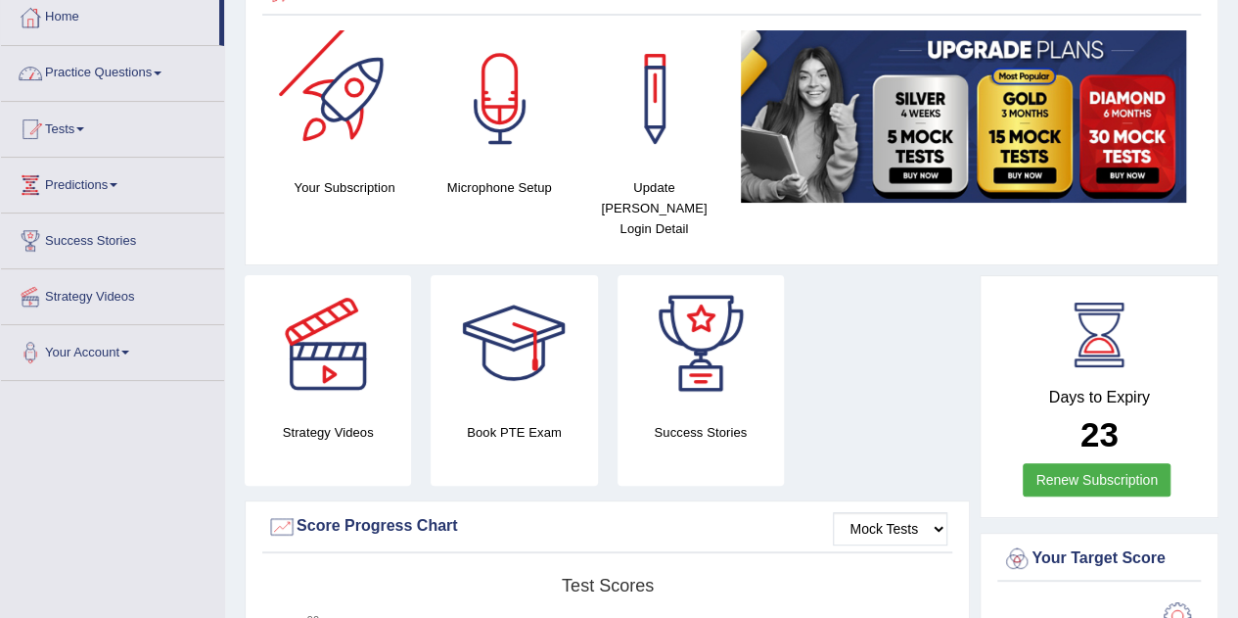
scroll to position [196, 0]
